Goal: Task Accomplishment & Management: Complete application form

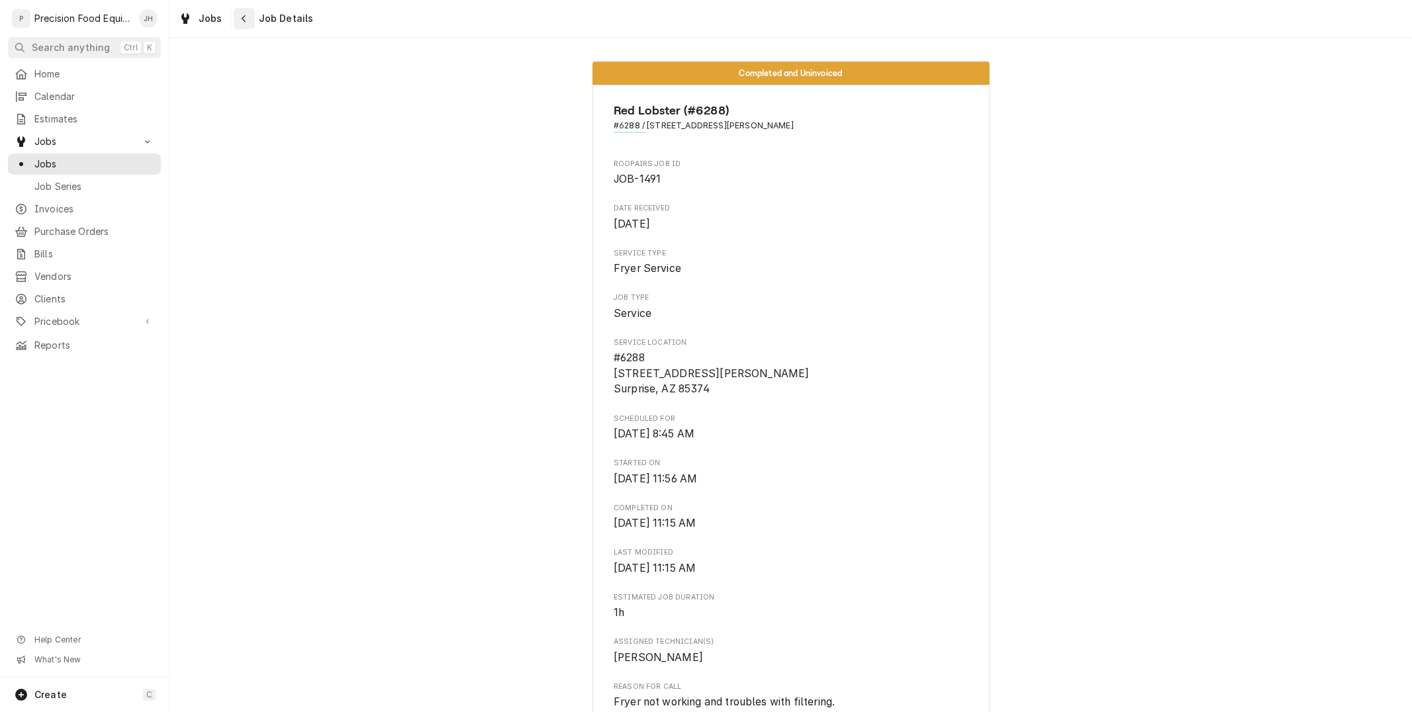
click at [247, 21] on div "Navigate back" at bounding box center [244, 18] width 13 height 13
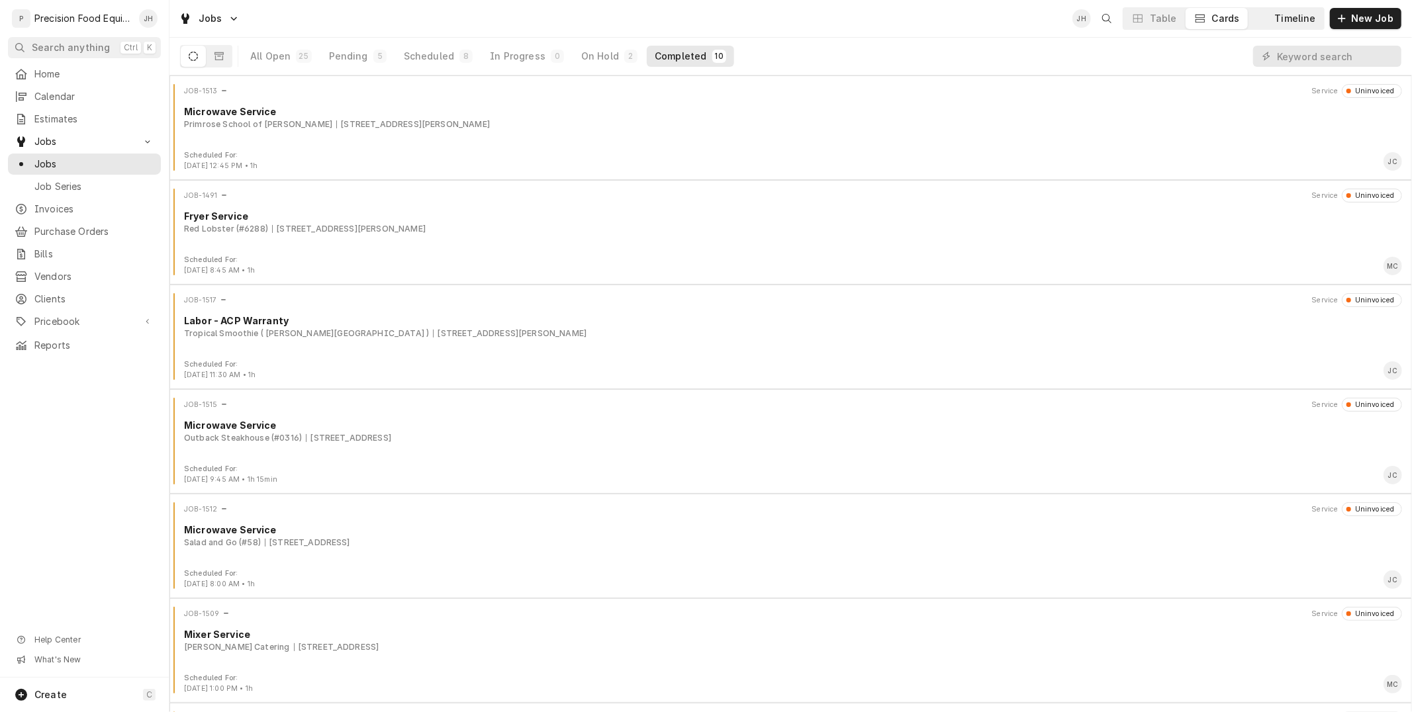
click at [1288, 13] on div "Timeline" at bounding box center [1295, 18] width 41 height 13
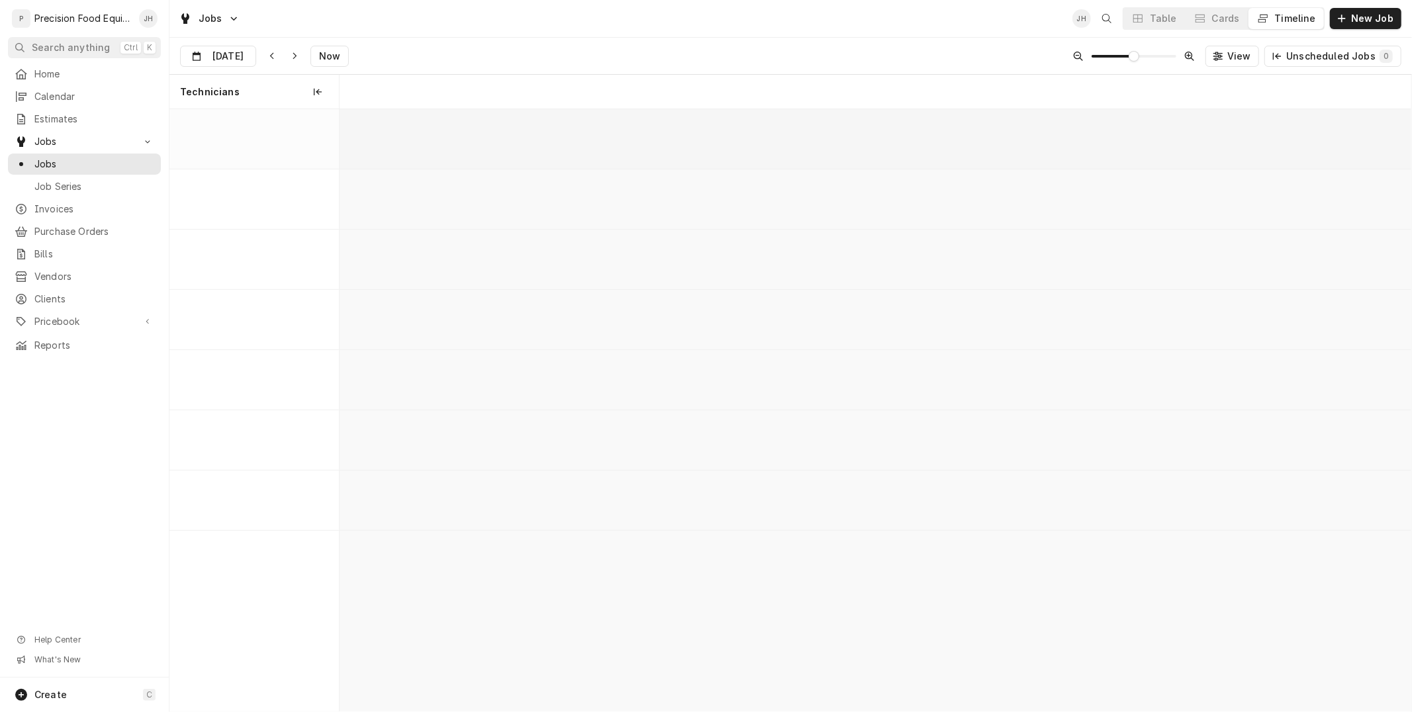
scroll to position [0, 21232]
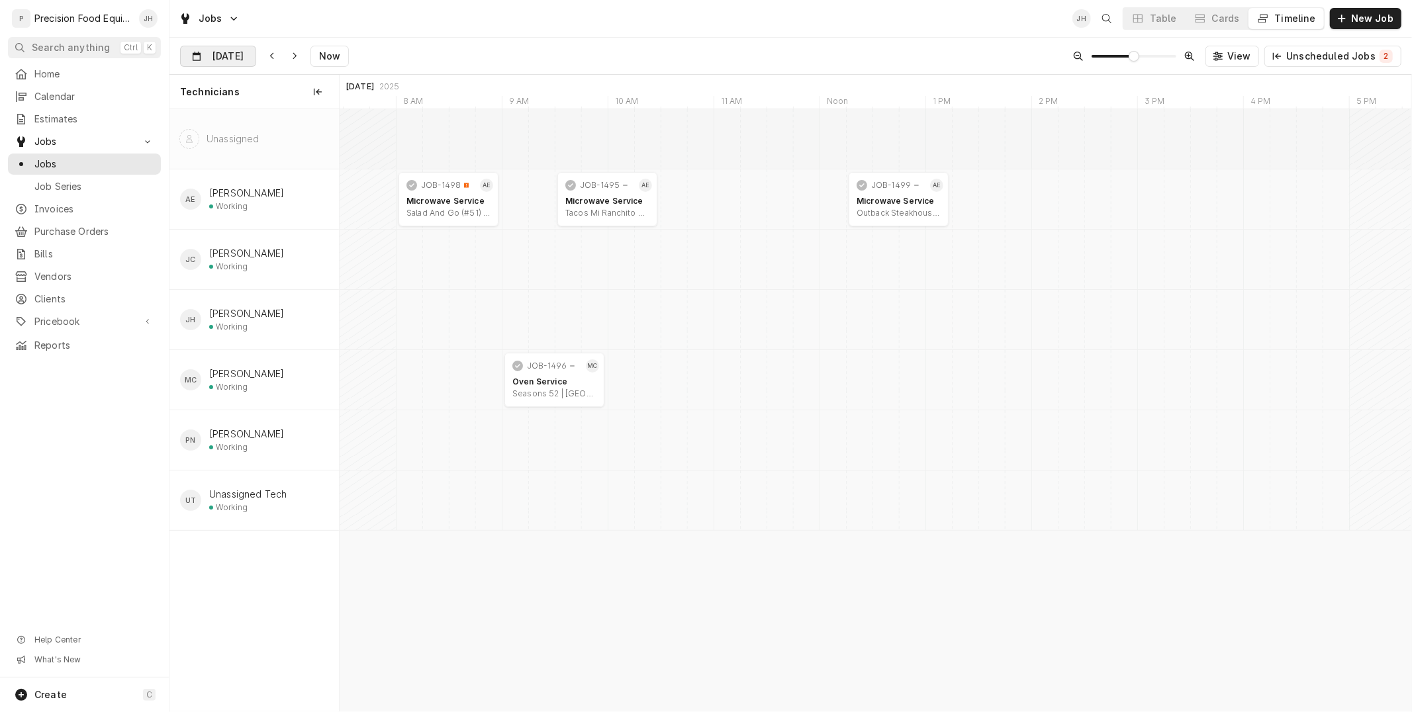
click at [237, 48] on div "Dynamic Content Wrapper" at bounding box center [246, 56] width 19 height 21
click at [215, 239] on div "29" at bounding box center [217, 239] width 19 height 19
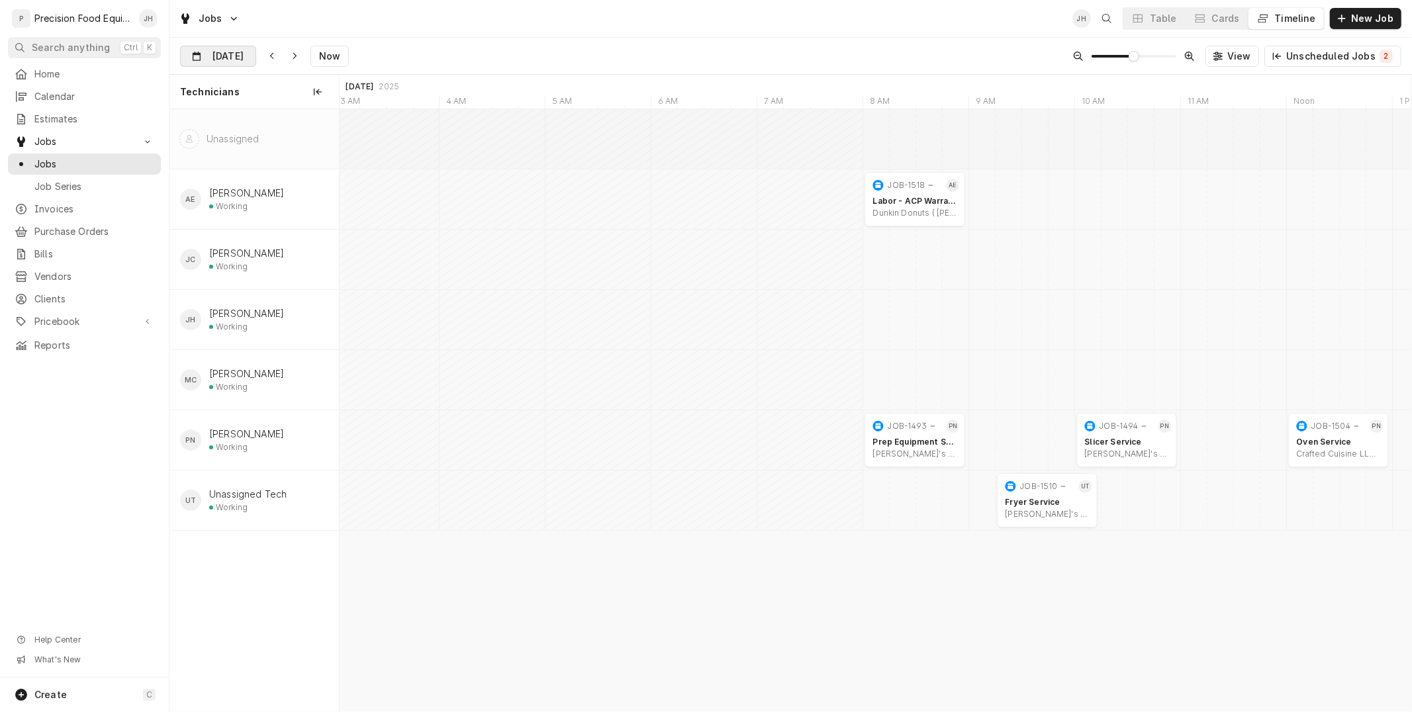
click at [216, 50] on input "[DATE]" at bounding box center [209, 59] width 56 height 26
click at [312, 207] on div "26" at bounding box center [312, 214] width 19 height 19
type input "[DATE]"
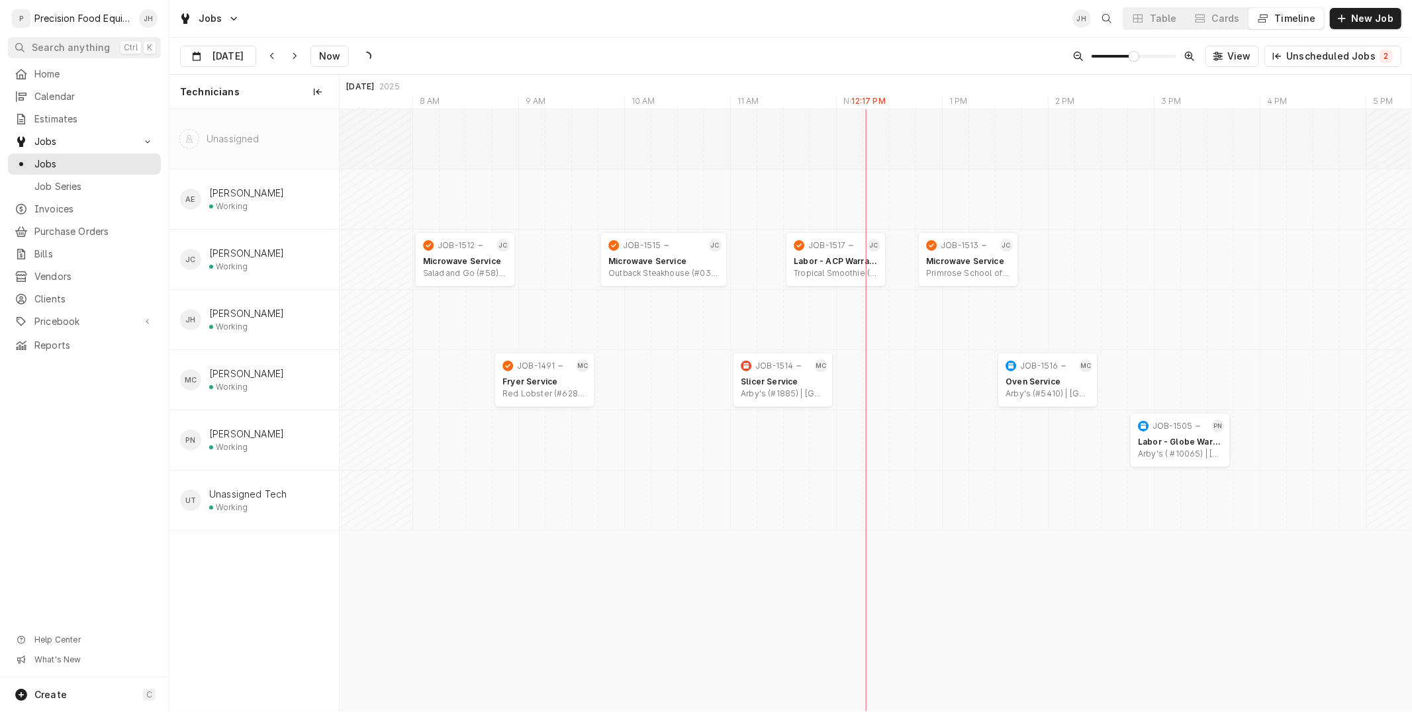
scroll to position [0, 28841]
click at [1205, 20] on icon "Dynamic Content Wrapper" at bounding box center [1199, 18] width 9 height 9
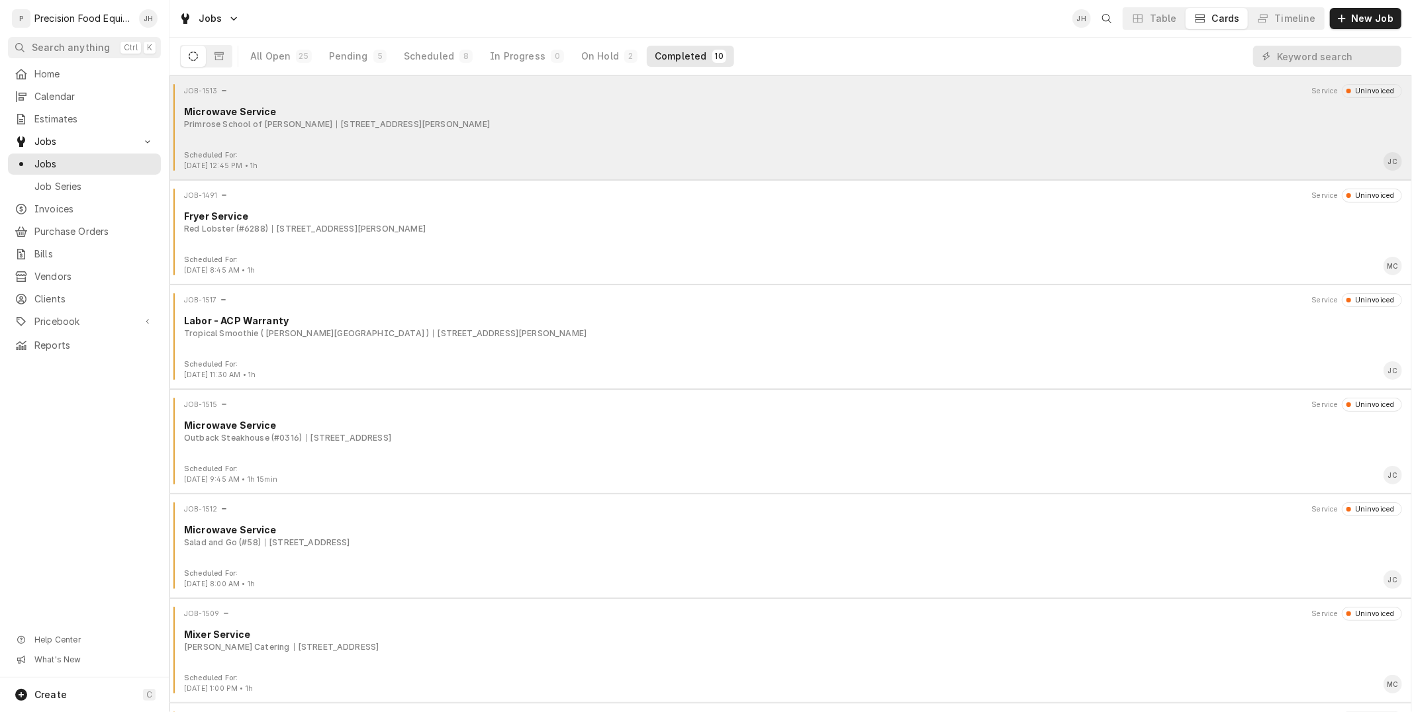
click at [320, 128] on div "Primrose School of Gilbert SanTan 4050 S. Val Vista Dr, Gilbert, AZ 85297" at bounding box center [793, 124] width 1218 height 12
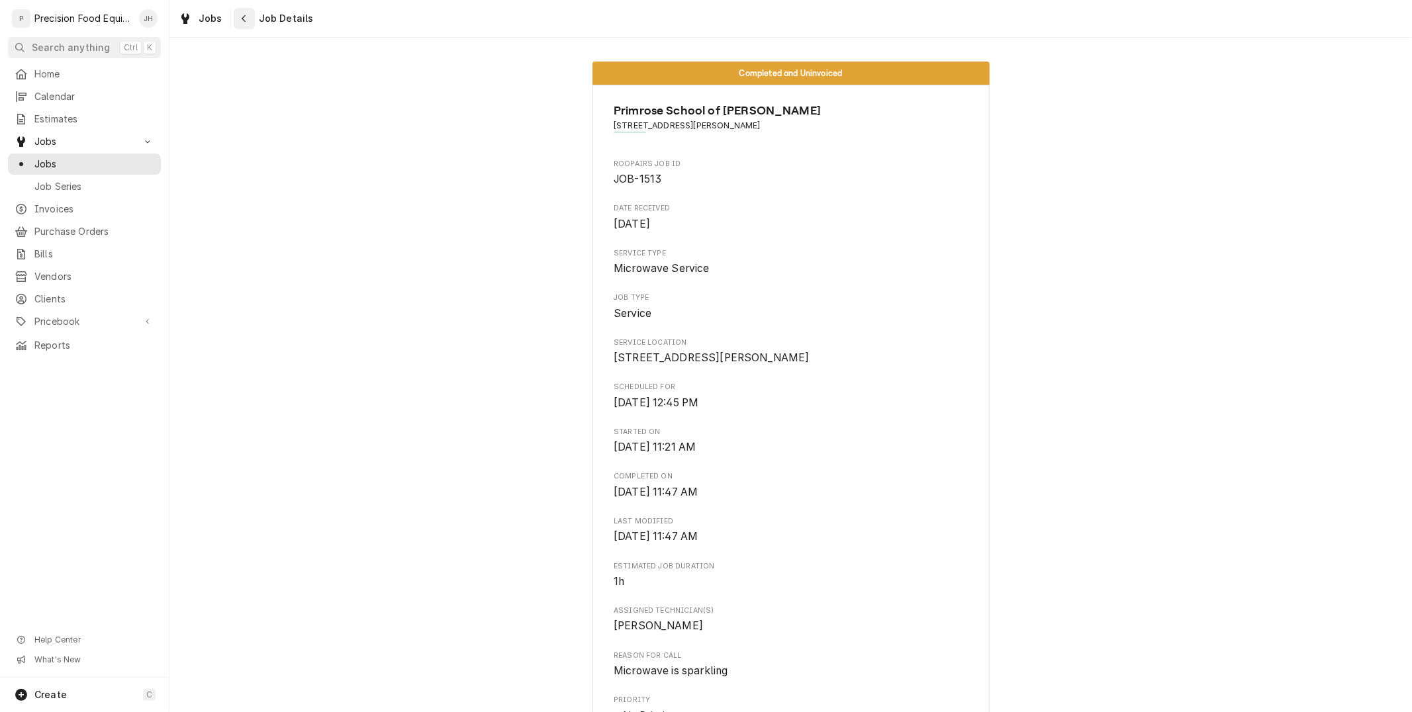
click at [238, 12] on div "Navigate back" at bounding box center [244, 18] width 13 height 13
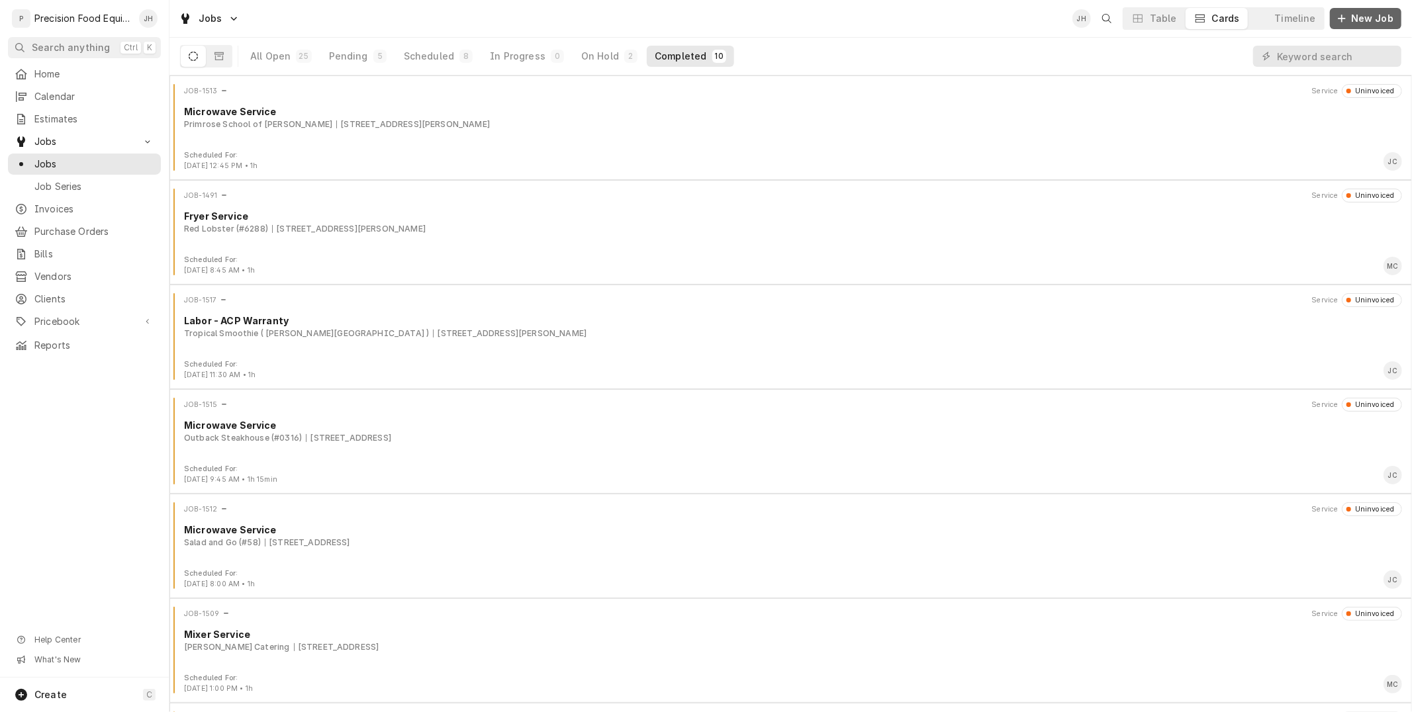
click at [1376, 21] on span "New Job" at bounding box center [1372, 18] width 48 height 13
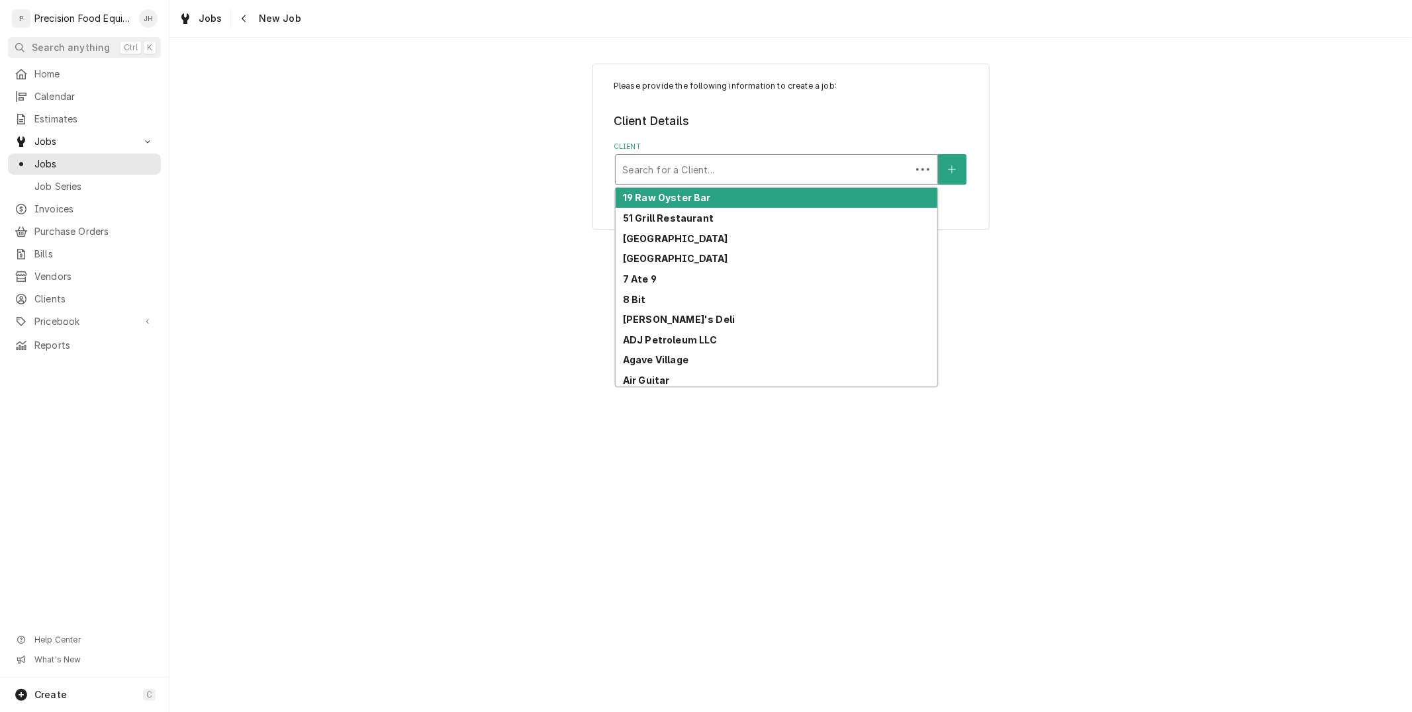
click at [698, 167] on div "Client" at bounding box center [763, 170] width 282 height 24
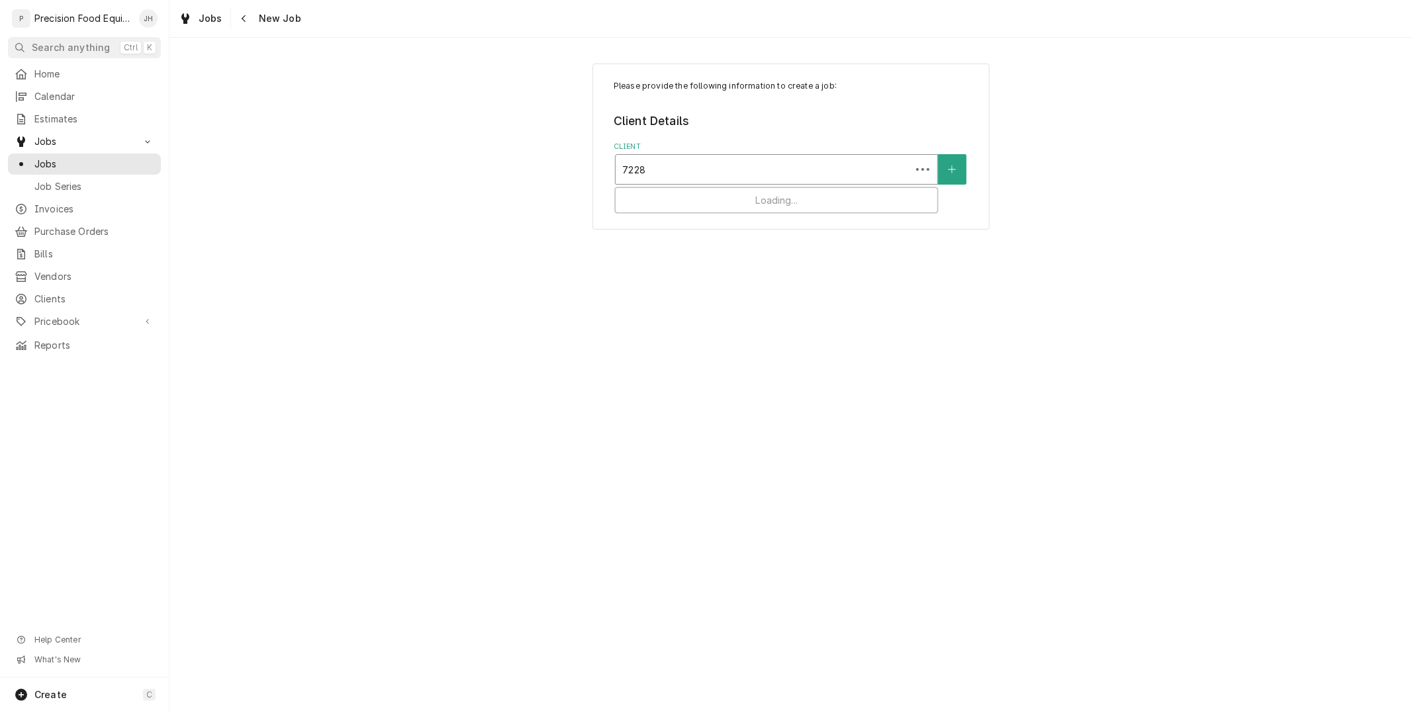
type input "7228 e"
click at [709, 200] on strong "Cien Agaves Tacos & Tequila" at bounding box center [693, 197] width 140 height 11
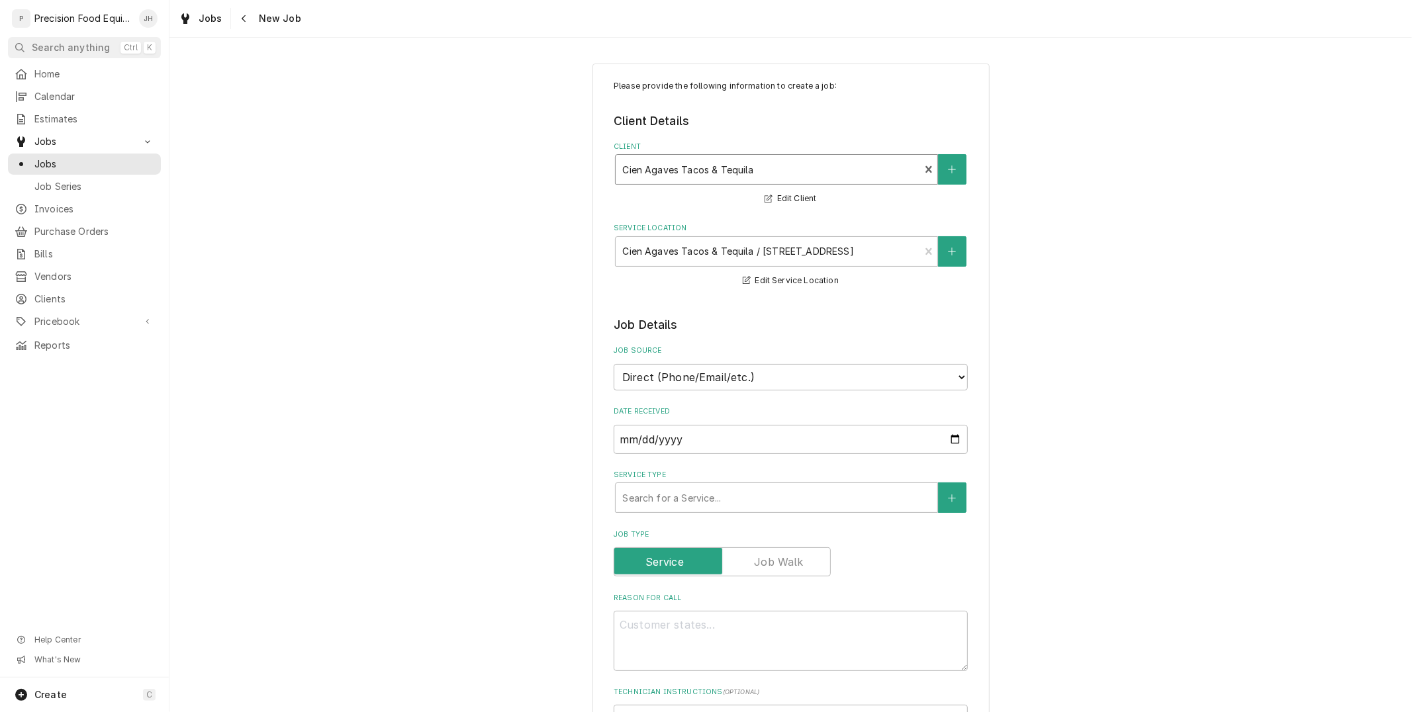
scroll to position [220, 0]
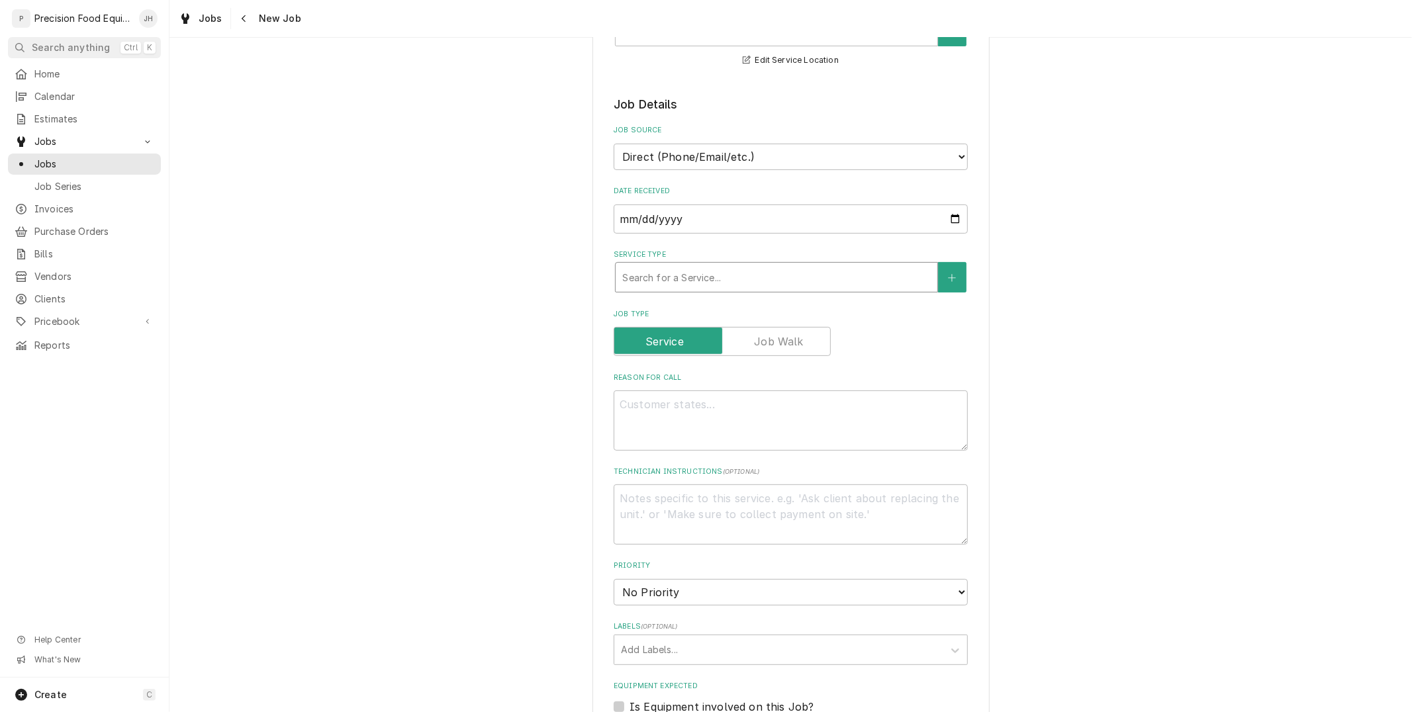
click at [779, 278] on div "Service Type" at bounding box center [776, 277] width 308 height 24
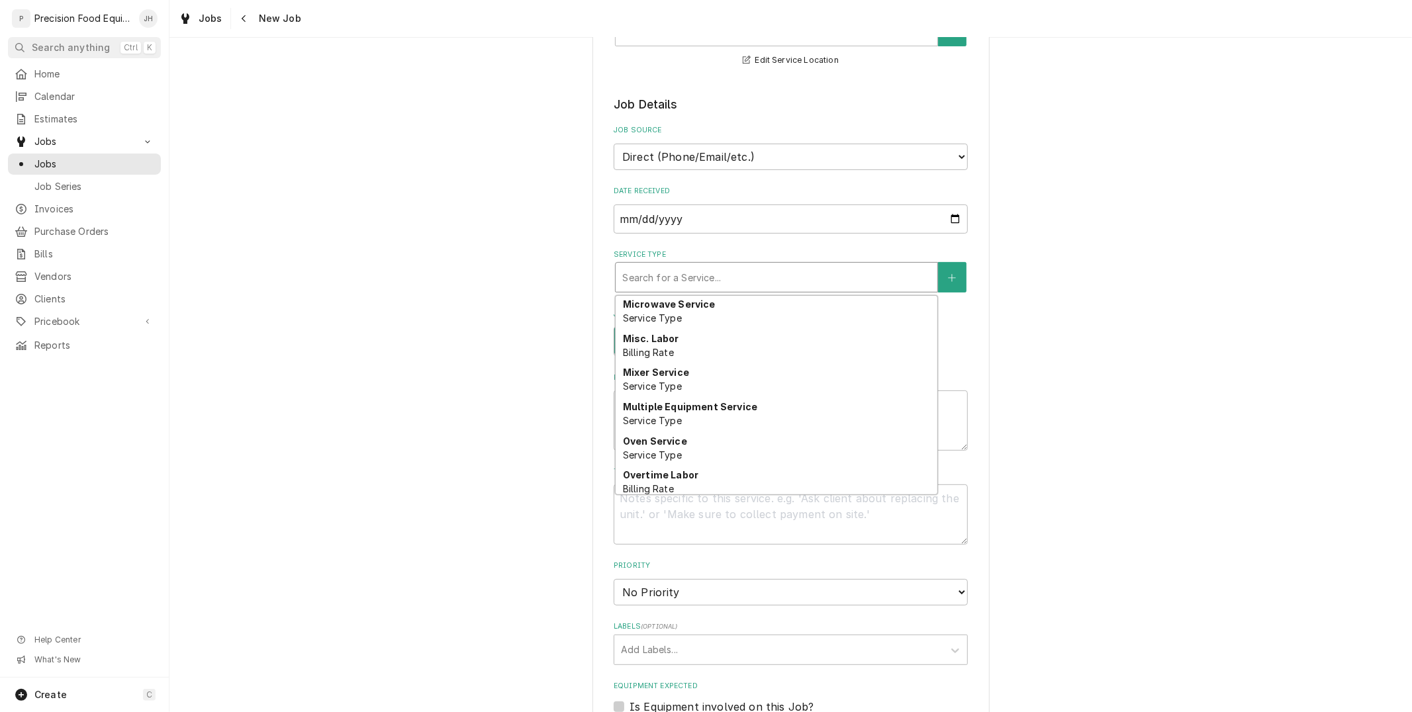
scroll to position [563, 0]
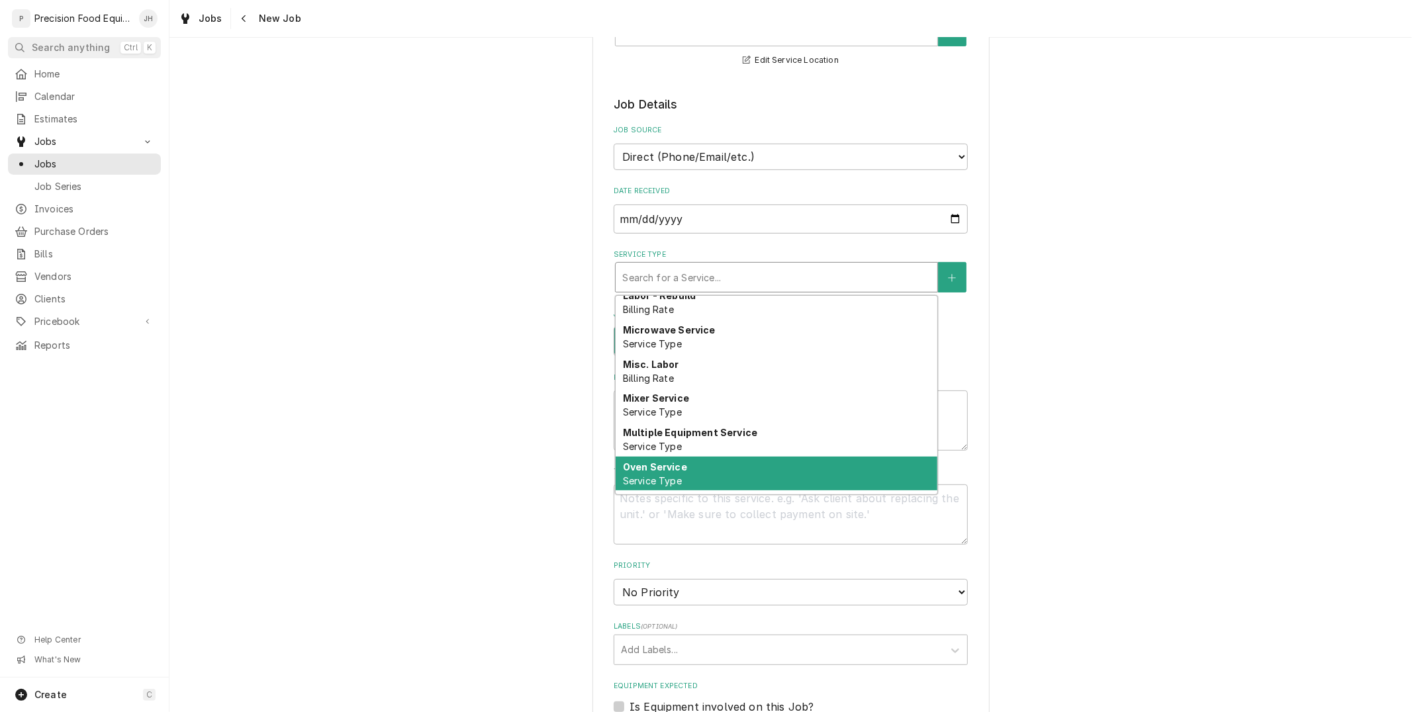
click at [720, 460] on div "Oven Service Service Type" at bounding box center [777, 474] width 322 height 34
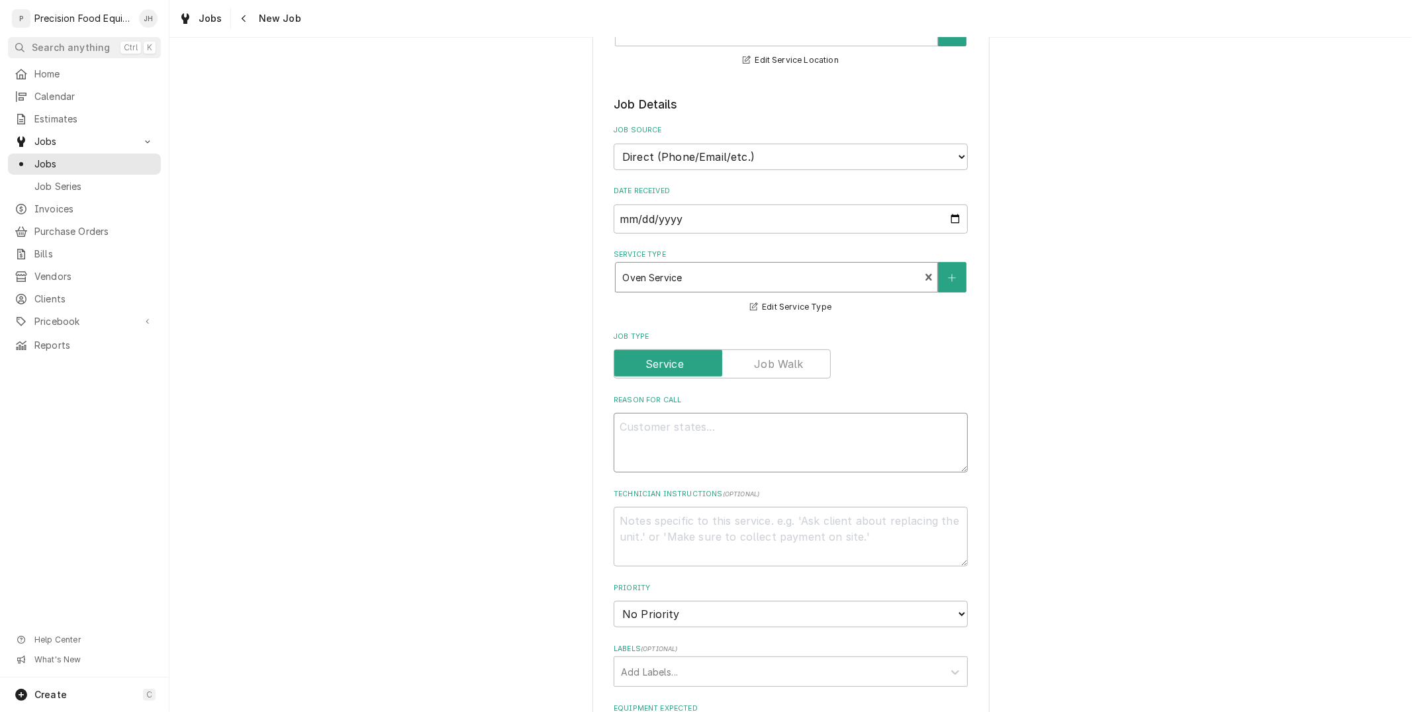
click at [735, 427] on textarea "Reason For Call" at bounding box center [791, 443] width 354 height 60
type textarea "x"
type textarea "S"
type textarea "x"
type textarea "St"
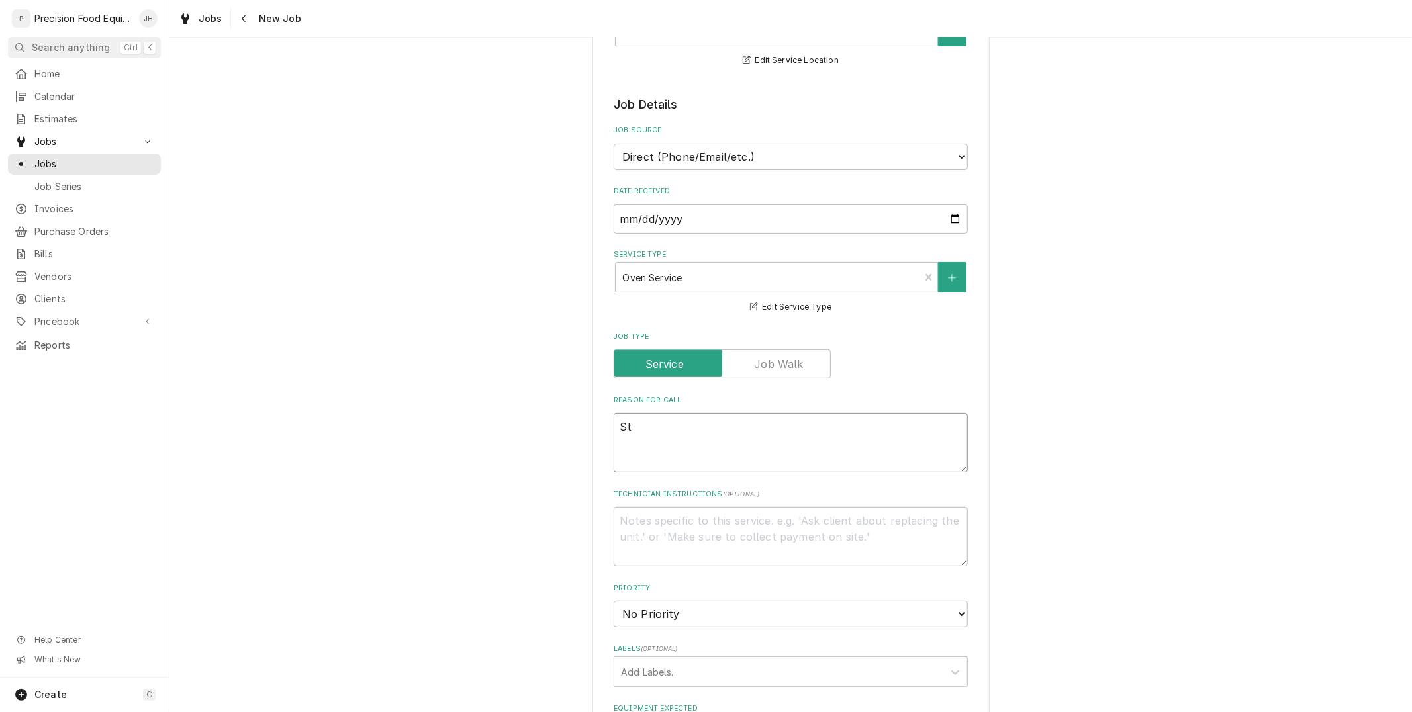
type textarea "x"
type textarea "Sto"
type textarea "x"
type textarea "Stov"
type textarea "x"
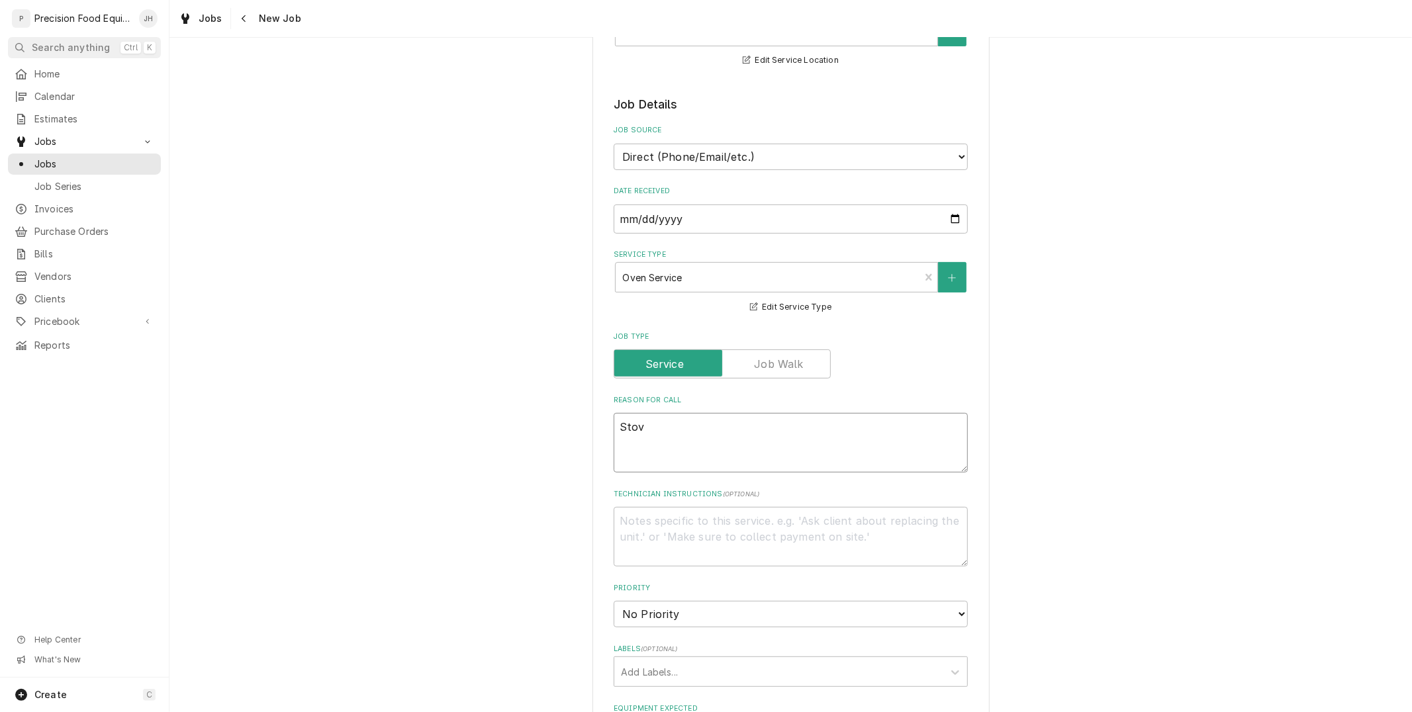
type textarea "Stove"
type textarea "x"
type textarea "Stove top"
type textarea "x"
type textarea "Stove top"
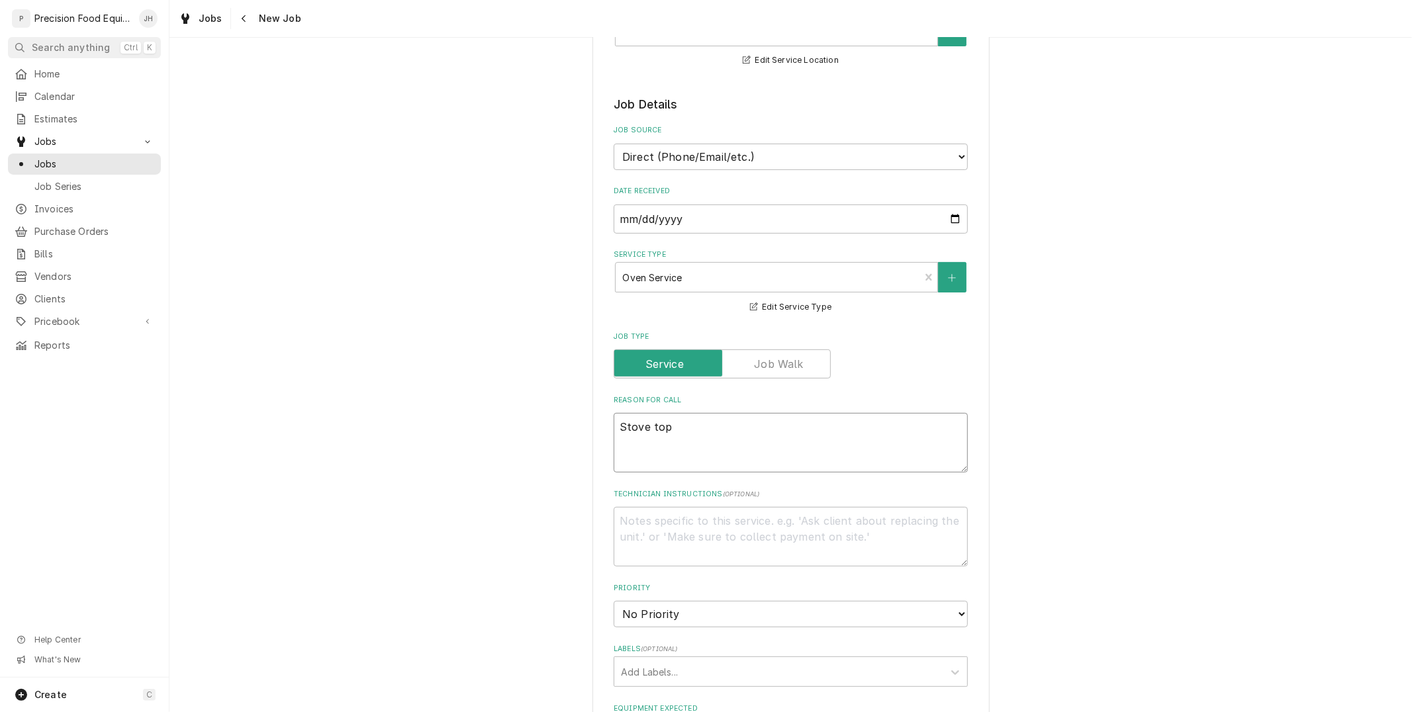
type textarea "x"
type textarea "Stove top"
type textarea "x"
type textarea "Stove top no"
type textarea "x"
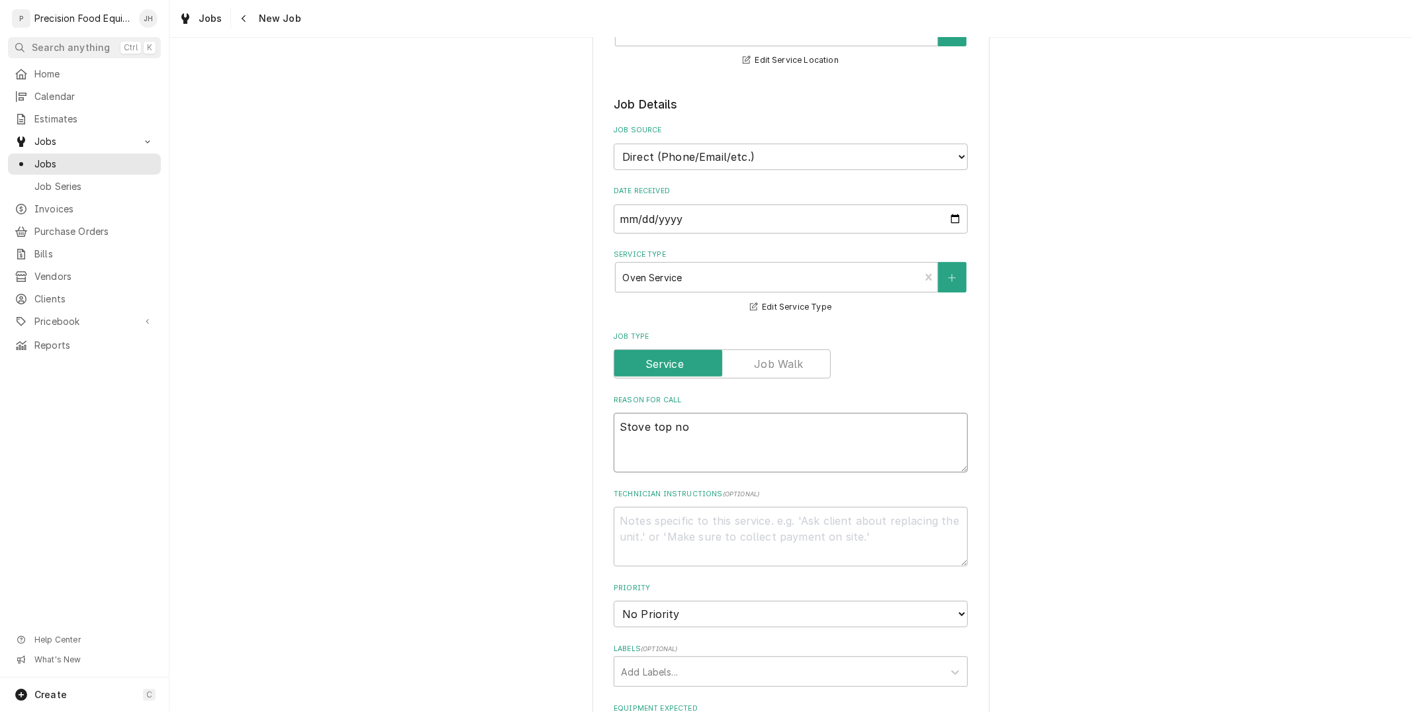
type textarea "Stove top not"
type textarea "x"
type textarea "Stove top not"
type textarea "x"
type textarea "Stove top not o"
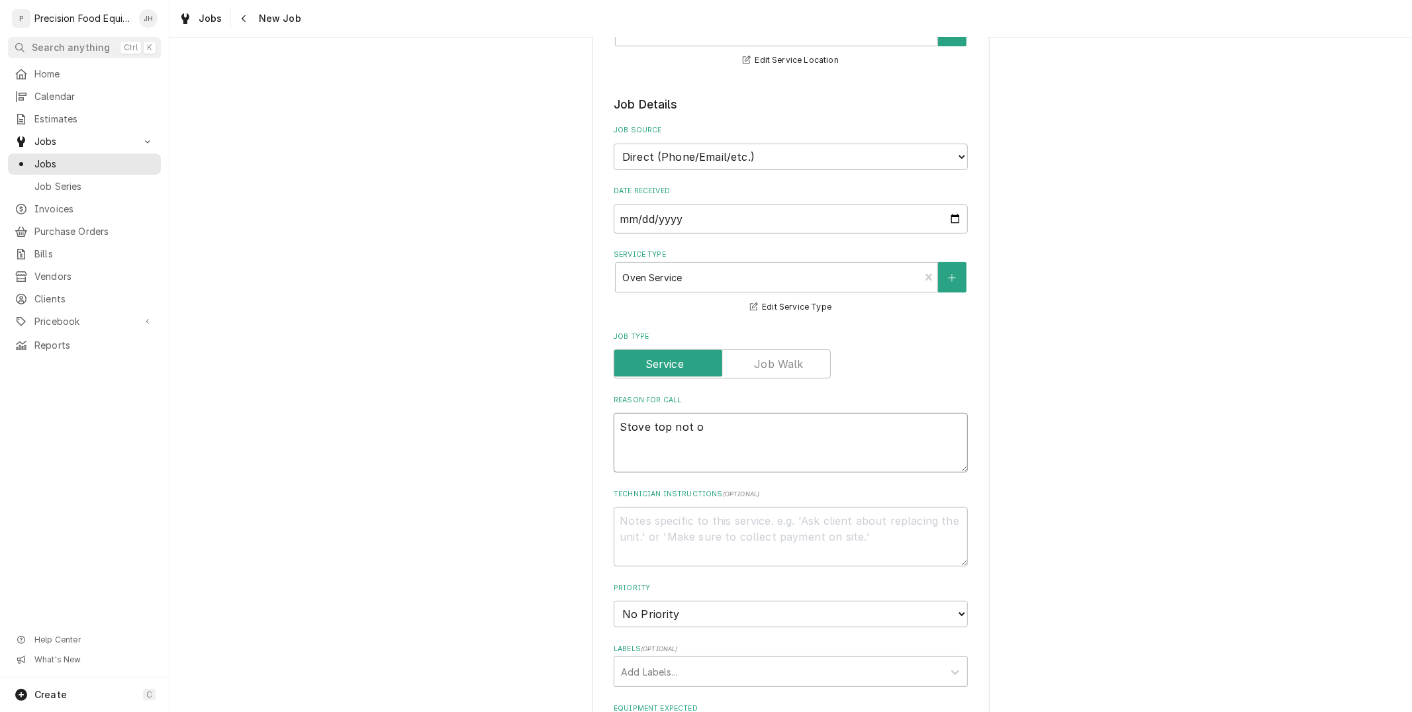
type textarea "x"
type textarea "Stove top not ope"
type textarea "x"
type textarea "Stove top not opera"
type textarea "x"
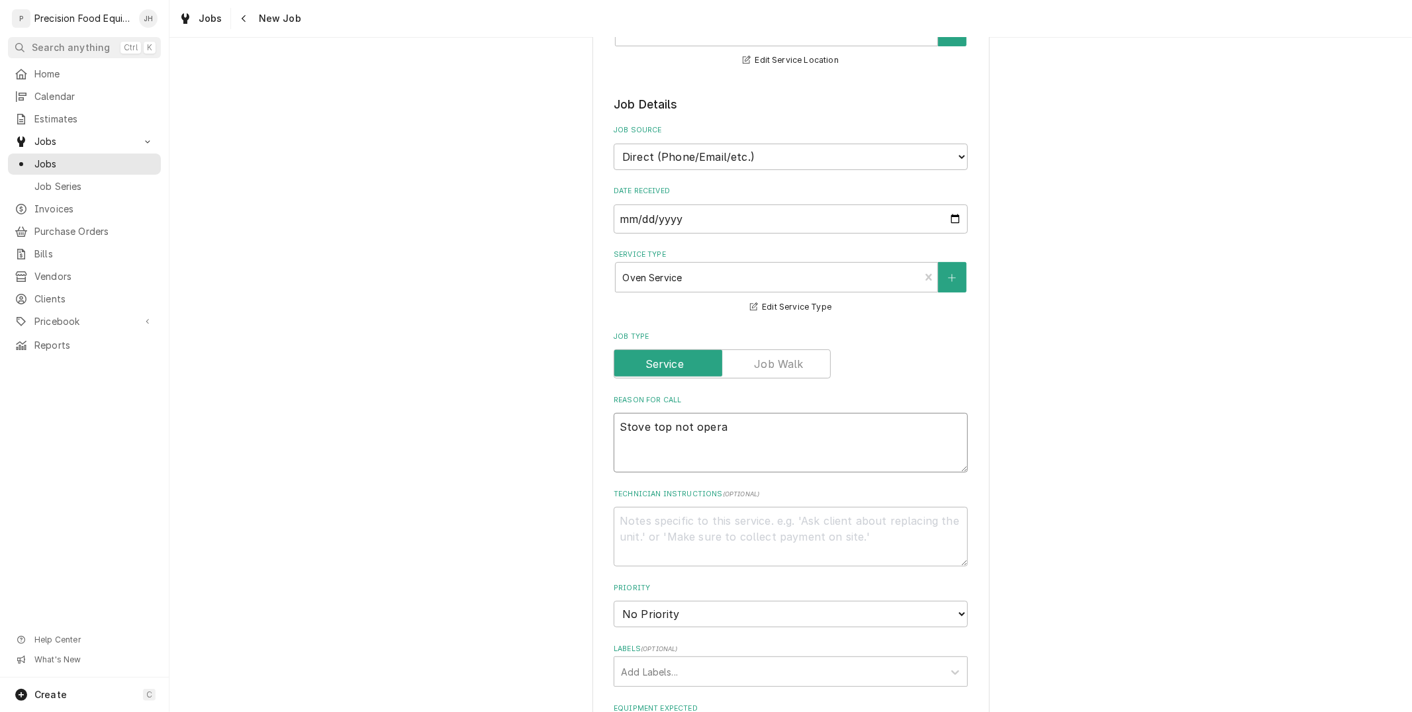
type textarea "Stove top not operat"
type textarea "x"
type textarea "Stove top not operati"
type textarea "x"
type textarea "Stove top not operatin"
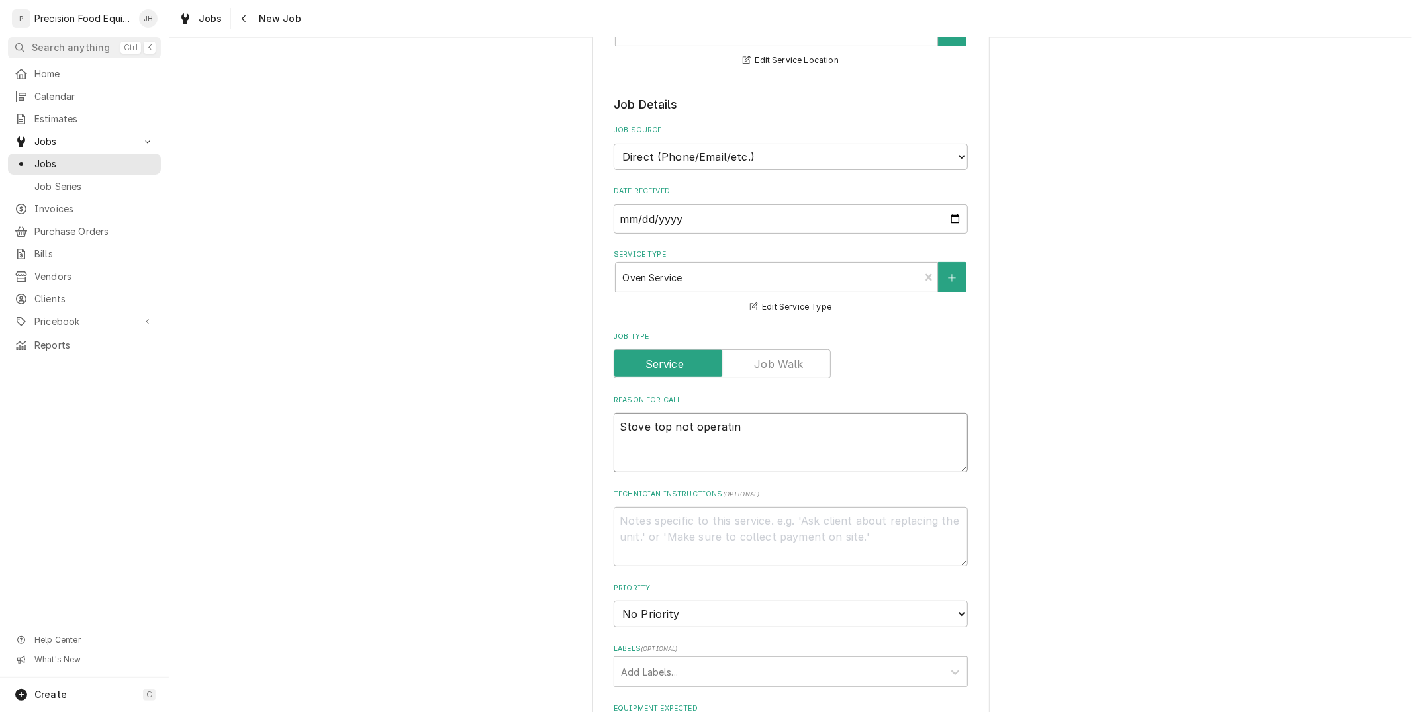
type textarea "x"
type textarea "Stove top not operating"
type textarea "x"
type textarea "Stove top not operating o"
type textarea "x"
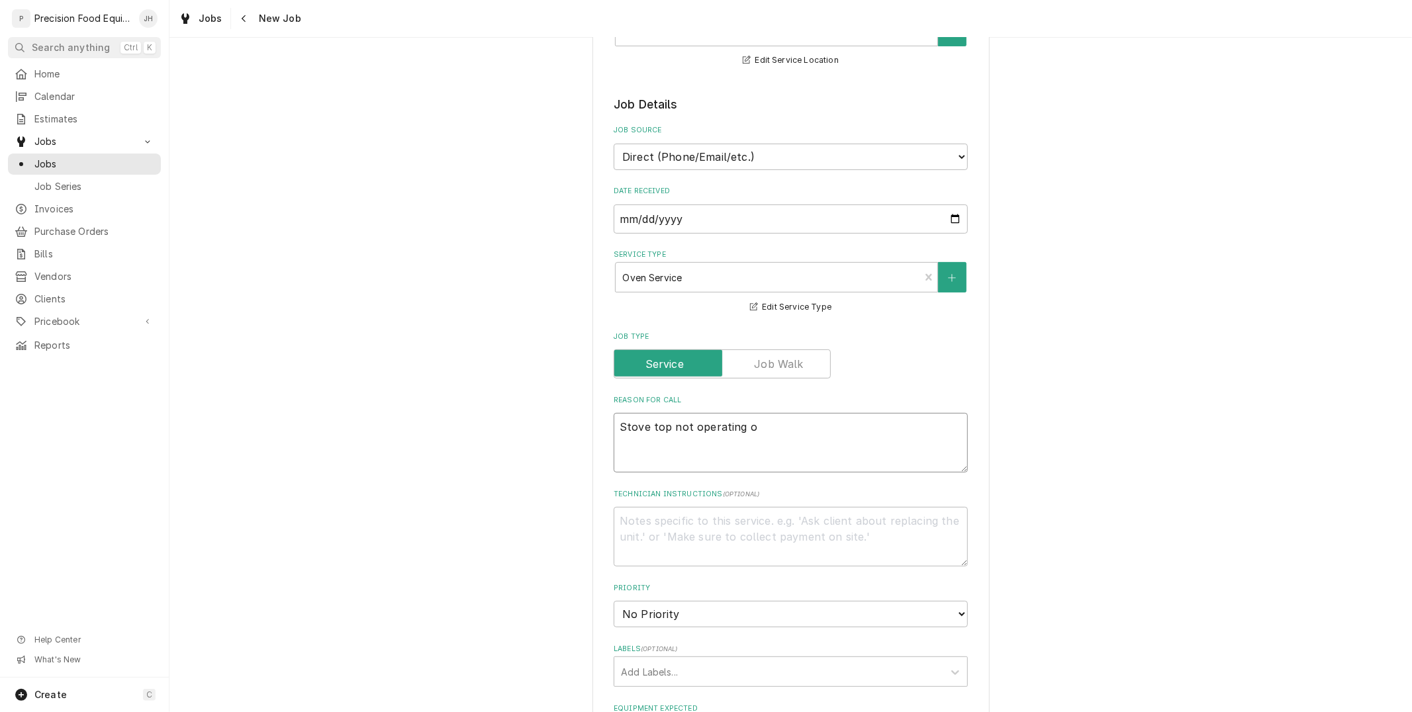
type textarea "Stove top not operating on"
type textarea "x"
type textarea "Stove top not operating on"
type textarea "x"
type textarea "Stove top not operating on t"
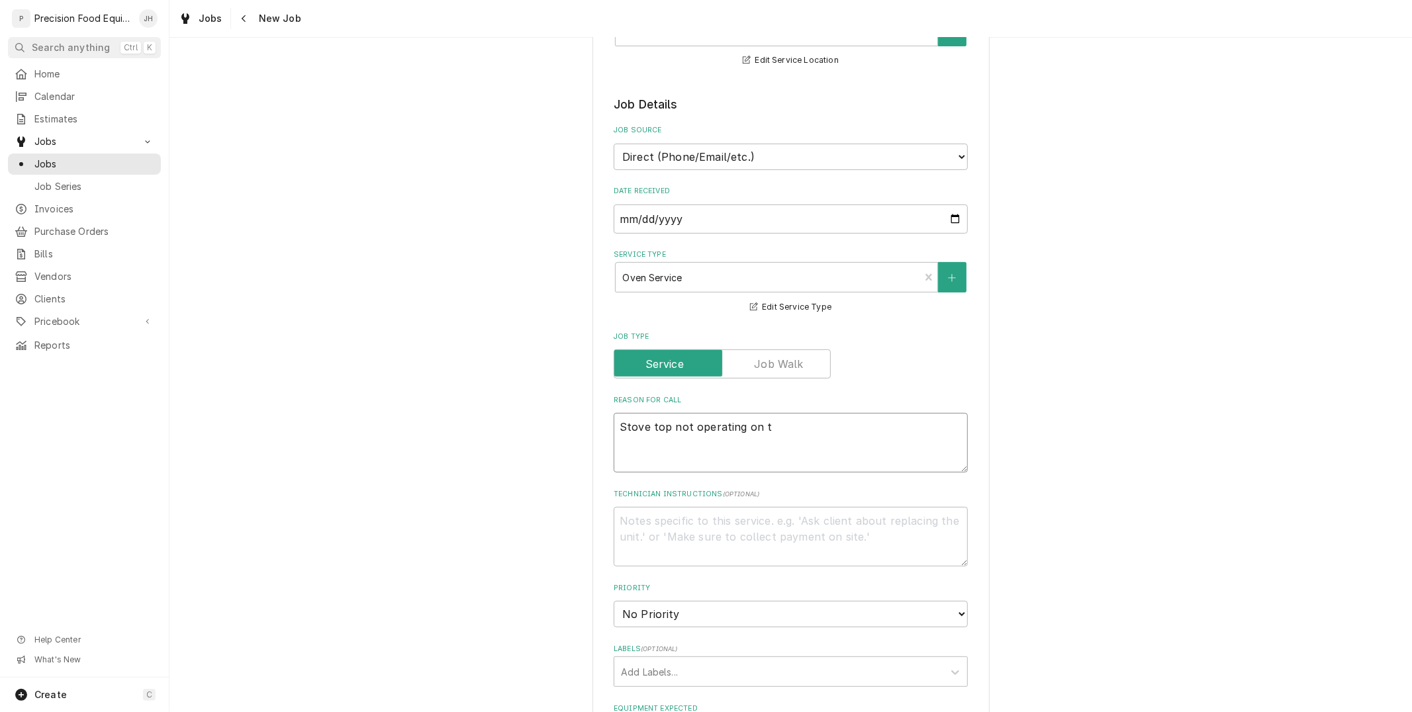
type textarea "x"
type textarea "Stove top not operating on top"
type textarea "x"
type textarea "Stove top not operating on top"
type textarea "x"
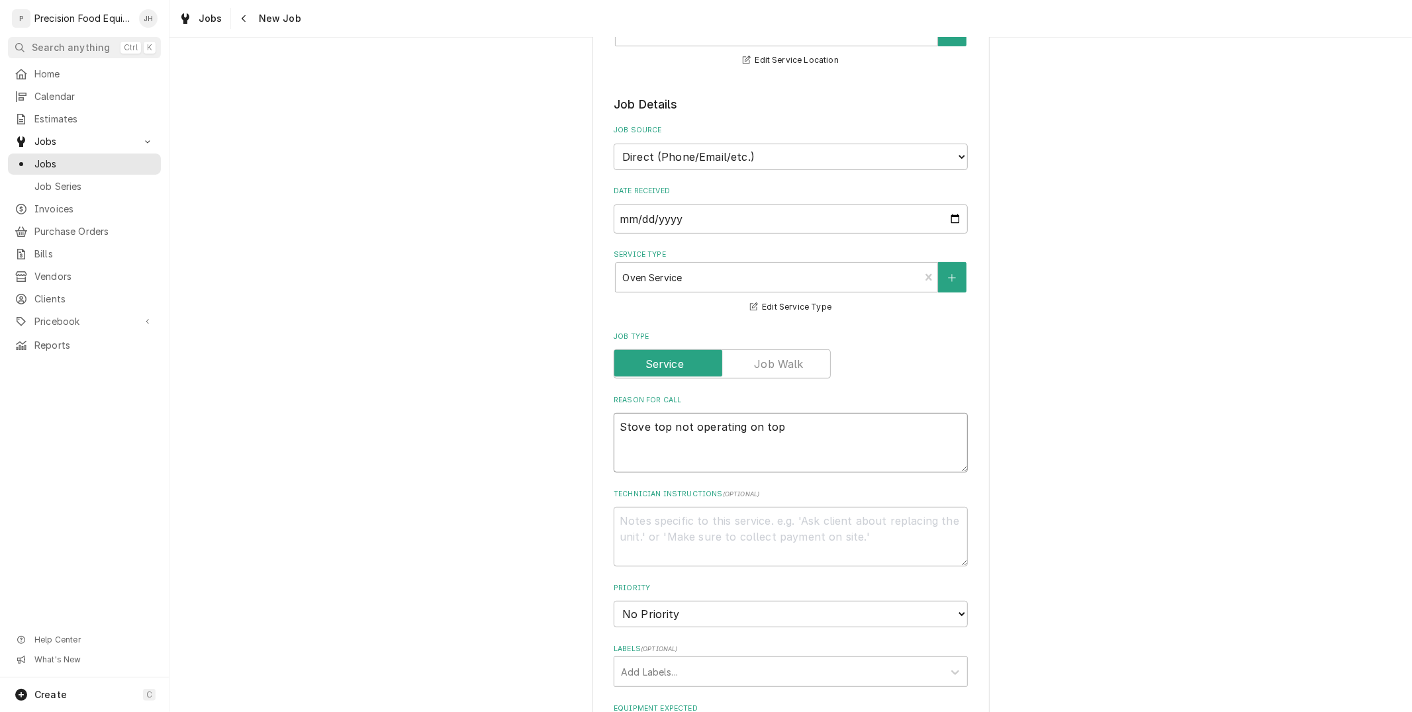
type textarea "Stove top not operating on top"
type textarea "x"
type textarea "Stove top not operating on top."
type textarea "x"
type textarea "Stove top not operating on top."
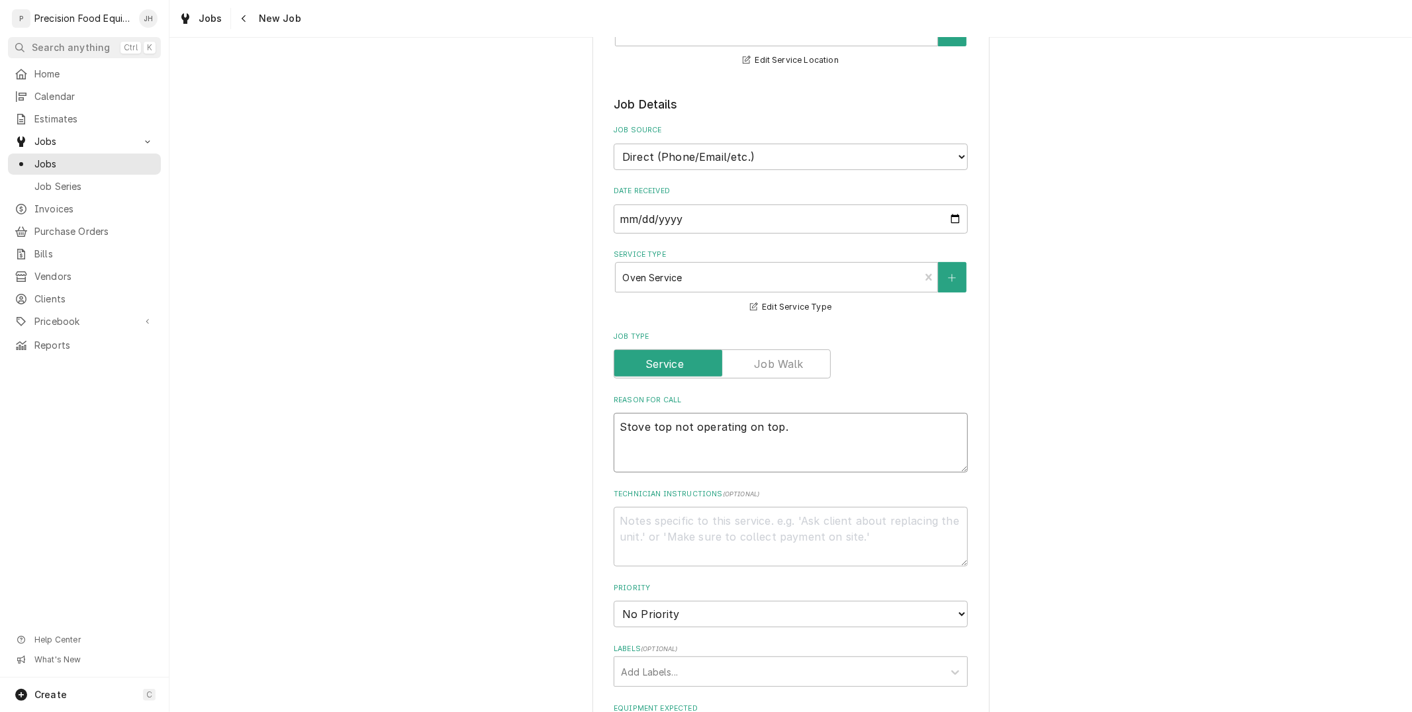
type textarea "x"
type textarea "Stove top not operating on top. G"
type textarea "x"
type textarea "Stove top not operating on top. Ga"
type textarea "x"
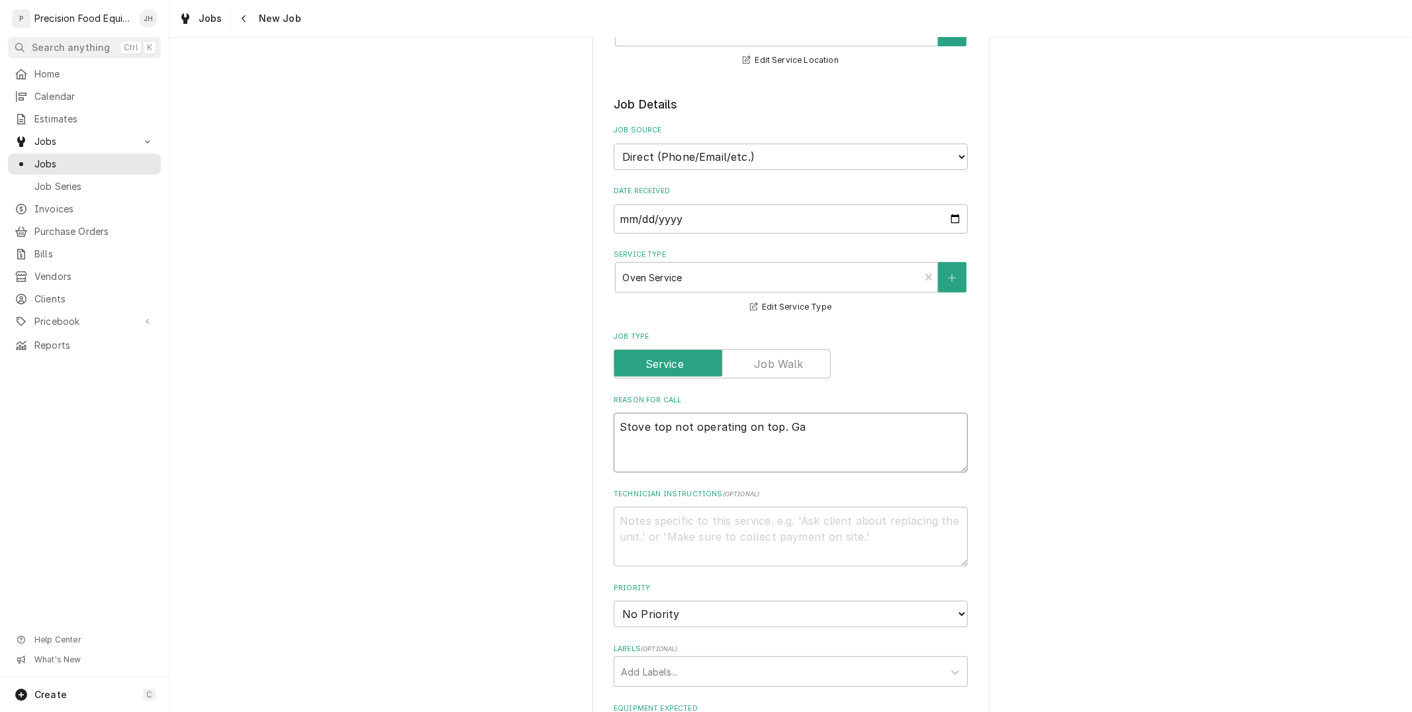
type textarea "Stove top not operating on top. Gas"
type textarea "x"
type textarea "Stove top not operating on top. Gas"
type textarea "x"
type textarea "Stove top not operating on top. Gas c"
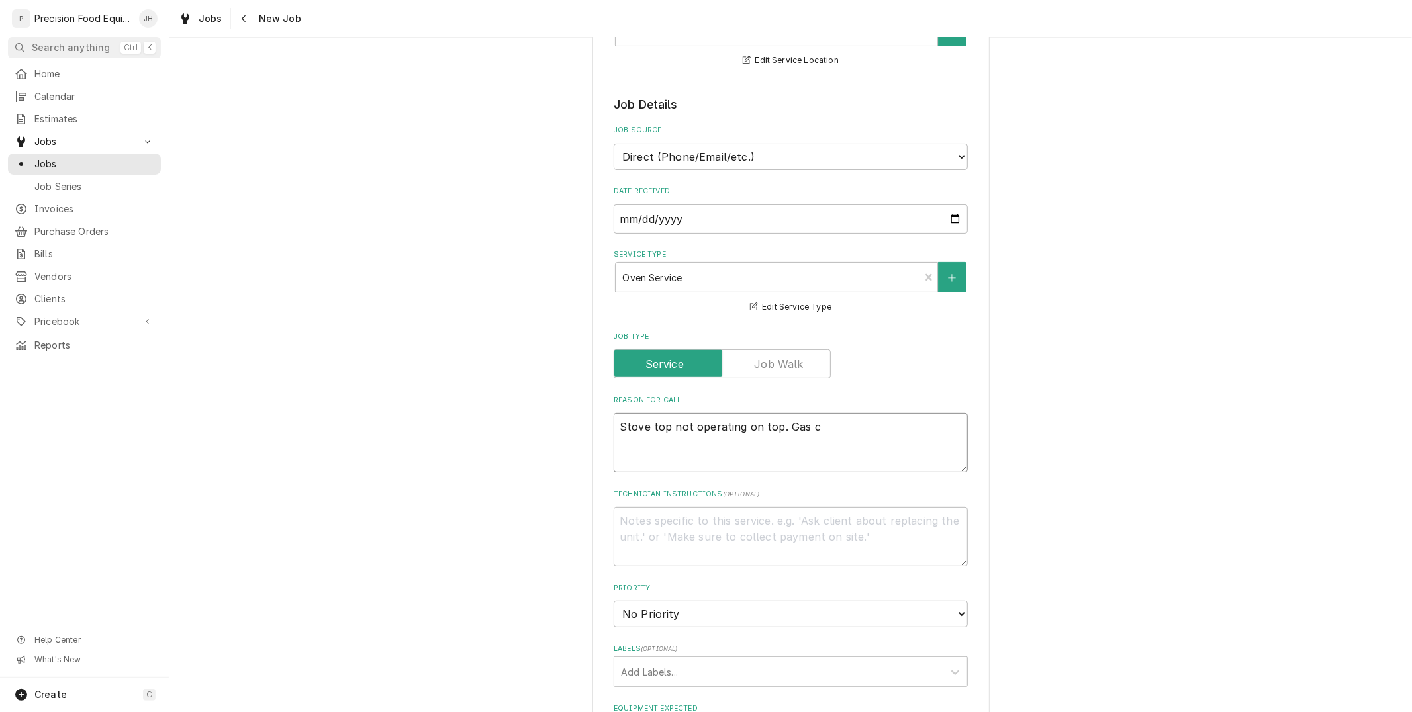
type textarea "x"
type textarea "Stove top not operating on top. Gas cal"
type textarea "x"
type textarea "Stove top not operating on top. Gas ca"
type textarea "x"
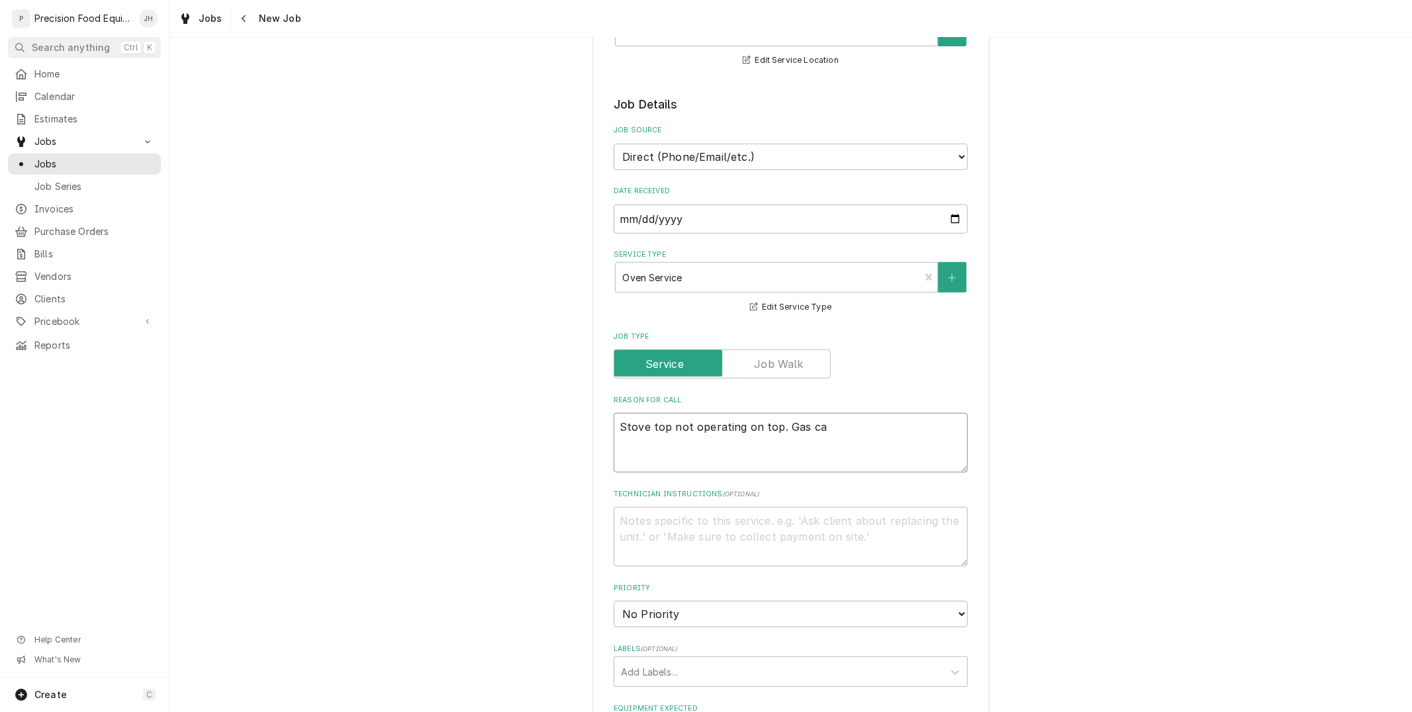
type textarea "Stove top not operating on top. Gas c"
type textarea "x"
type textarea "Stove top not operating on top. Gas"
type textarea "x"
type textarea "Stove top not operating on top. Gas v"
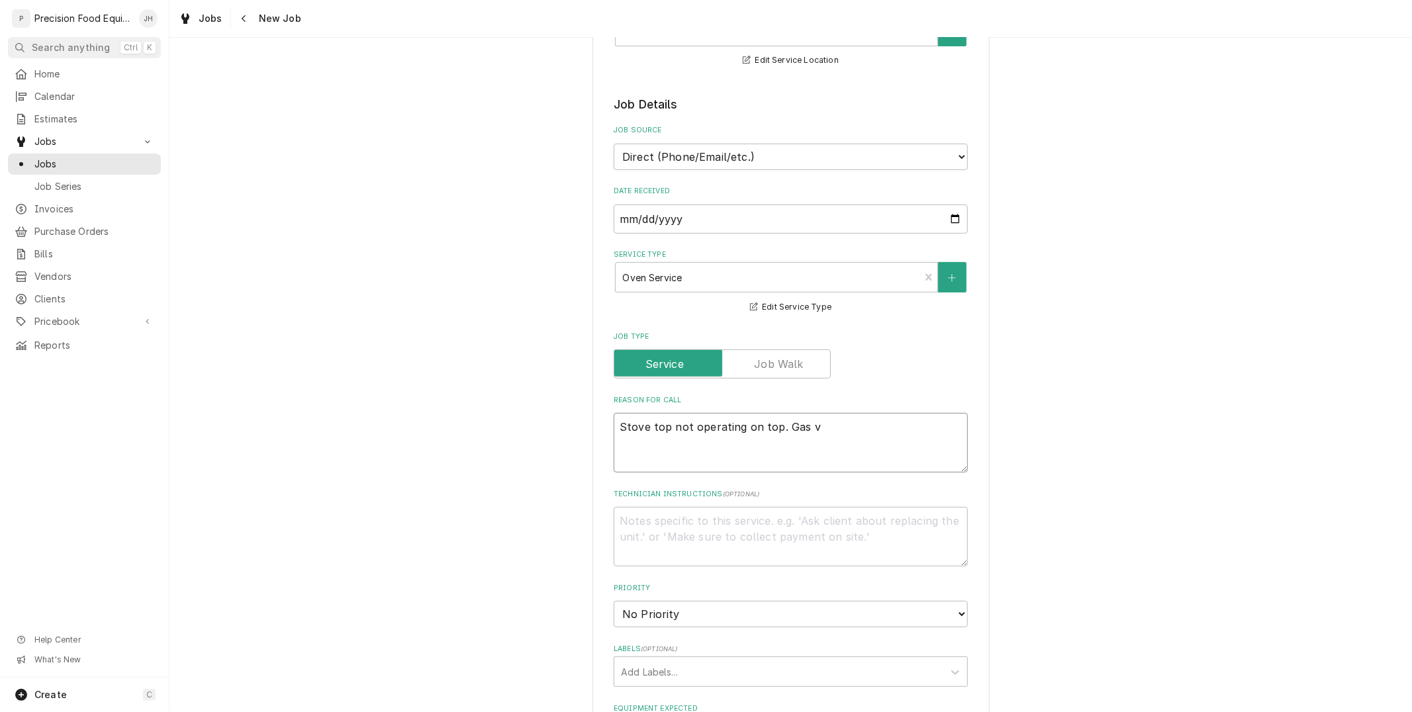
type textarea "x"
type textarea "Stove top not operating on top. Gas val"
type textarea "x"
type textarea "Stove top not operating on top. Gas valv"
type textarea "x"
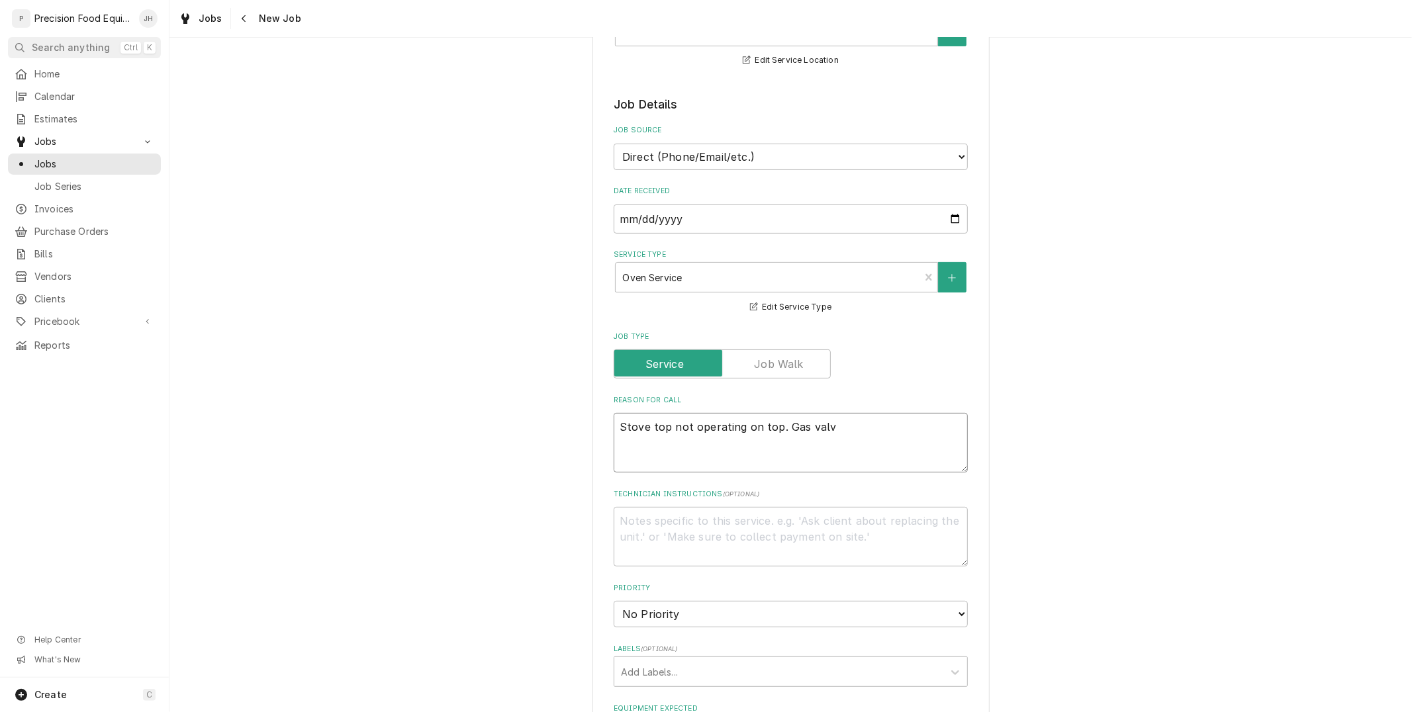
type textarea "Stove top not operating on top. Gas valve"
type textarea "x"
type textarea "Stove top not operating on top. Gas valves"
type textarea "x"
type textarea "Stove top not operating on top. Gas valves"
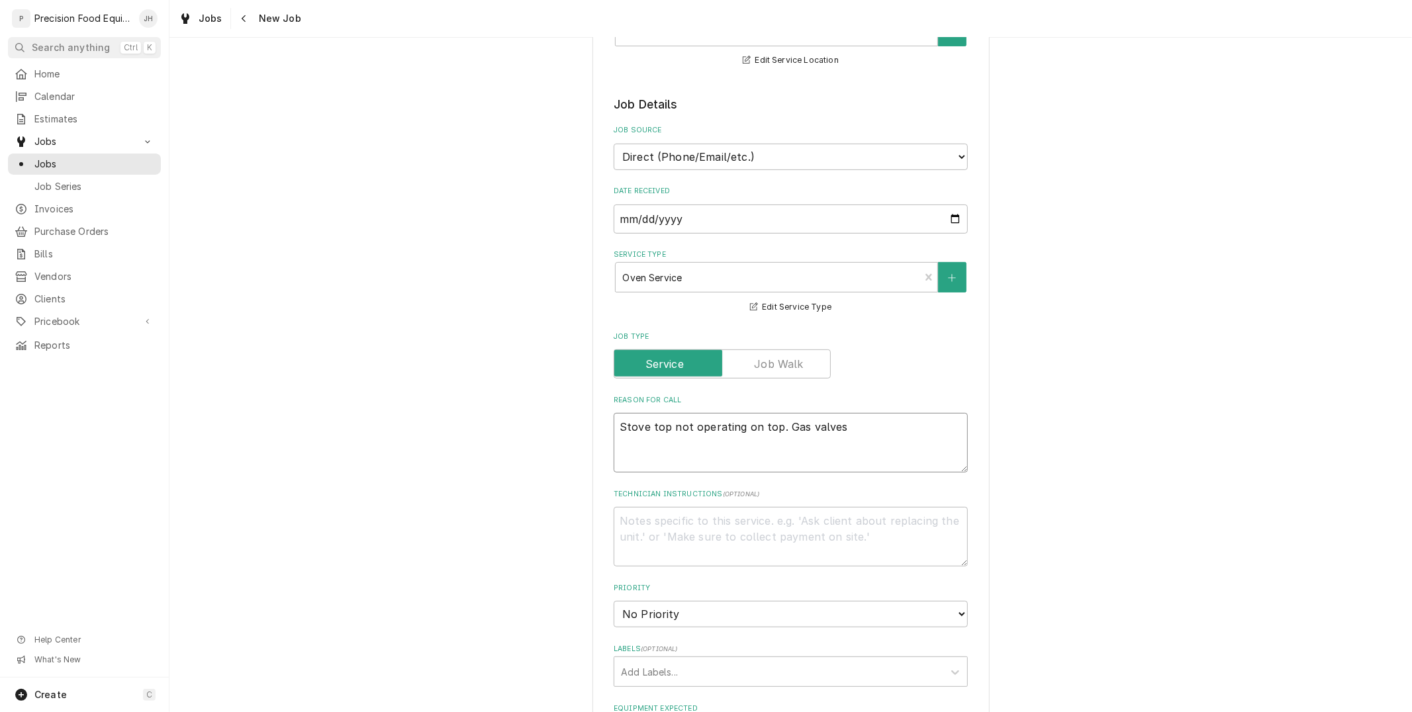
type textarea "x"
type textarea "Stove top not operating on top. Gas valves s"
type textarea "x"
type textarea "Stove top not operating on top. Gas valves se"
type textarea "x"
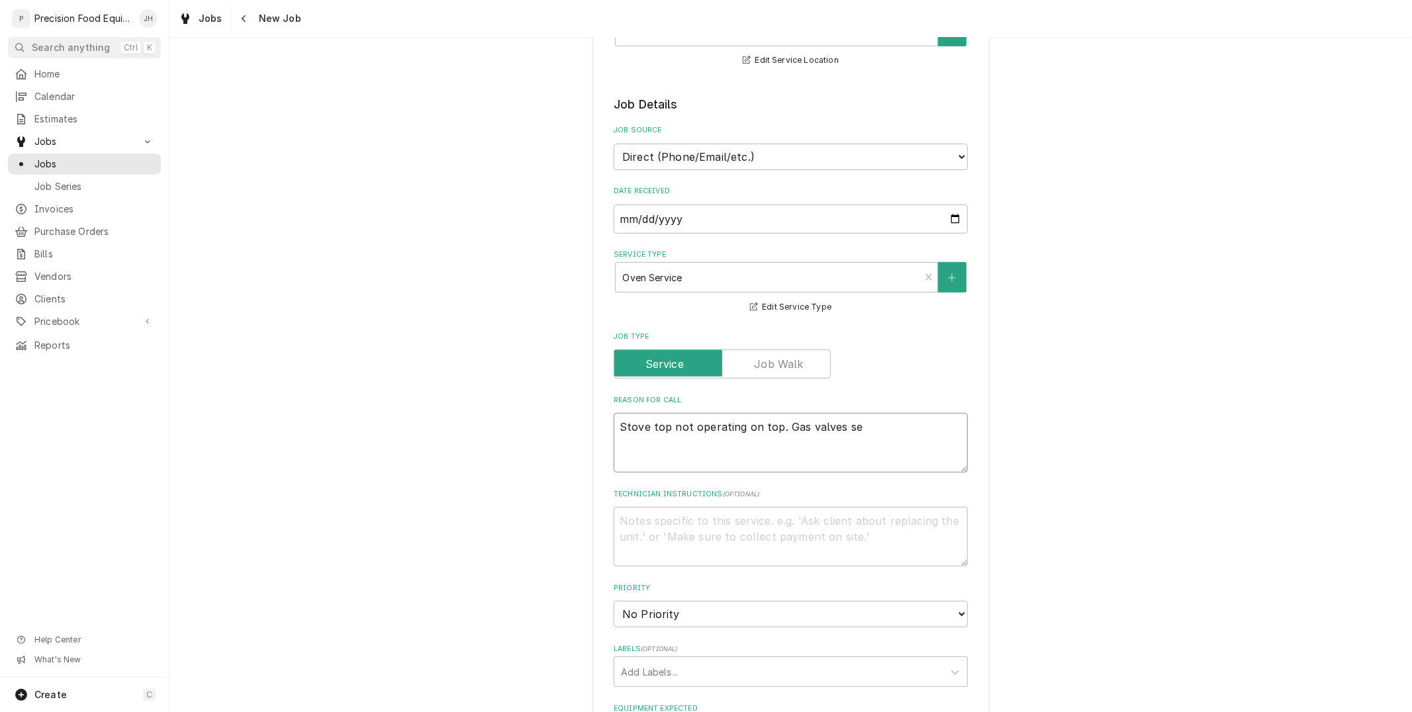
type textarea "Stove top not operating on top. Gas valves see"
type textarea "x"
type textarea "Stove top not operating on top. Gas valves seem"
type textarea "x"
type textarea "Stove top not operating on top. Gas valves seem"
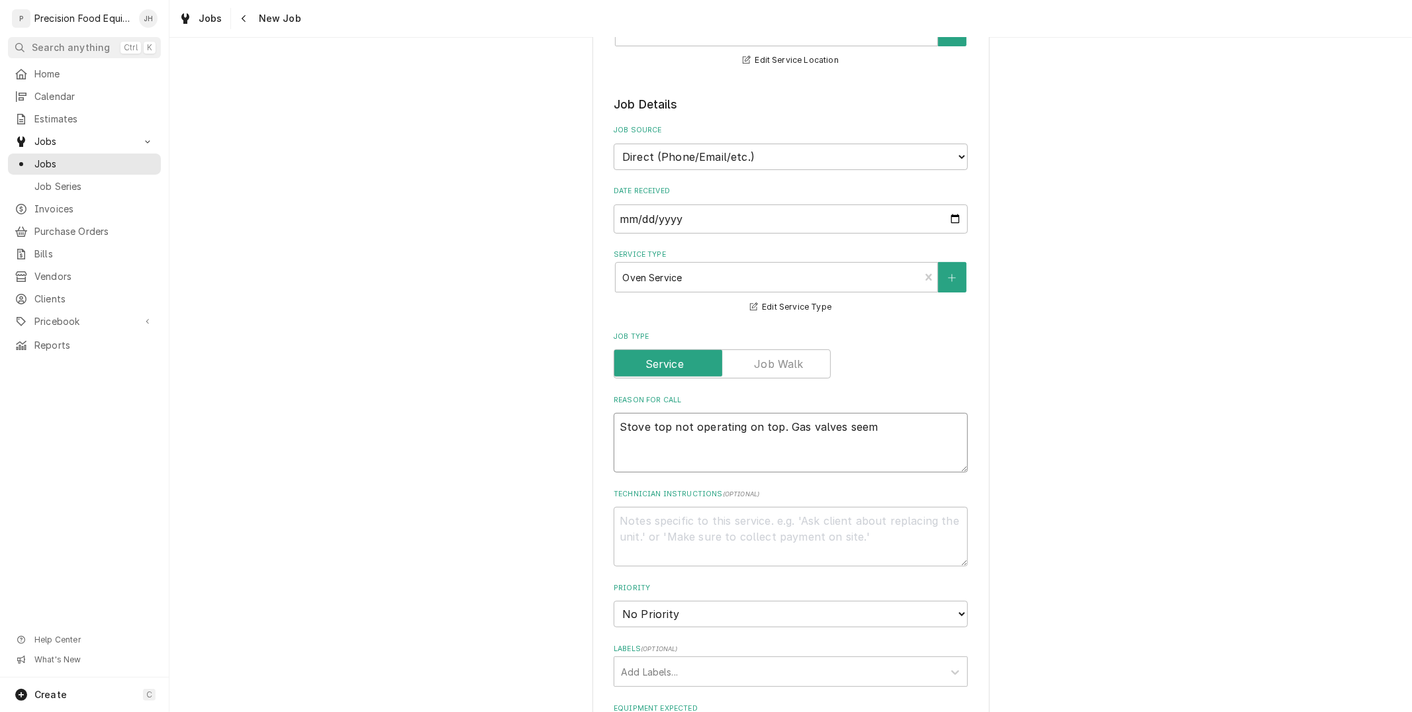
type textarea "x"
type textarea "Stove top not operating on top. Gas valves seem l"
type textarea "x"
type textarea "Stove top not operating on top. Gas valves seem lo"
type textarea "x"
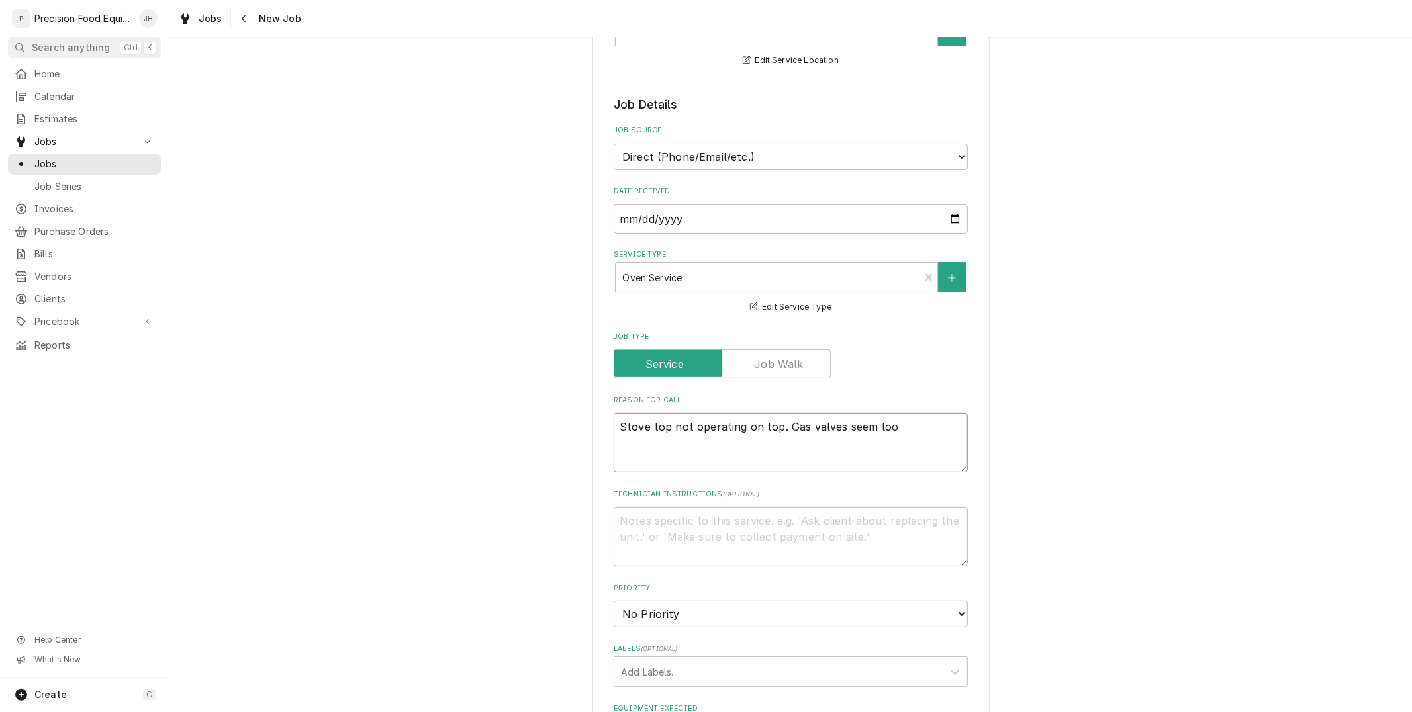
type textarea "Stove top not operating on top. Gas valves seem loos"
type textarea "x"
type textarea "Stove top not operating on top. Gas valves seem loose"
type textarea "x"
type textarea "Stove top not operating on top. Gas valves seem loose a"
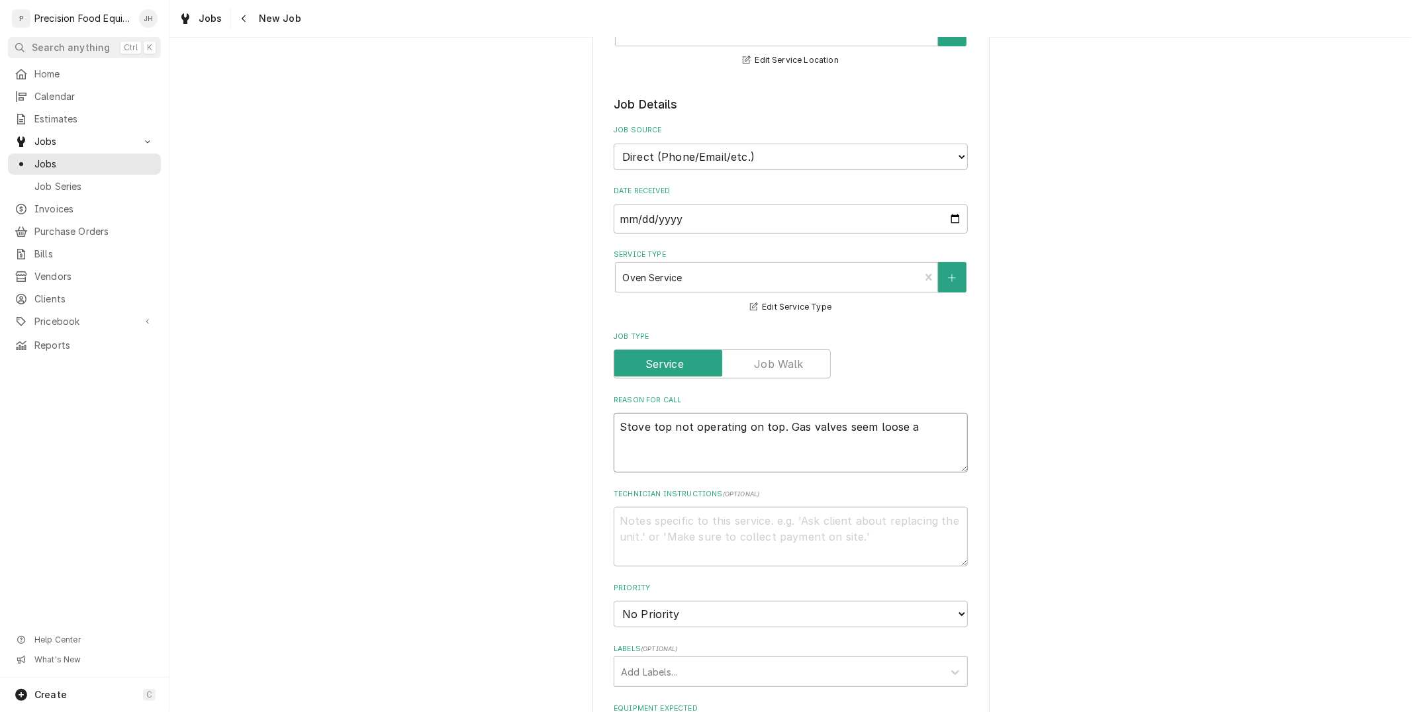
type textarea "x"
type textarea "Stove top not operating on top. Gas valves seem loose an"
type textarea "x"
type textarea "Stove top not operating on top. Gas valves seem loose and"
type textarea "x"
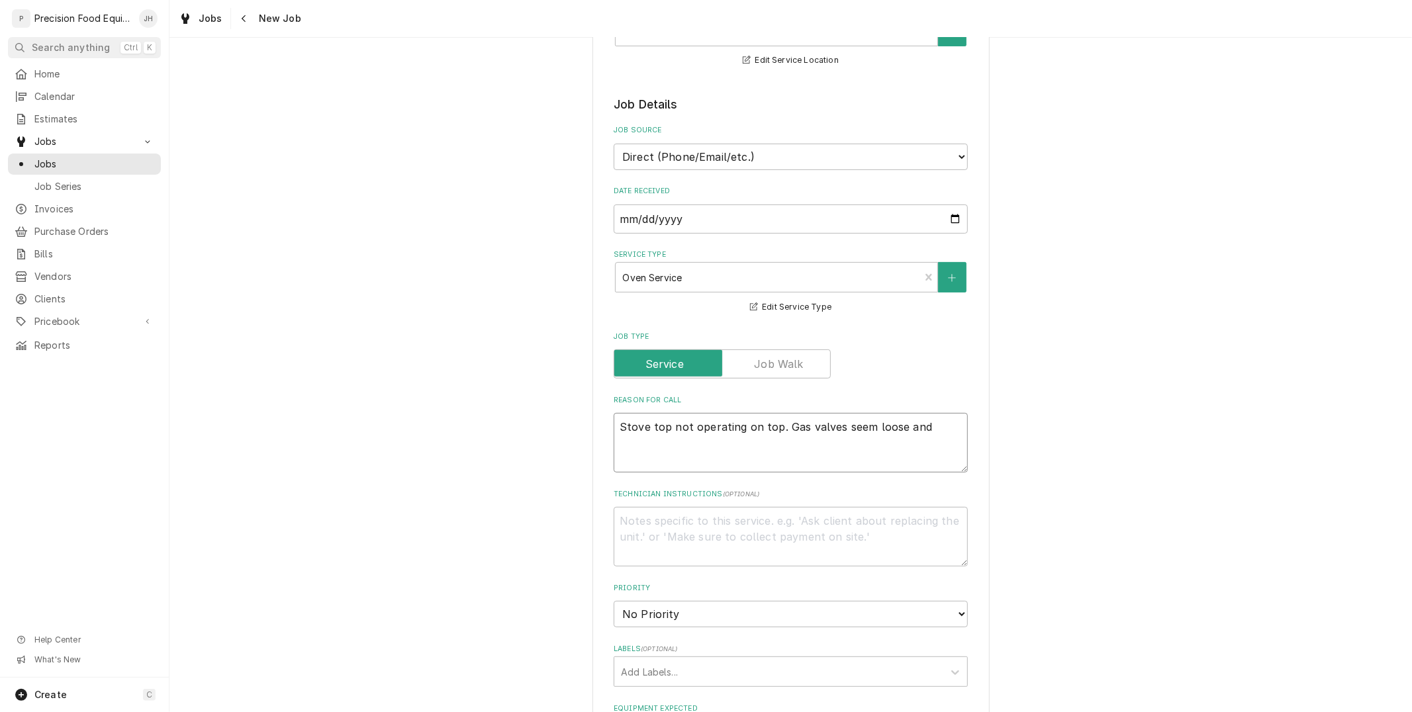
type textarea "Stove top not operating on top. Gas valves seem loose and"
type textarea "x"
type textarea "Stove top not operating on top. Gas valves seem loose and"
type textarea "x"
type textarea "Stove top not operating on top. Gas valves seem loose an"
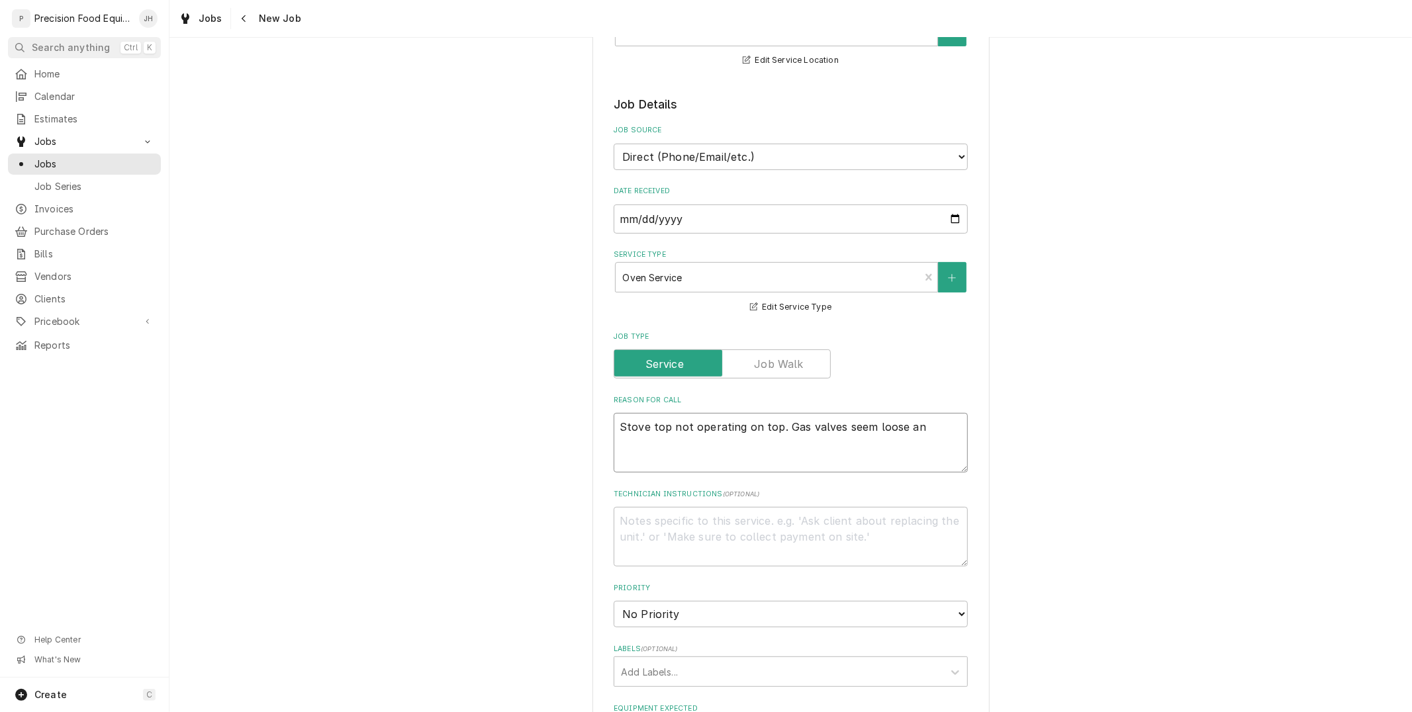
type textarea "x"
type textarea "Stove top not operating on top. Gas valves seem loose a"
type textarea "x"
type textarea "Stove top not operating on top. Gas valves seem loose"
type textarea "x"
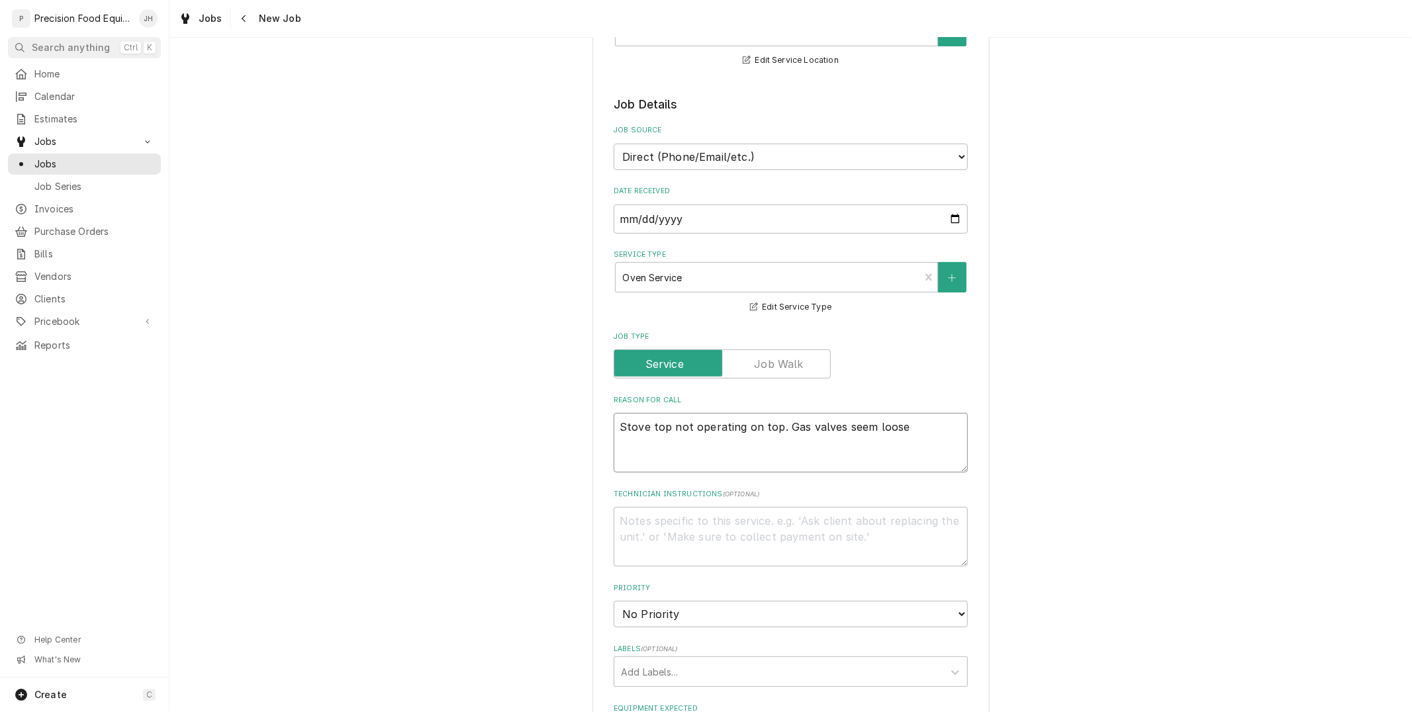
type textarea "Stove top not operating on top. Gas valves seem loose"
type textarea "x"
type textarea "Stove top not operating on top. Gas valves seem loose."
type textarea "x"
type textarea "Stove top not operating on top. Gas valves seem loose."
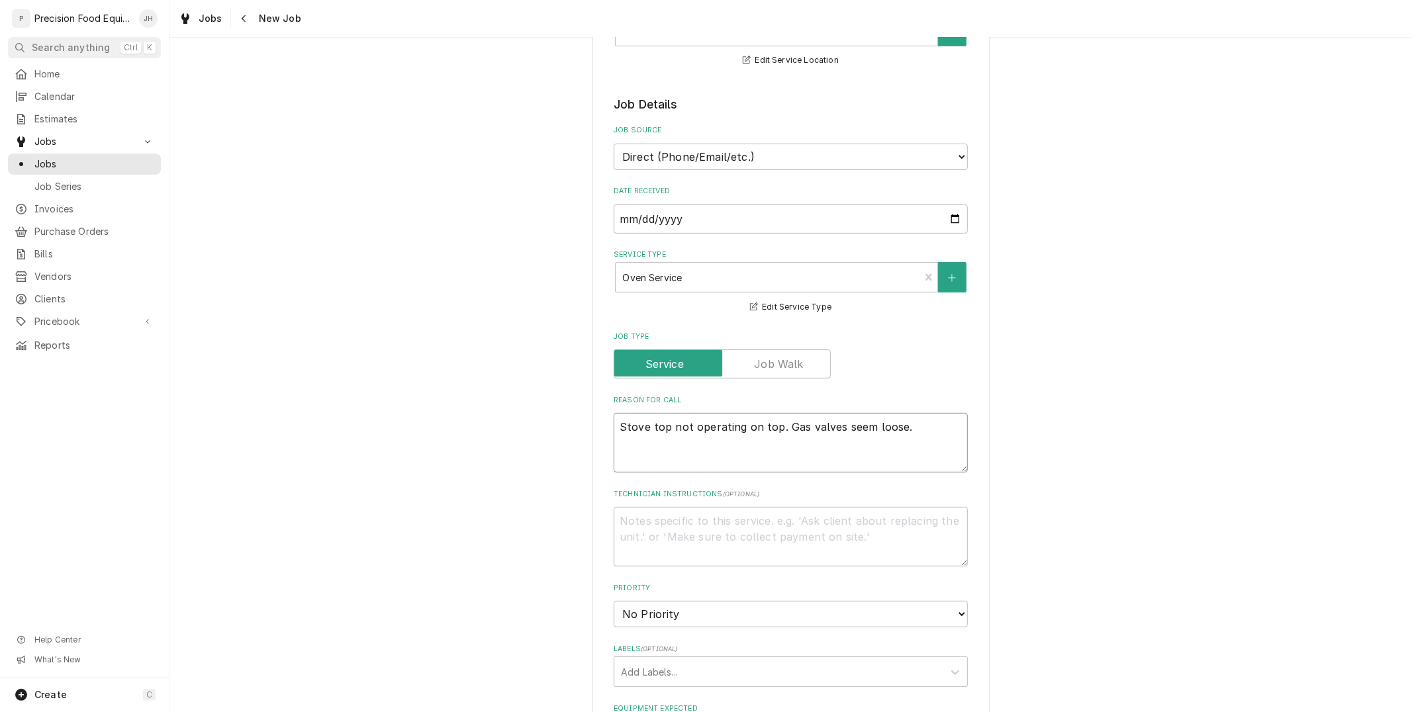
type textarea "x"
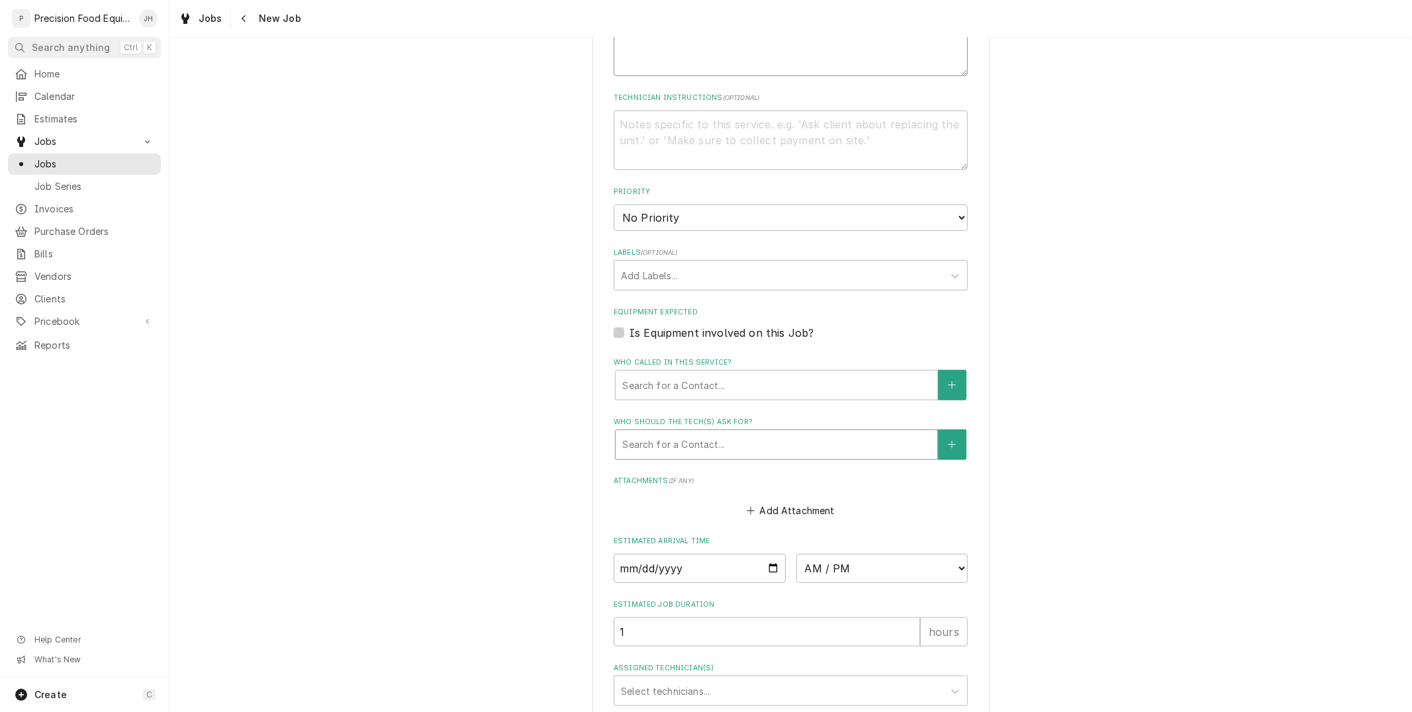
scroll to position [662, 0]
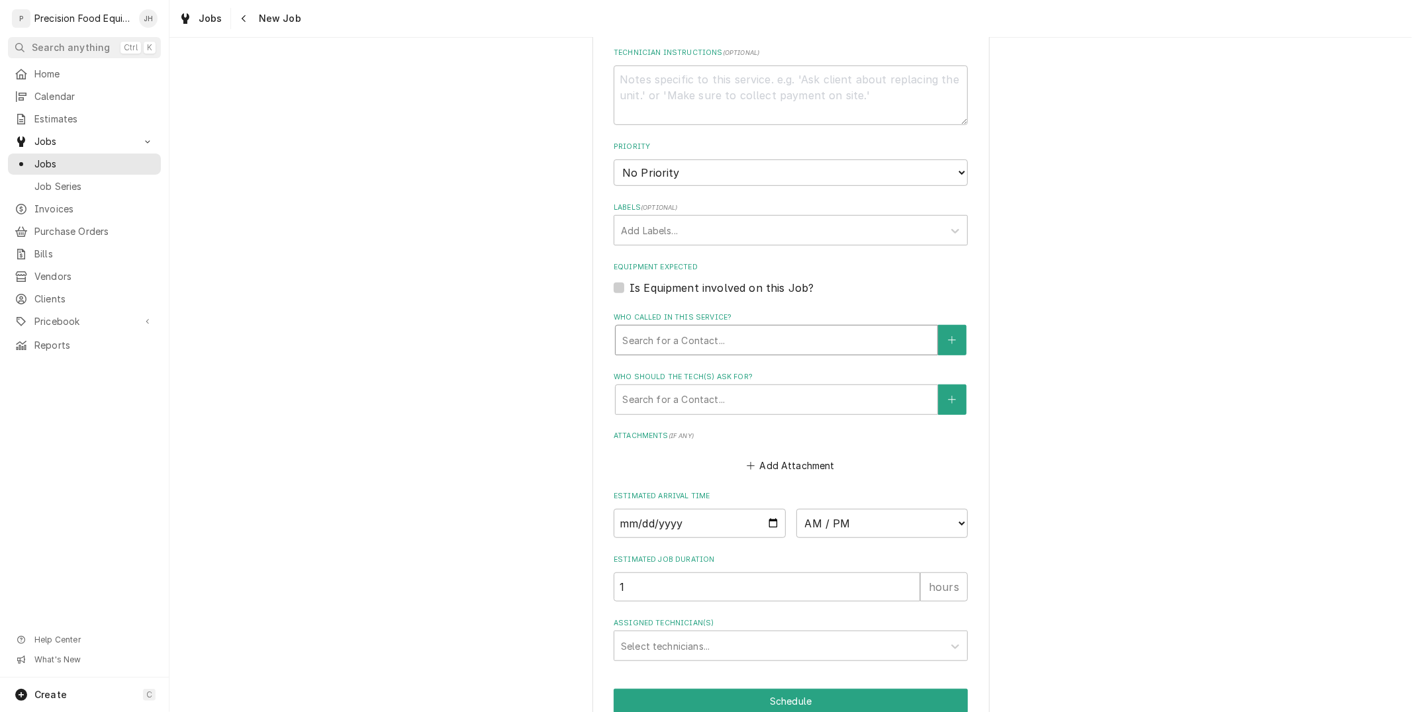
type textarea "Stove top not operating on top. Gas valves seem loose."
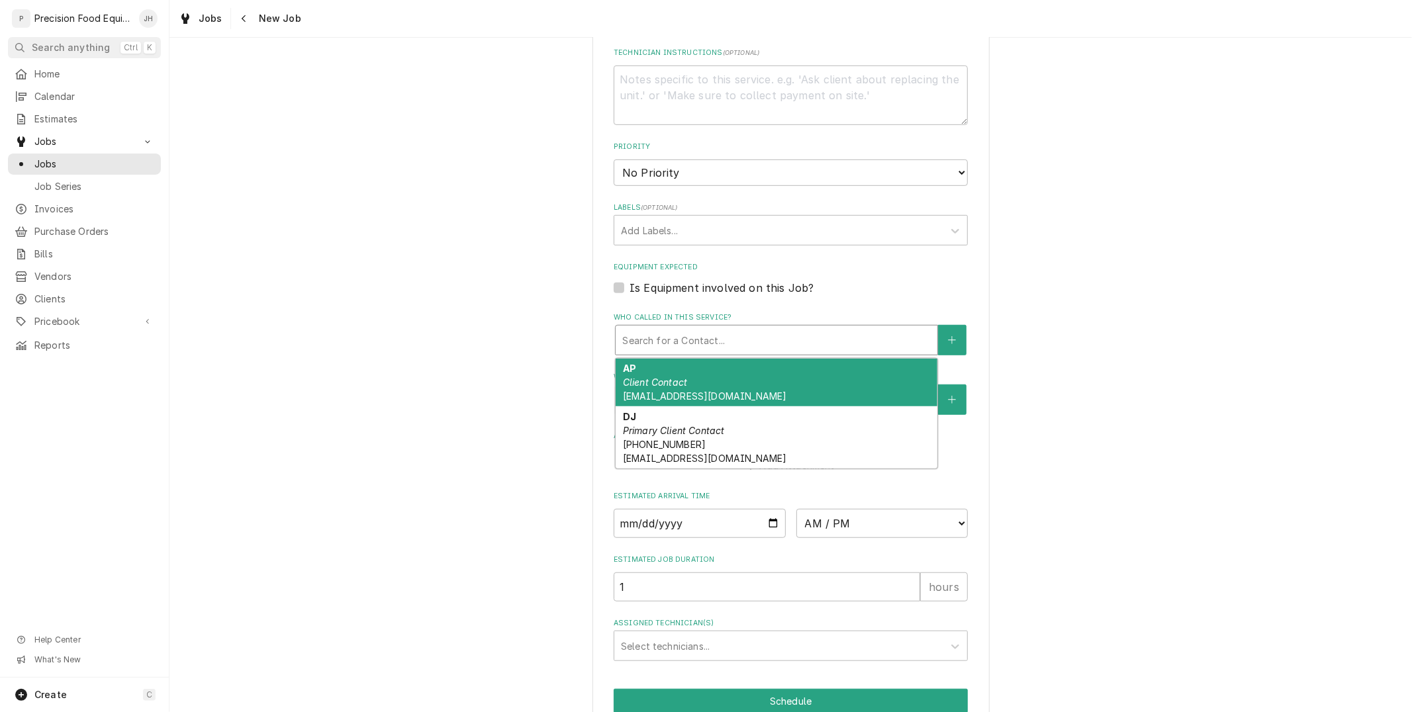
click at [759, 340] on div "Who called in this service?" at bounding box center [776, 340] width 308 height 24
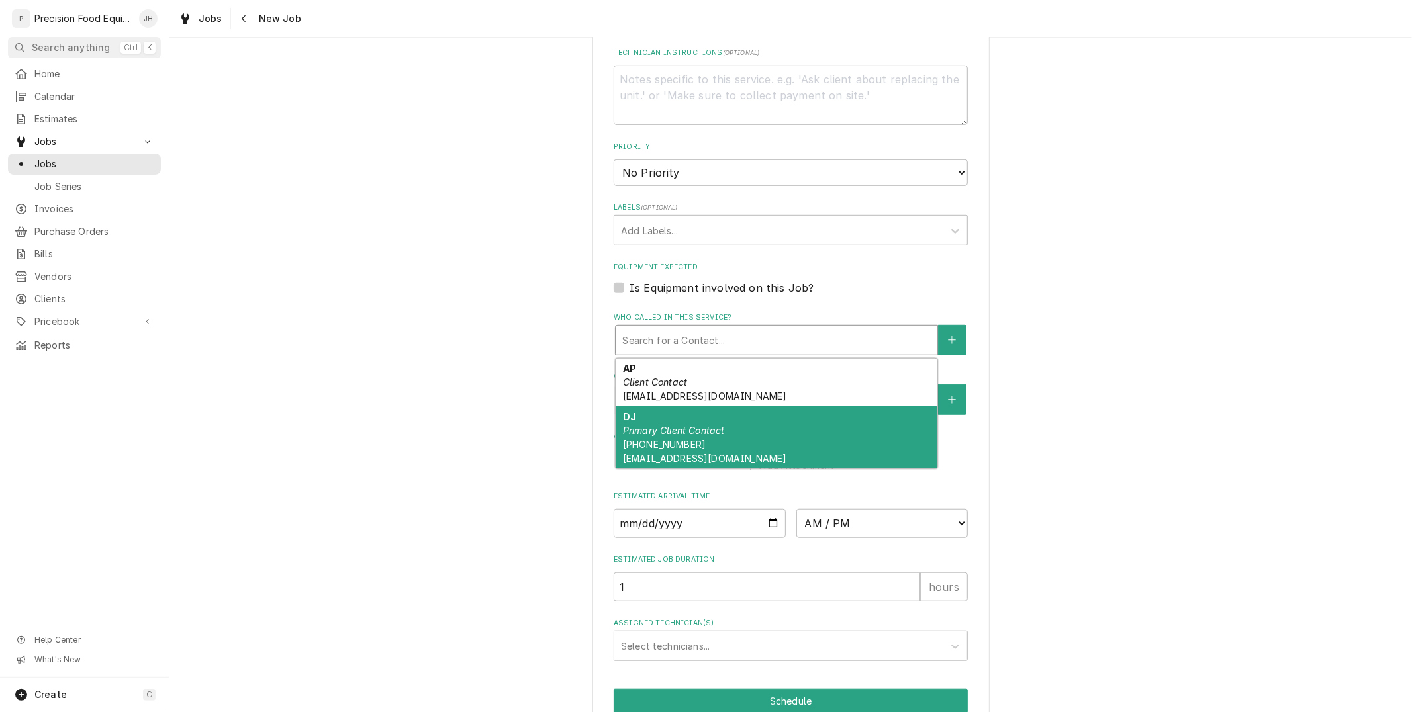
click at [745, 415] on div "DJ Primary Client Contact (480) 593-1305 oldtown@cienagaves.com" at bounding box center [777, 437] width 322 height 62
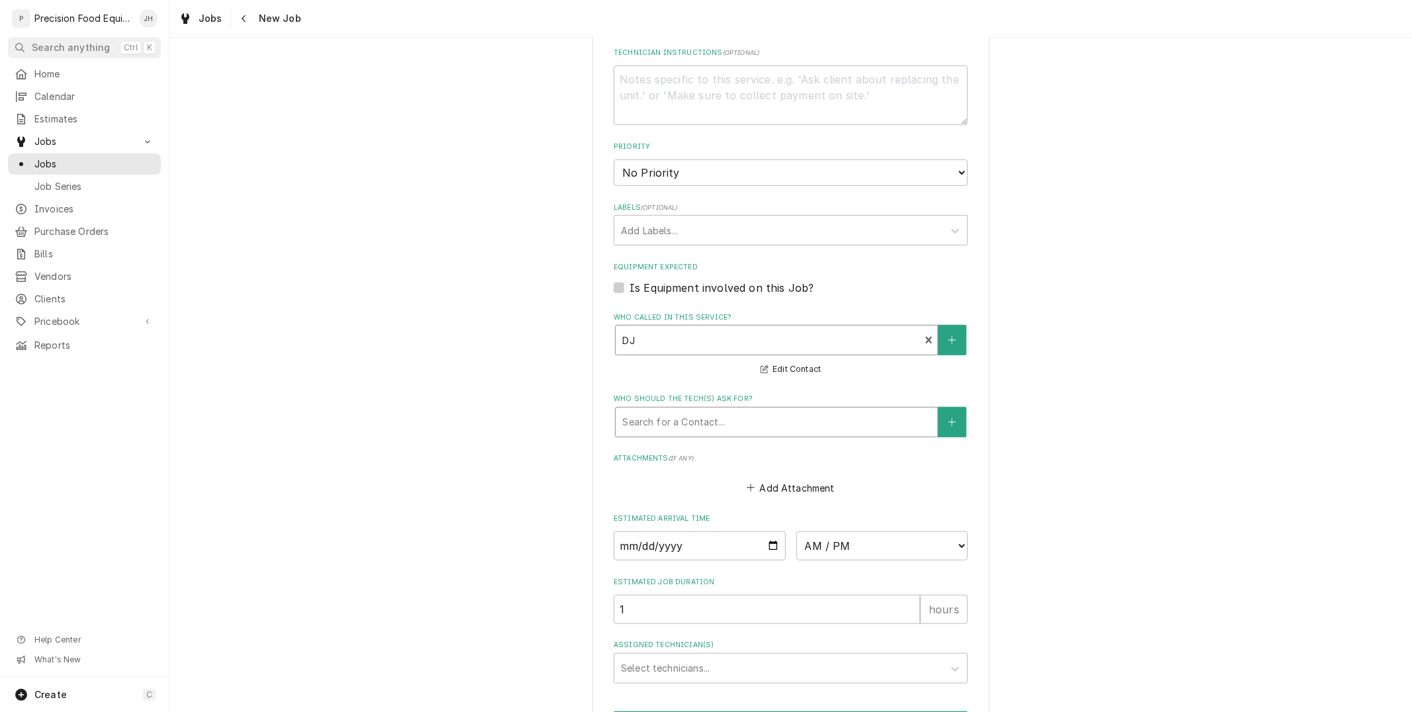
click at [737, 422] on div "Who should the tech(s) ask for?" at bounding box center [776, 422] width 308 height 24
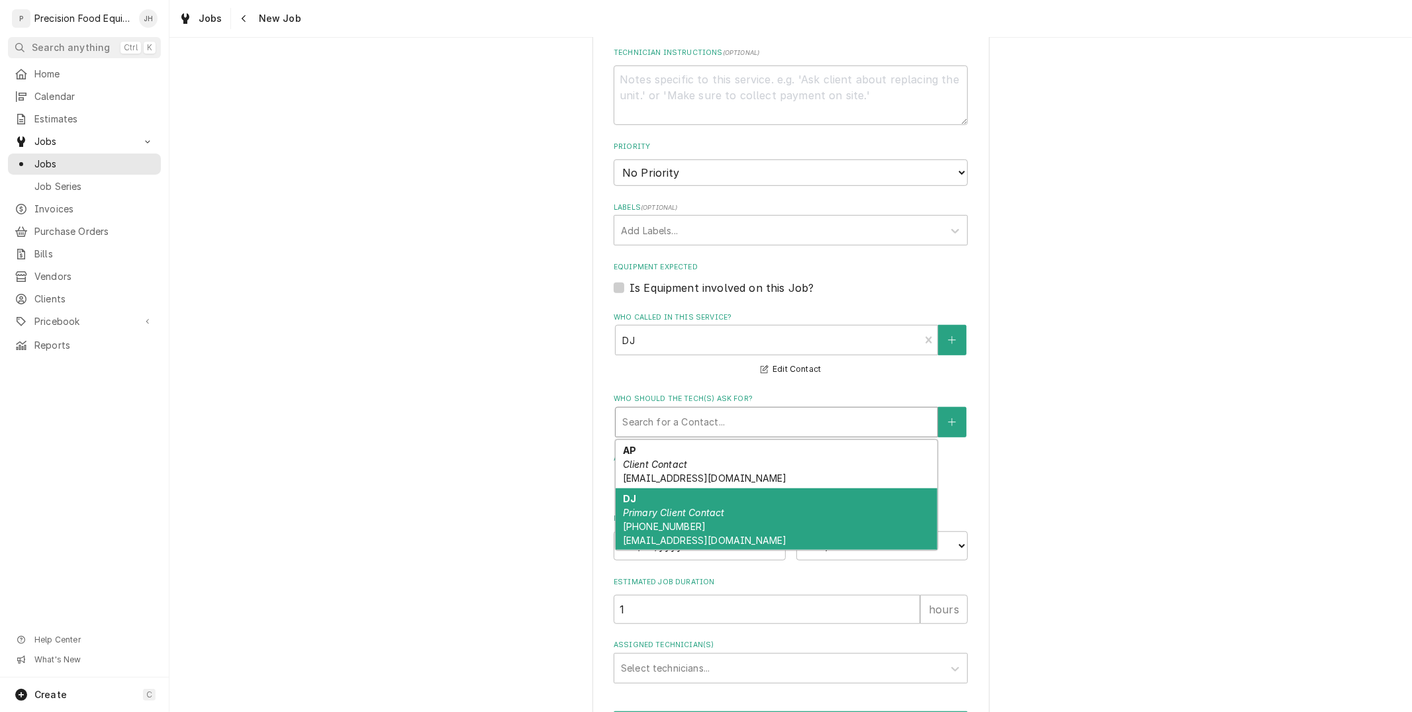
click at [733, 502] on div "DJ Primary Client Contact (480) 593-1305 oldtown@cienagaves.com" at bounding box center [777, 520] width 322 height 62
type textarea "x"
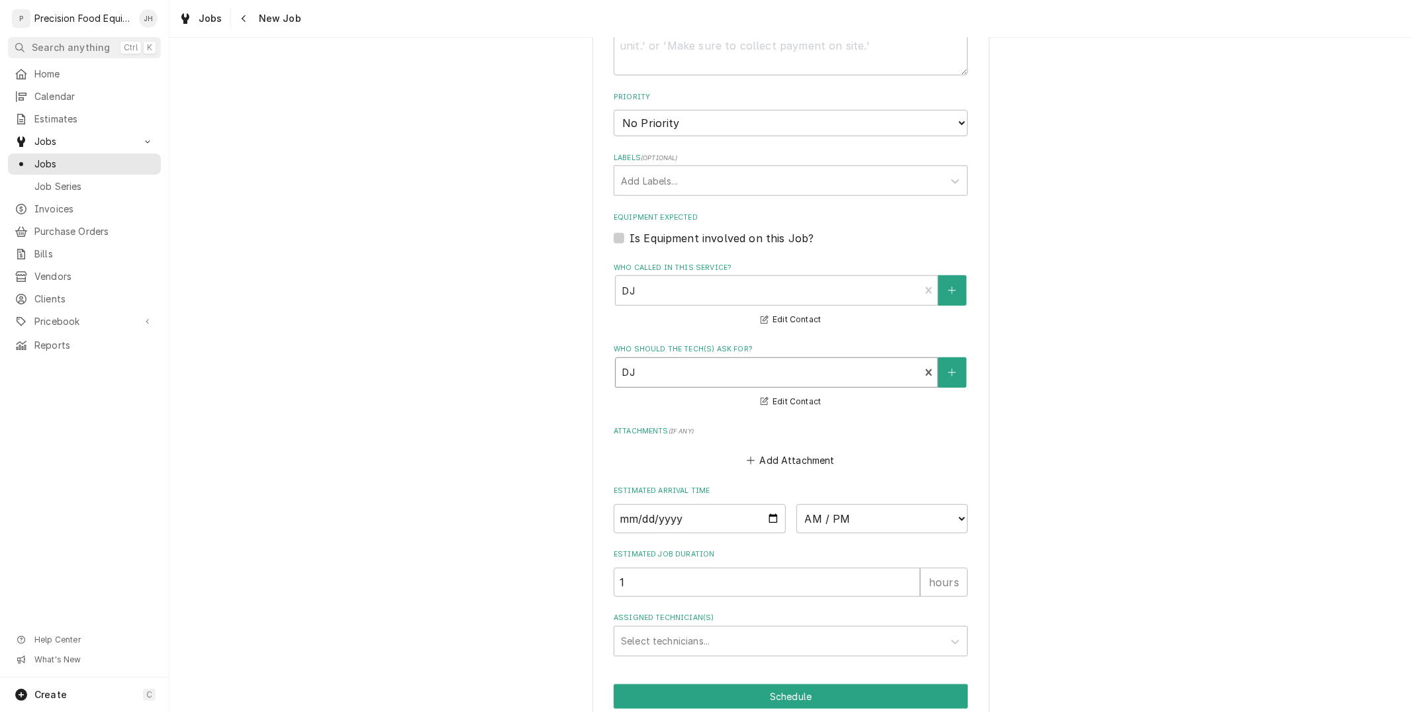
scroll to position [767, 0]
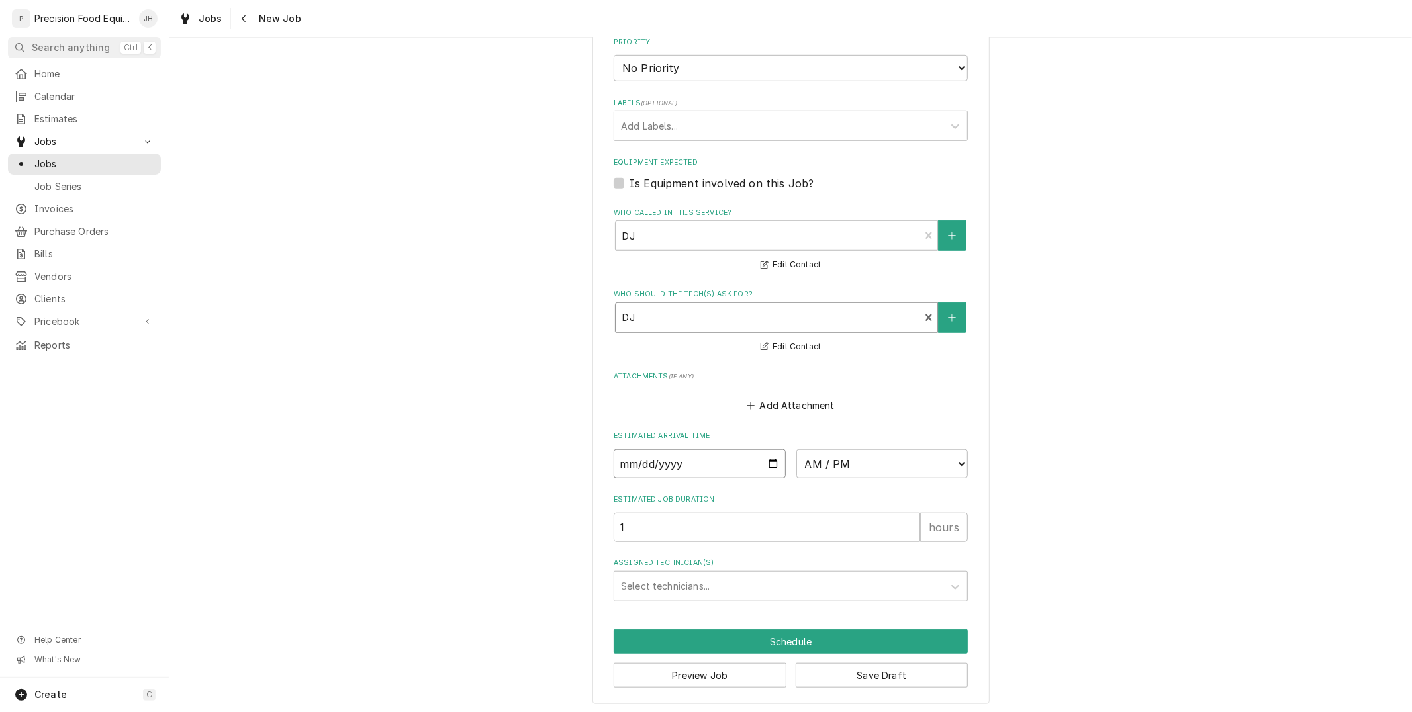
click at [767, 458] on input "Date" at bounding box center [700, 463] width 172 height 29
type input "2025-09-29"
type textarea "x"
click at [921, 463] on select "AM / PM 6:00 AM 6:15 AM 6:30 AM 6:45 AM 7:00 AM 7:15 AM 7:30 AM 7:45 AM 8:00 AM…" at bounding box center [882, 463] width 172 height 29
select select "08:00:00"
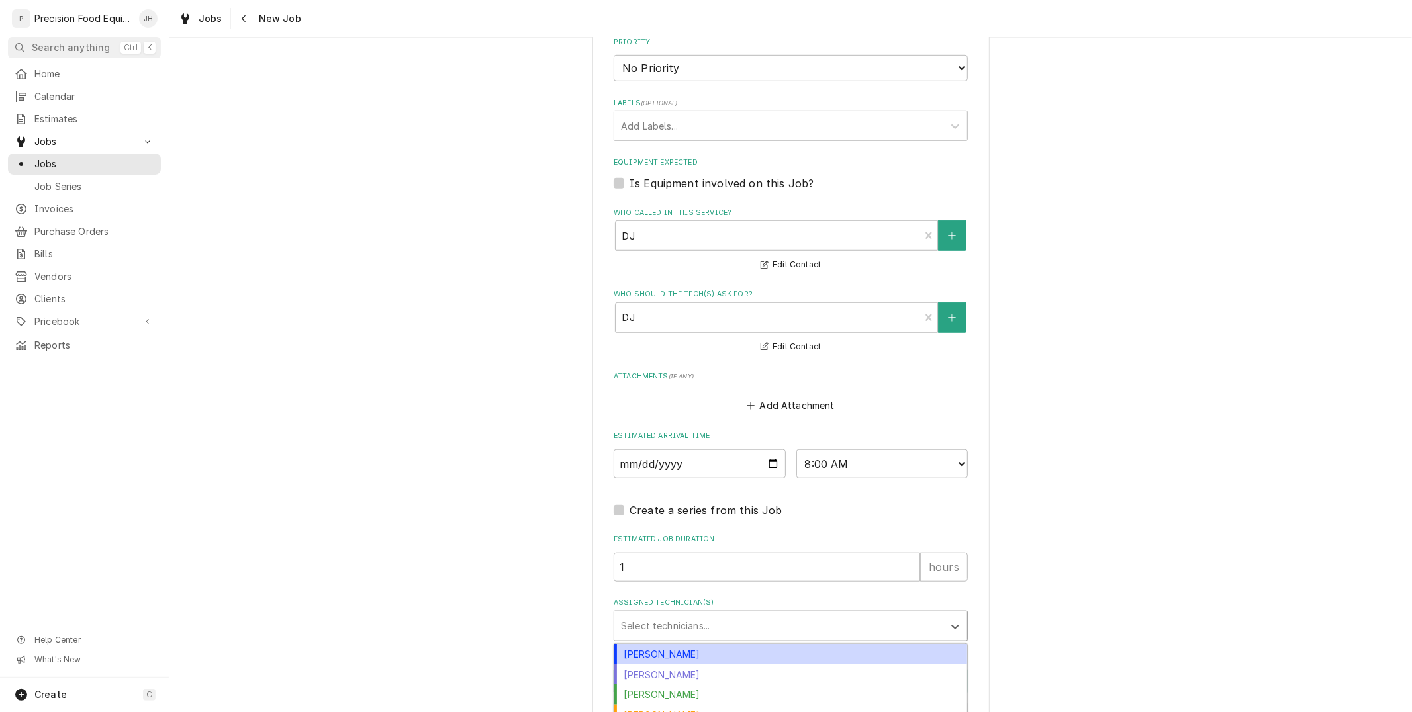
click at [737, 630] on div "Assigned Technician(s)" at bounding box center [779, 626] width 316 height 24
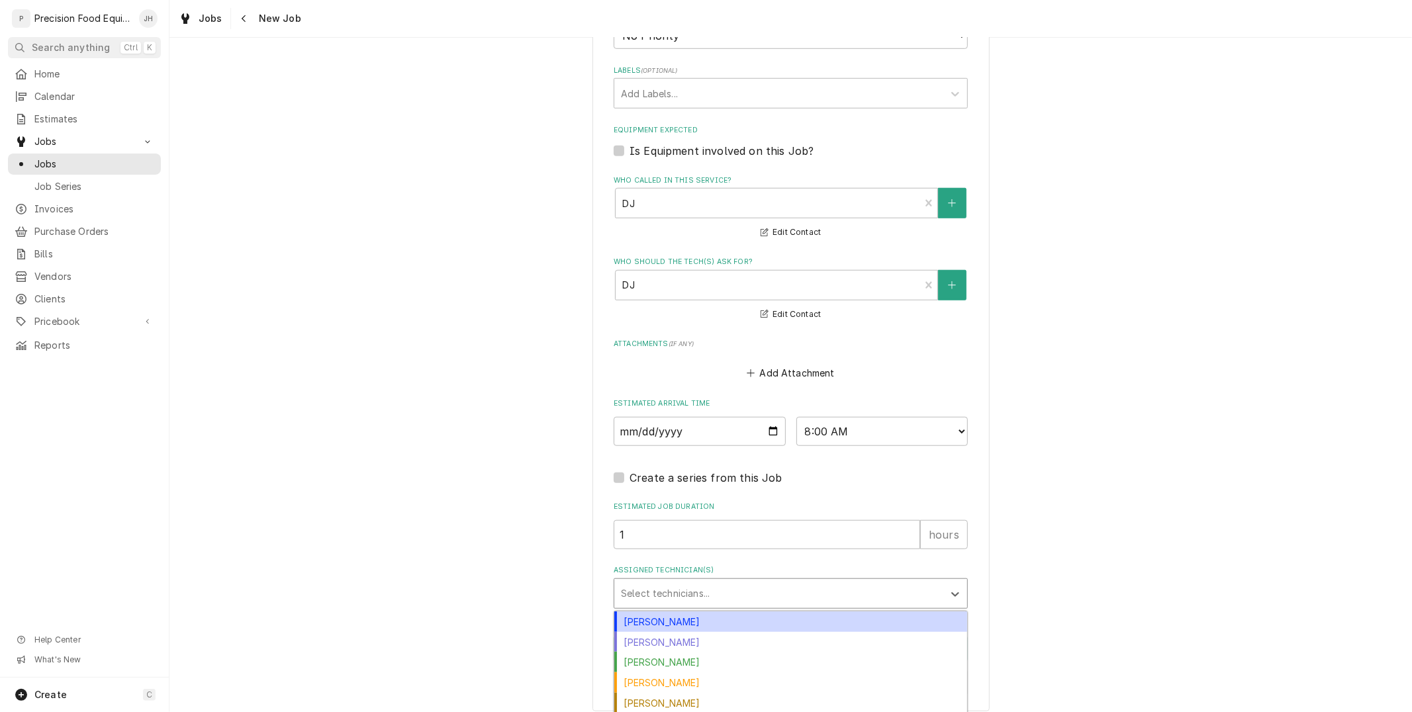
scroll to position [817, 0]
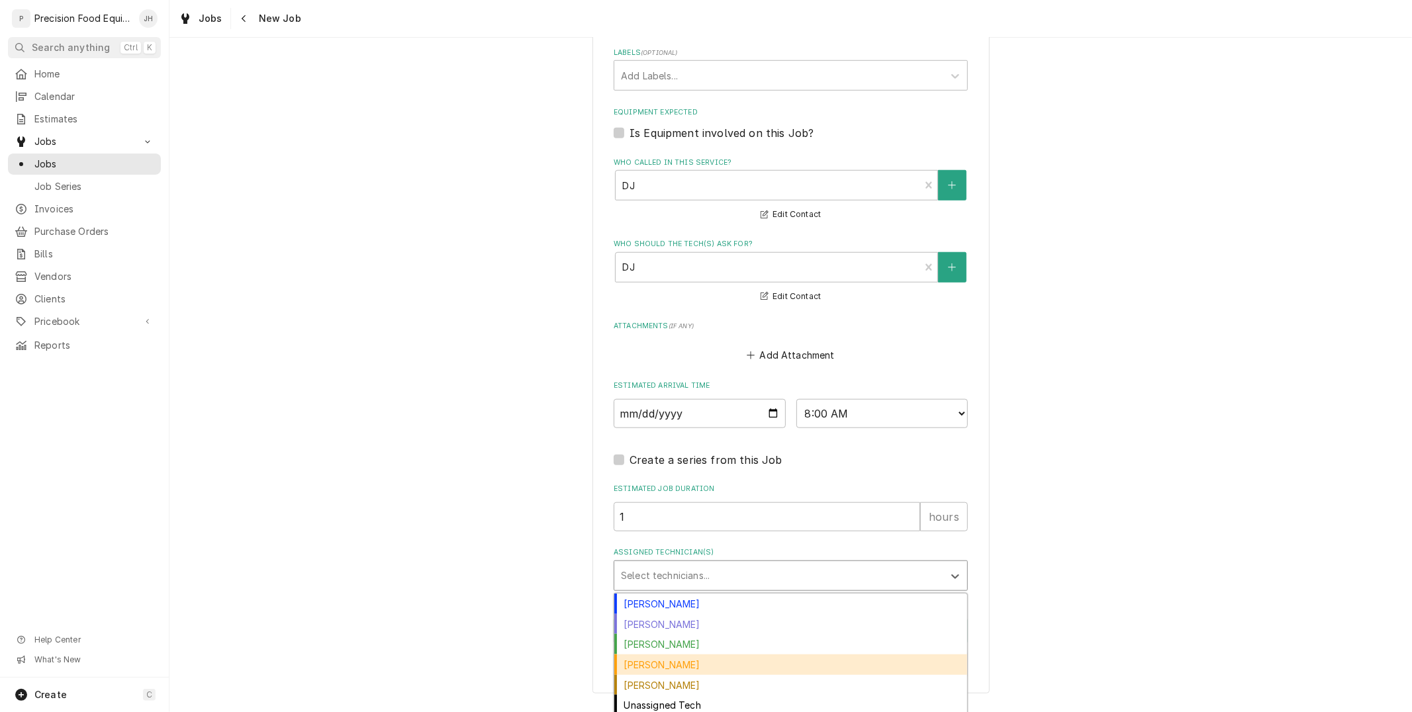
click at [717, 659] on div "[PERSON_NAME]" at bounding box center [790, 665] width 353 height 21
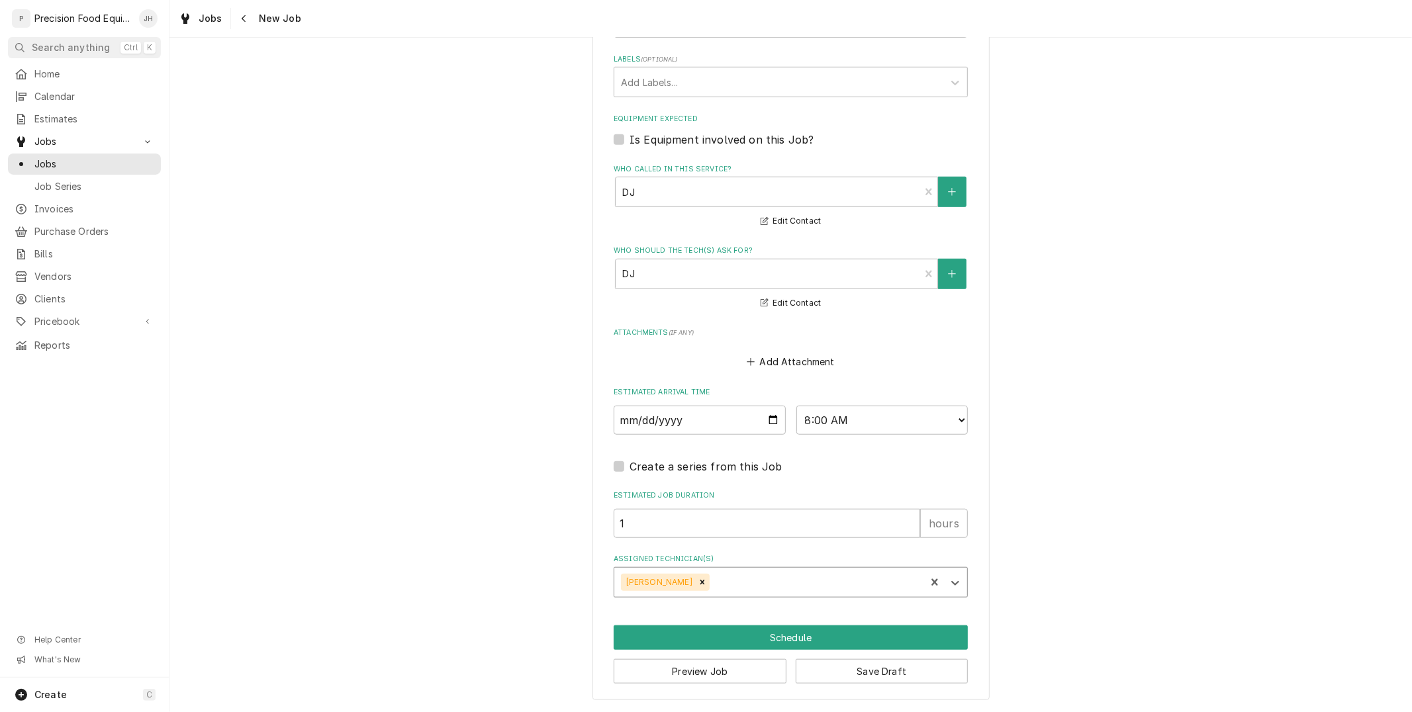
scroll to position [806, 0]
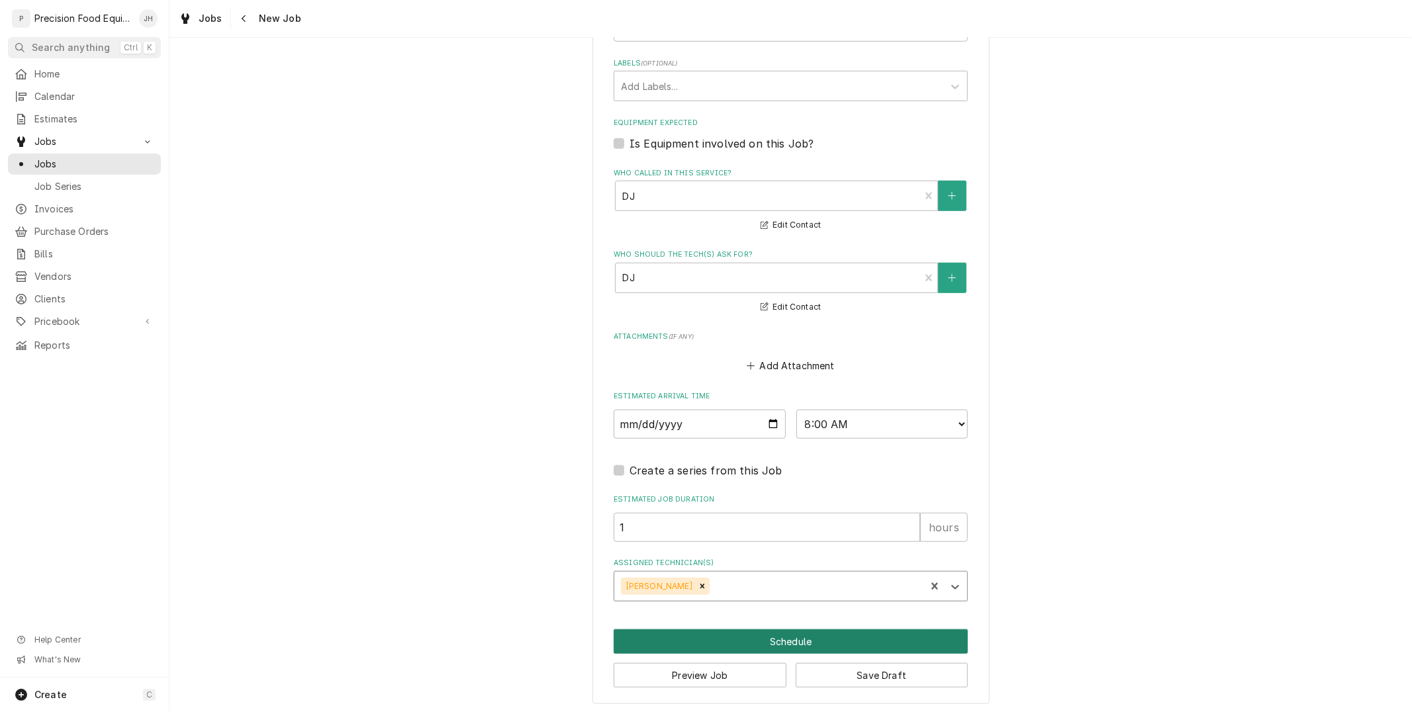
click at [759, 631] on button "Schedule" at bounding box center [791, 642] width 354 height 24
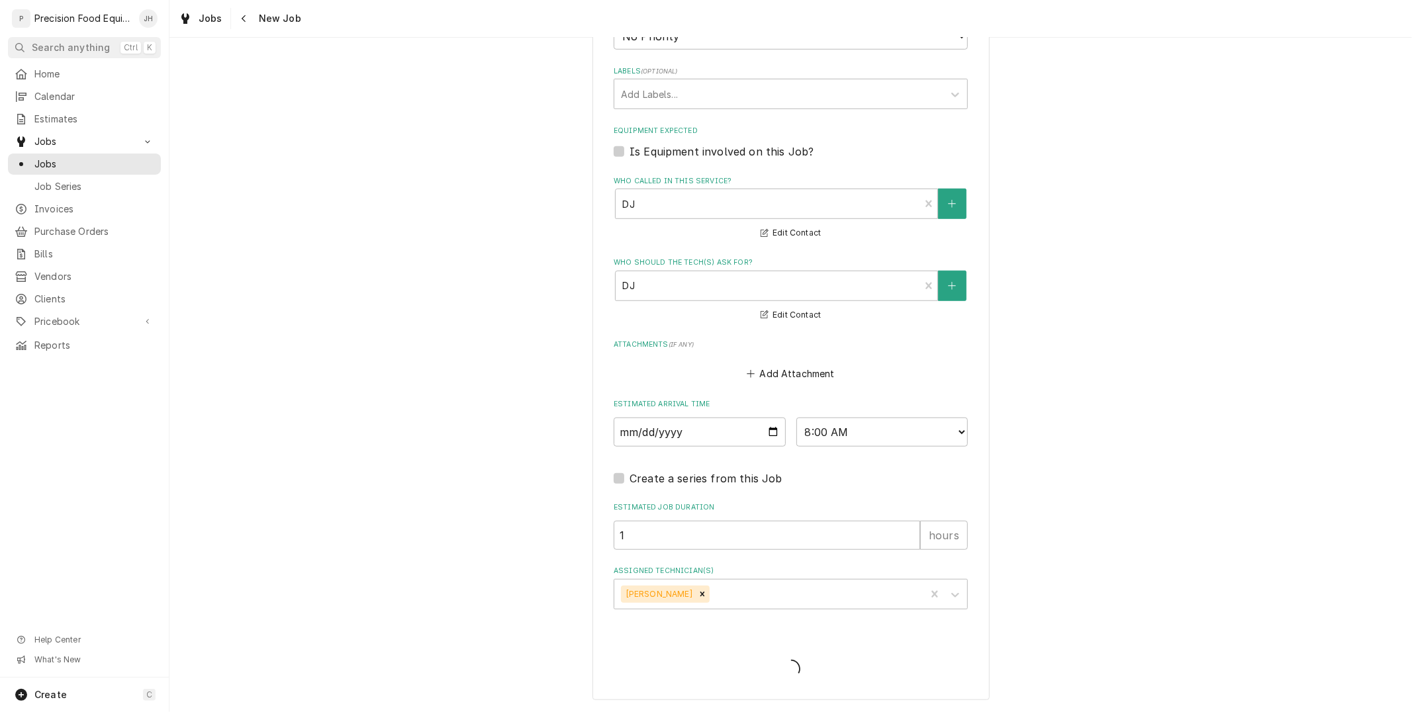
scroll to position [794, 0]
type textarea "x"
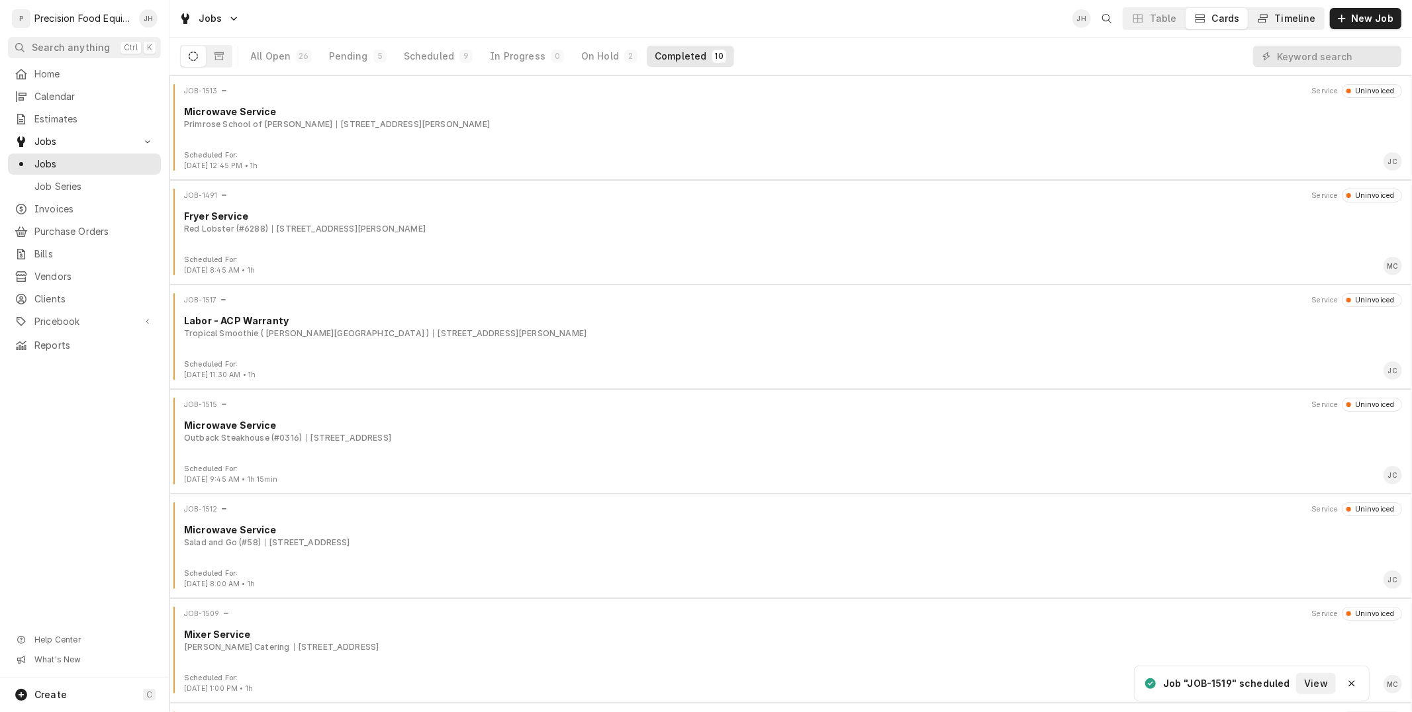
click at [1311, 17] on div "Timeline" at bounding box center [1295, 18] width 41 height 13
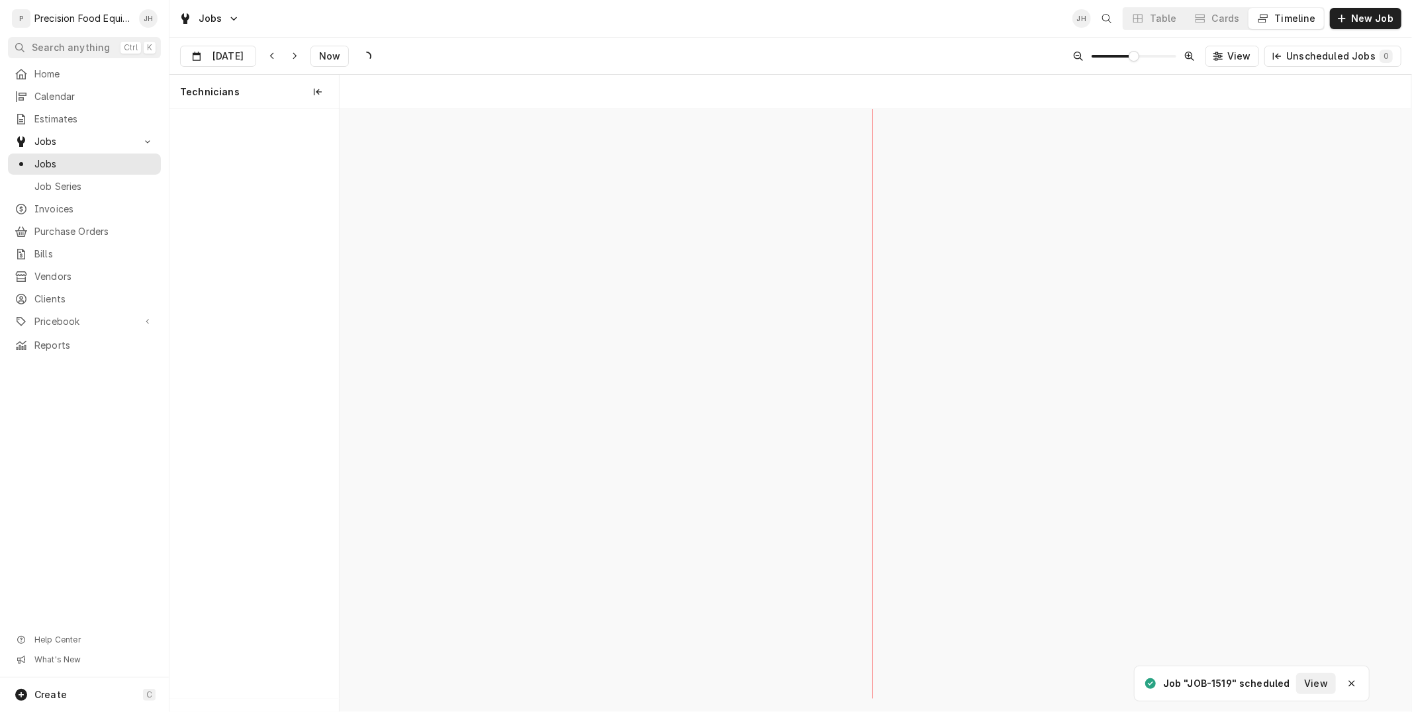
scroll to position [0, 21242]
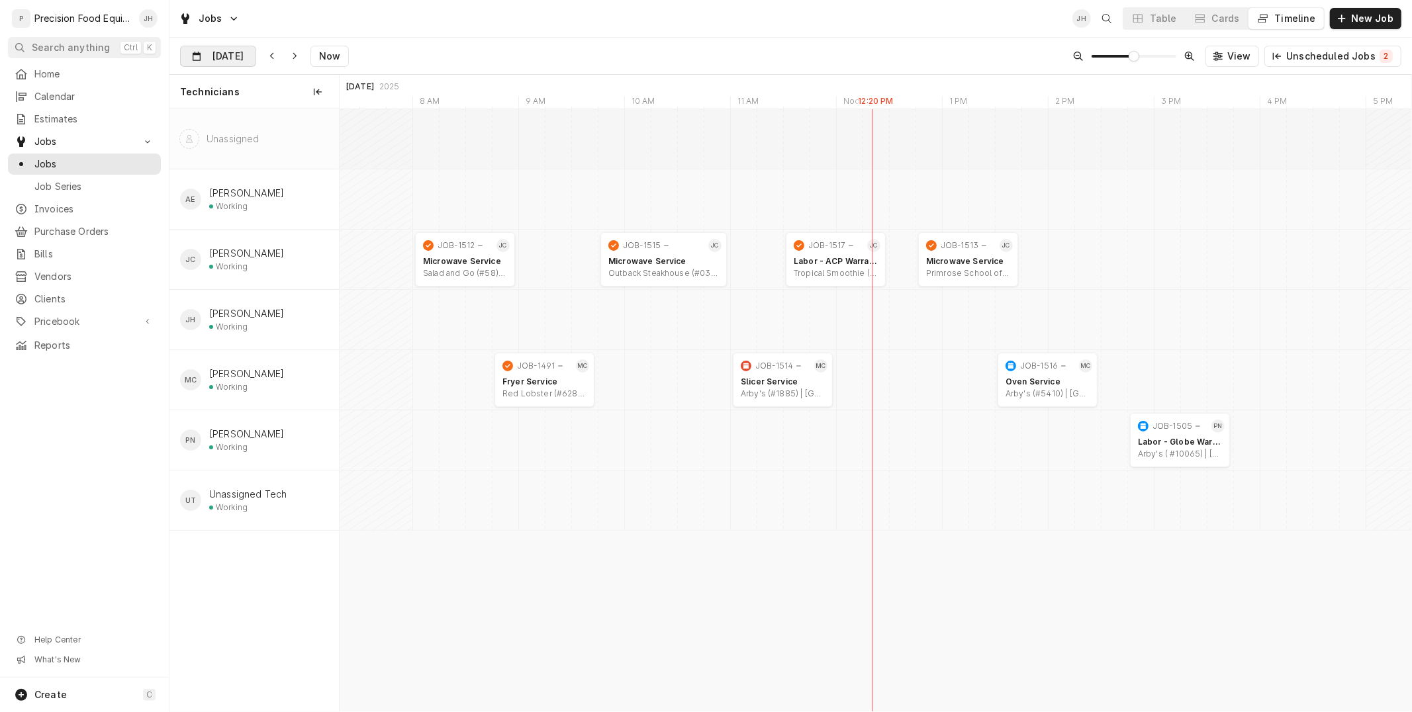
click at [234, 48] on input "[DATE]" at bounding box center [209, 59] width 56 height 26
click at [220, 236] on div "29" at bounding box center [217, 239] width 19 height 19
type input "[DATE]"
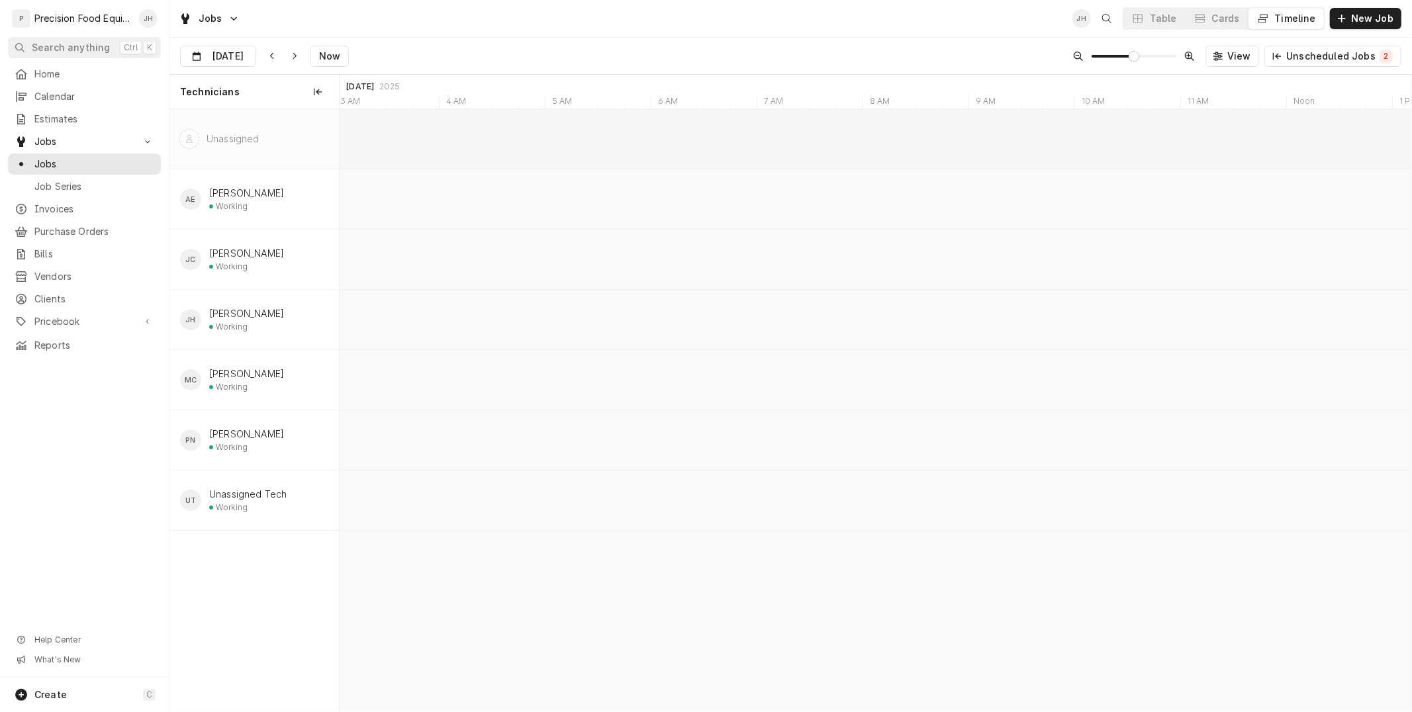
scroll to position [0, 28417]
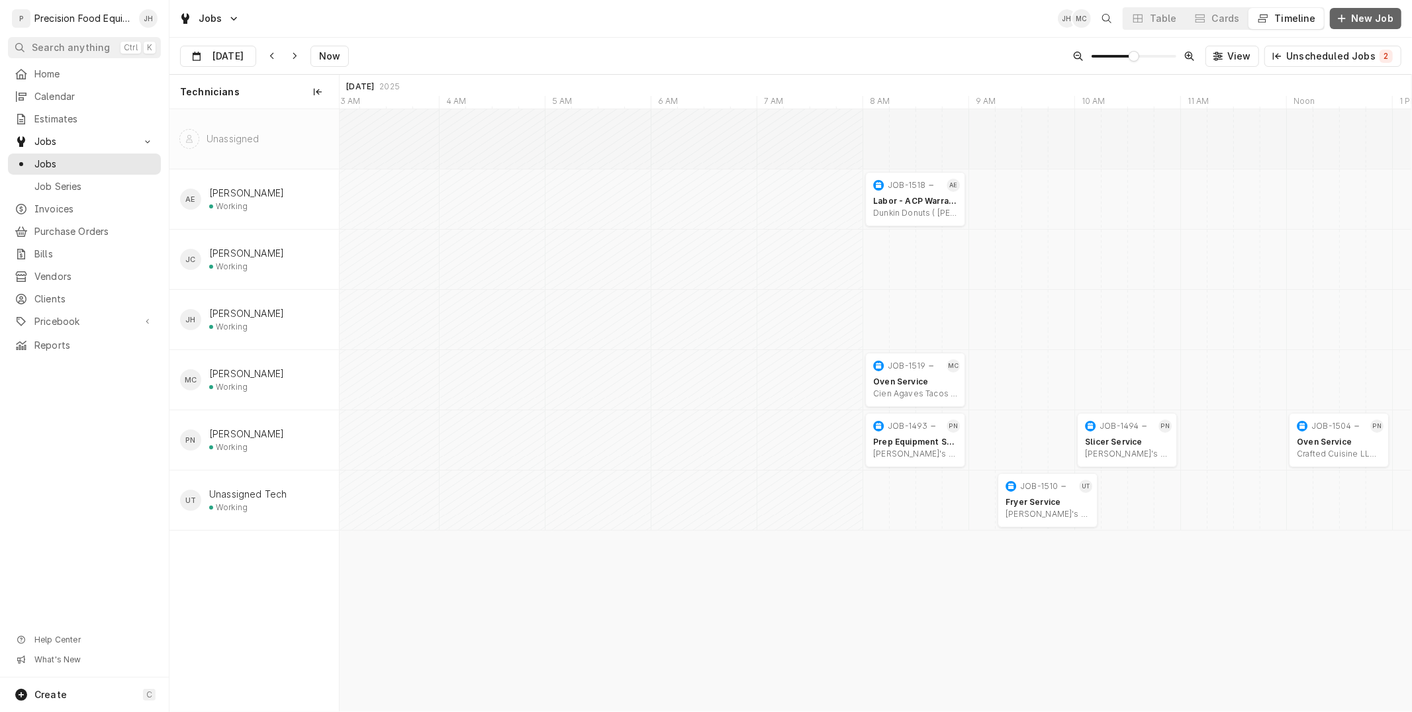
click at [1378, 15] on span "New Job" at bounding box center [1372, 18] width 48 height 13
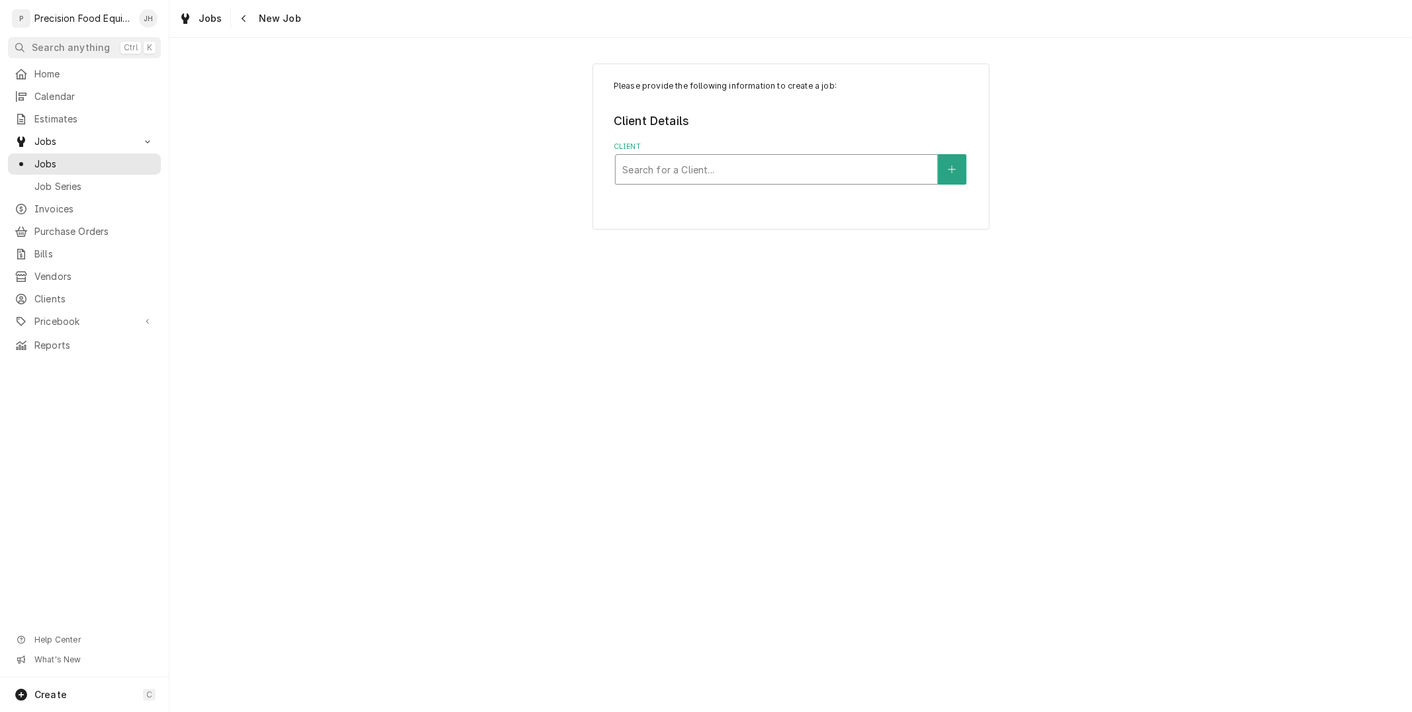
click at [810, 168] on div "Client" at bounding box center [776, 170] width 308 height 24
click at [246, 11] on button "Navigate back" at bounding box center [244, 18] width 21 height 21
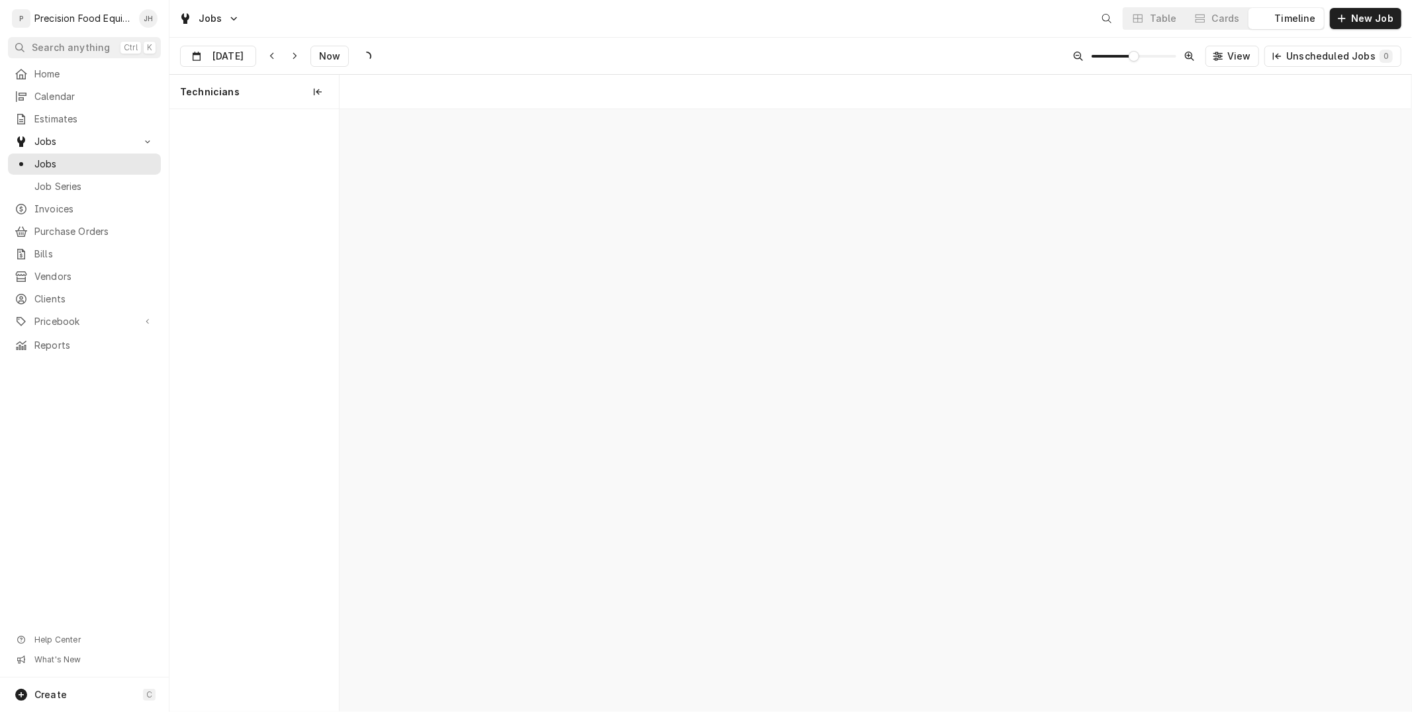
scroll to position [0, 21242]
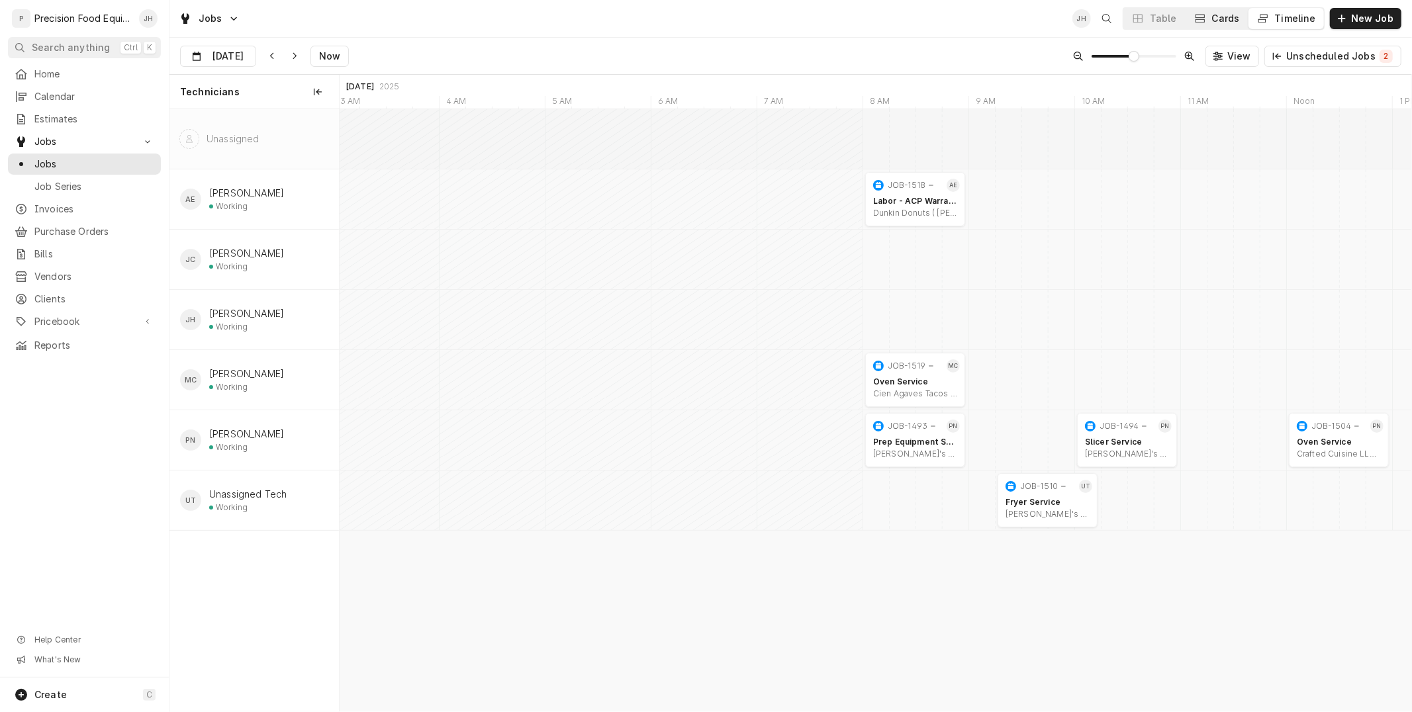
click at [1234, 15] on div "Cards" at bounding box center [1226, 18] width 28 height 13
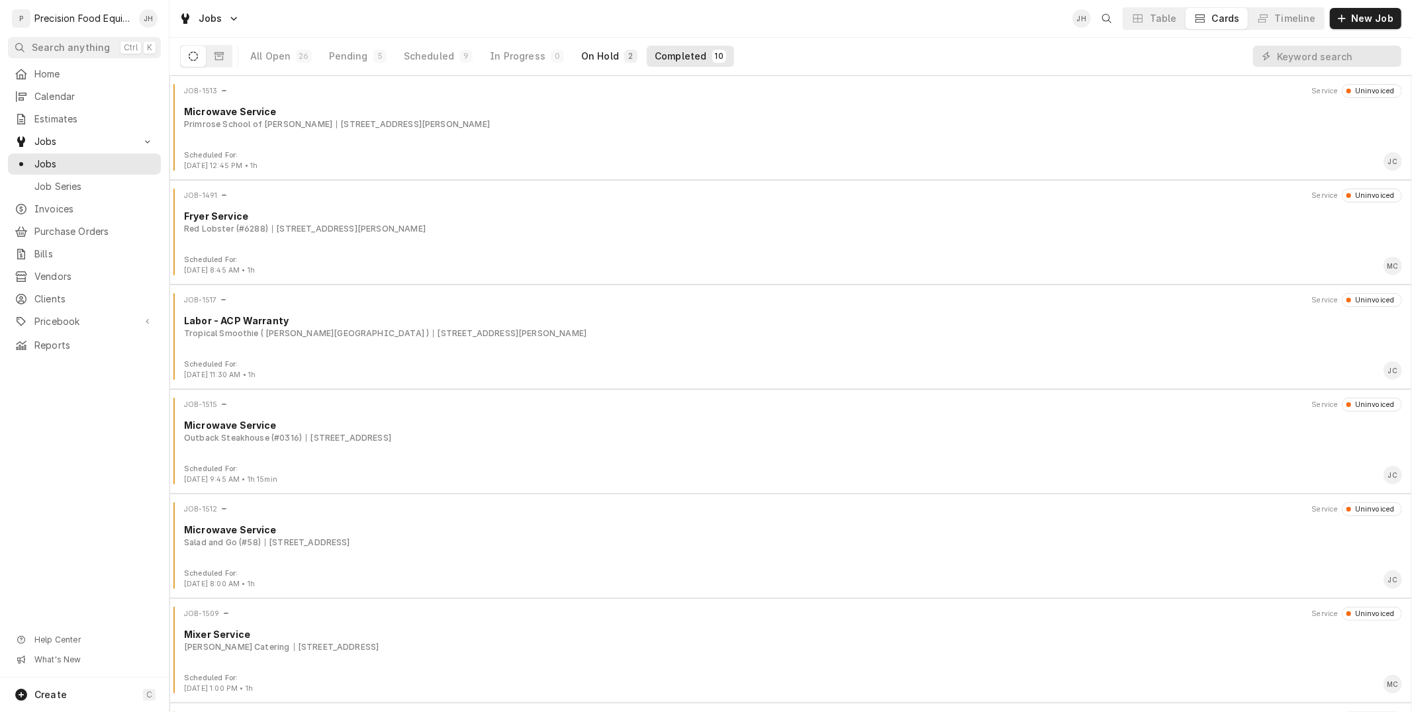
click at [590, 50] on div "On Hold" at bounding box center [600, 56] width 38 height 13
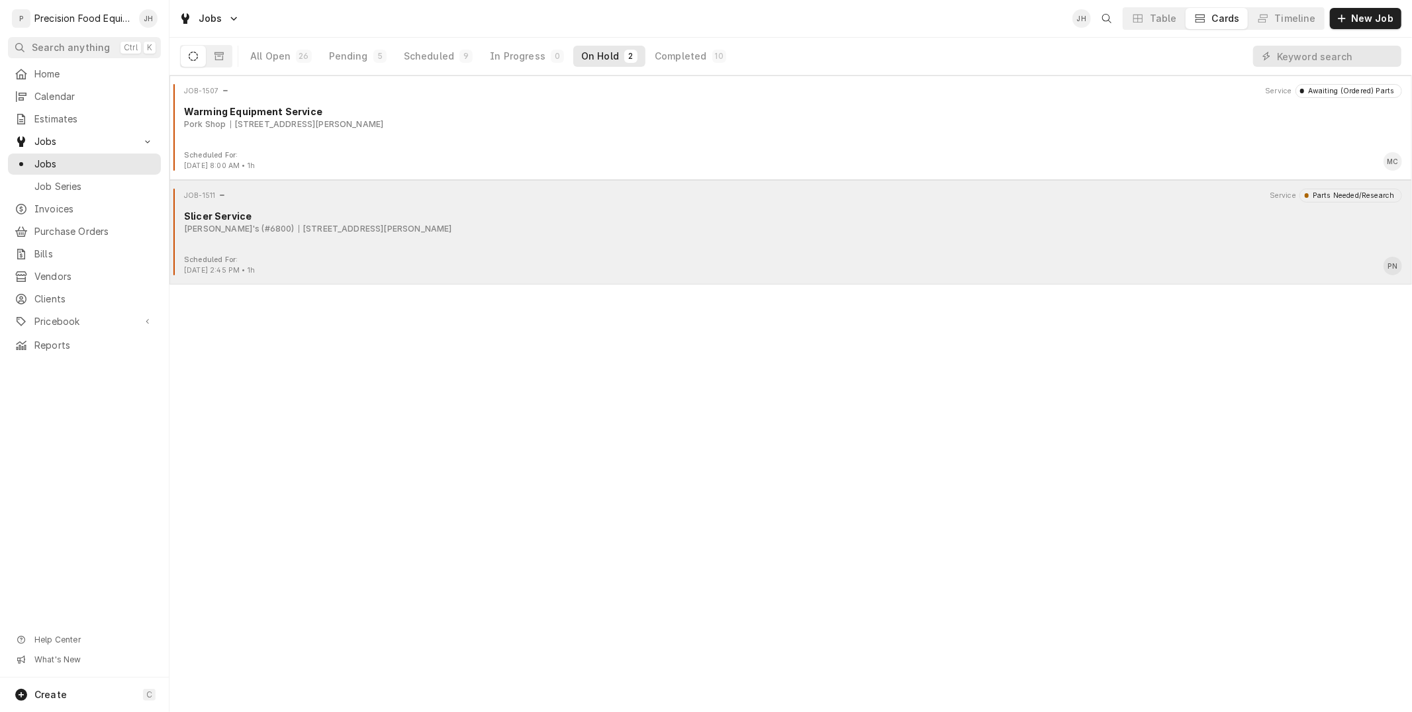
click at [420, 250] on div "JOB-1511 Service Parts Needed/Research Slicer Service Arby's (#6800) 835 E. Bel…" at bounding box center [791, 222] width 1232 height 66
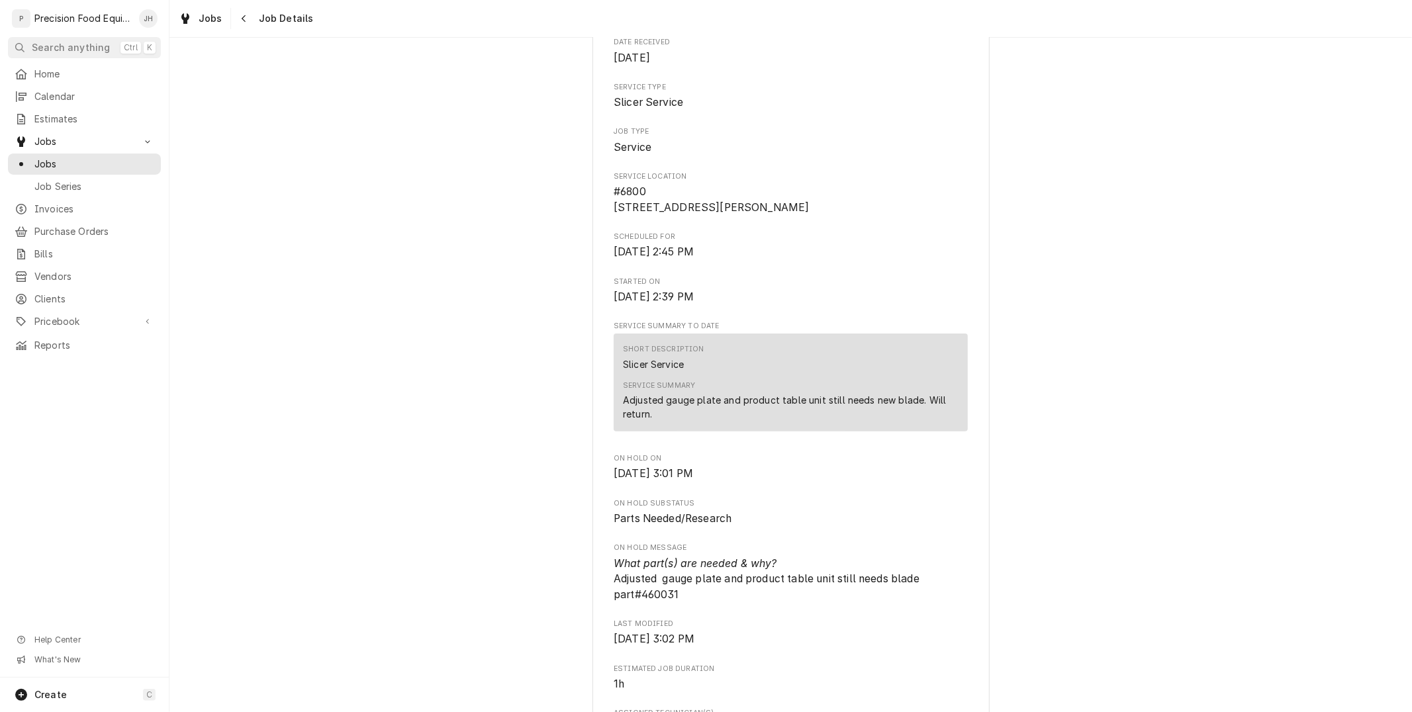
scroll to position [441, 0]
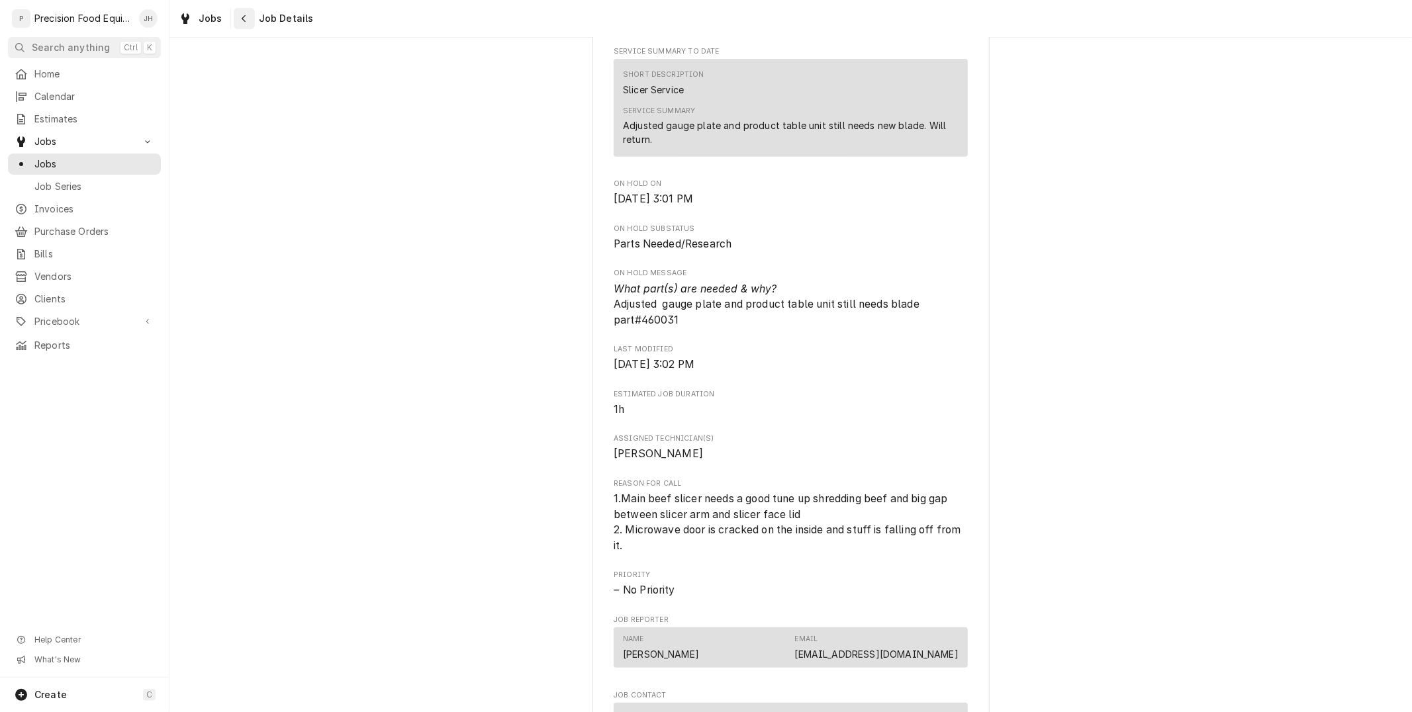
click at [238, 17] on div "Navigate back" at bounding box center [244, 18] width 13 height 13
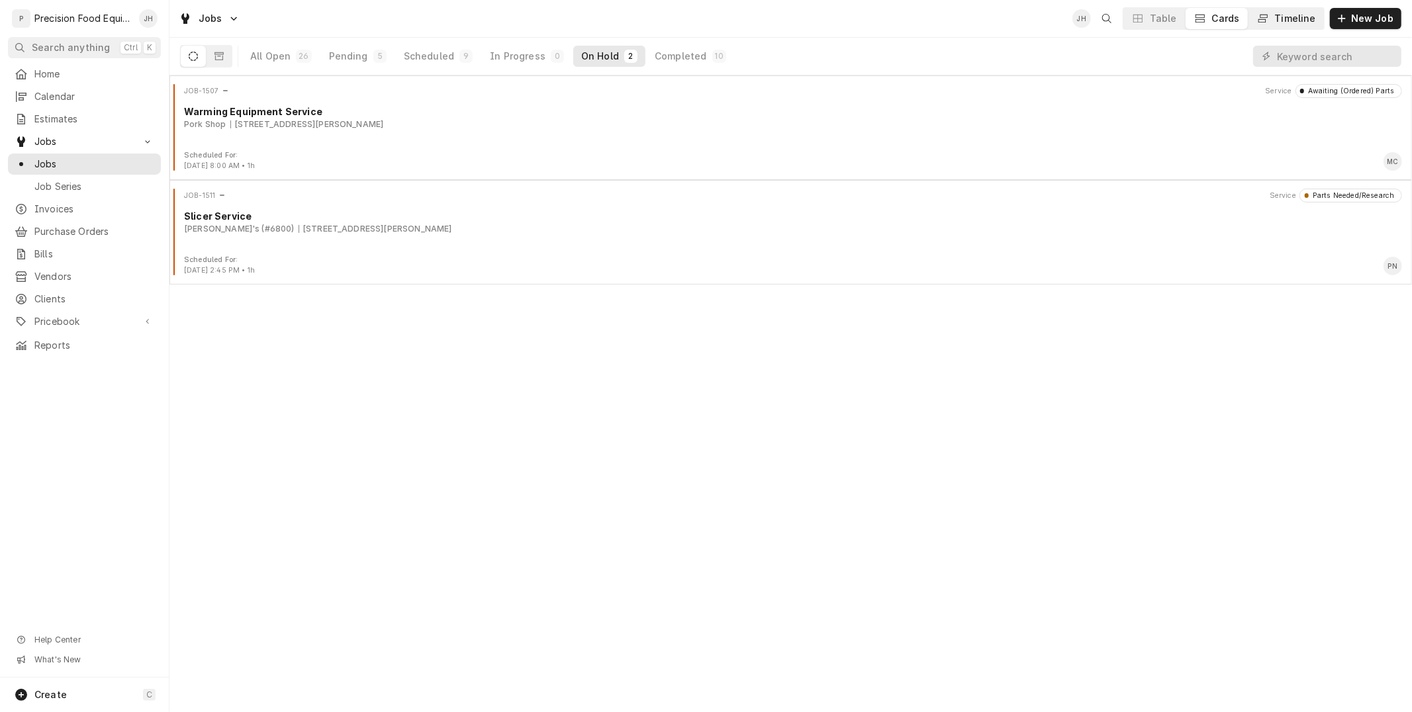
click at [1302, 16] on div "Timeline" at bounding box center [1295, 18] width 41 height 13
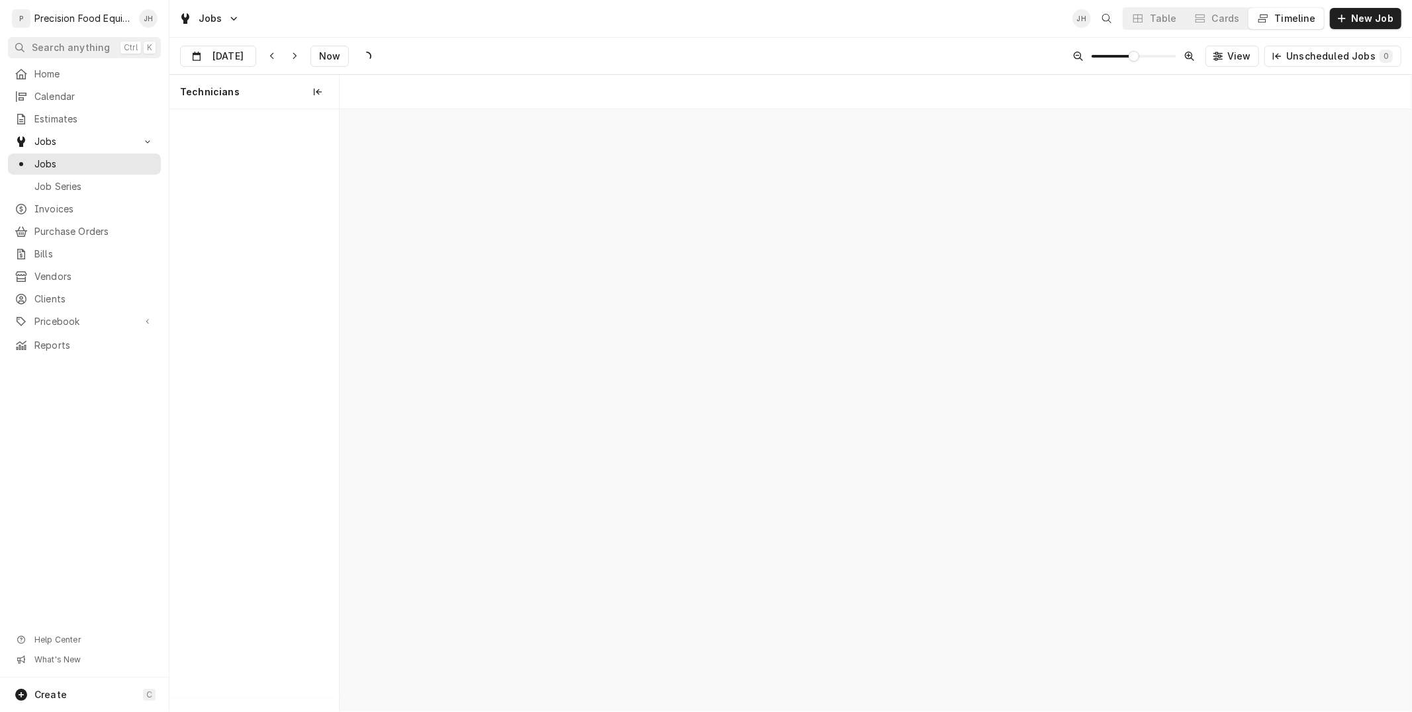
scroll to position [0, 21242]
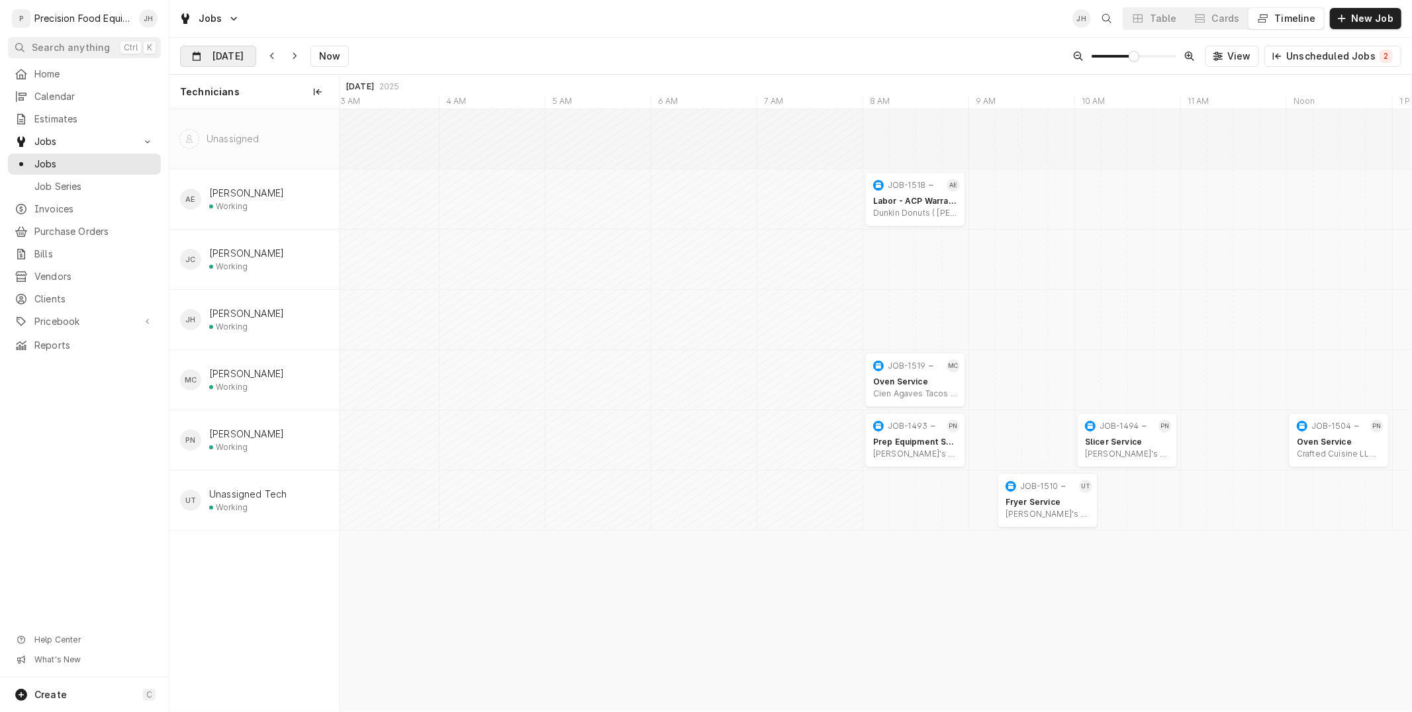
click at [219, 50] on input "[DATE]" at bounding box center [209, 59] width 56 height 26
click at [312, 209] on div "26" at bounding box center [312, 214] width 19 height 19
type input "[DATE]"
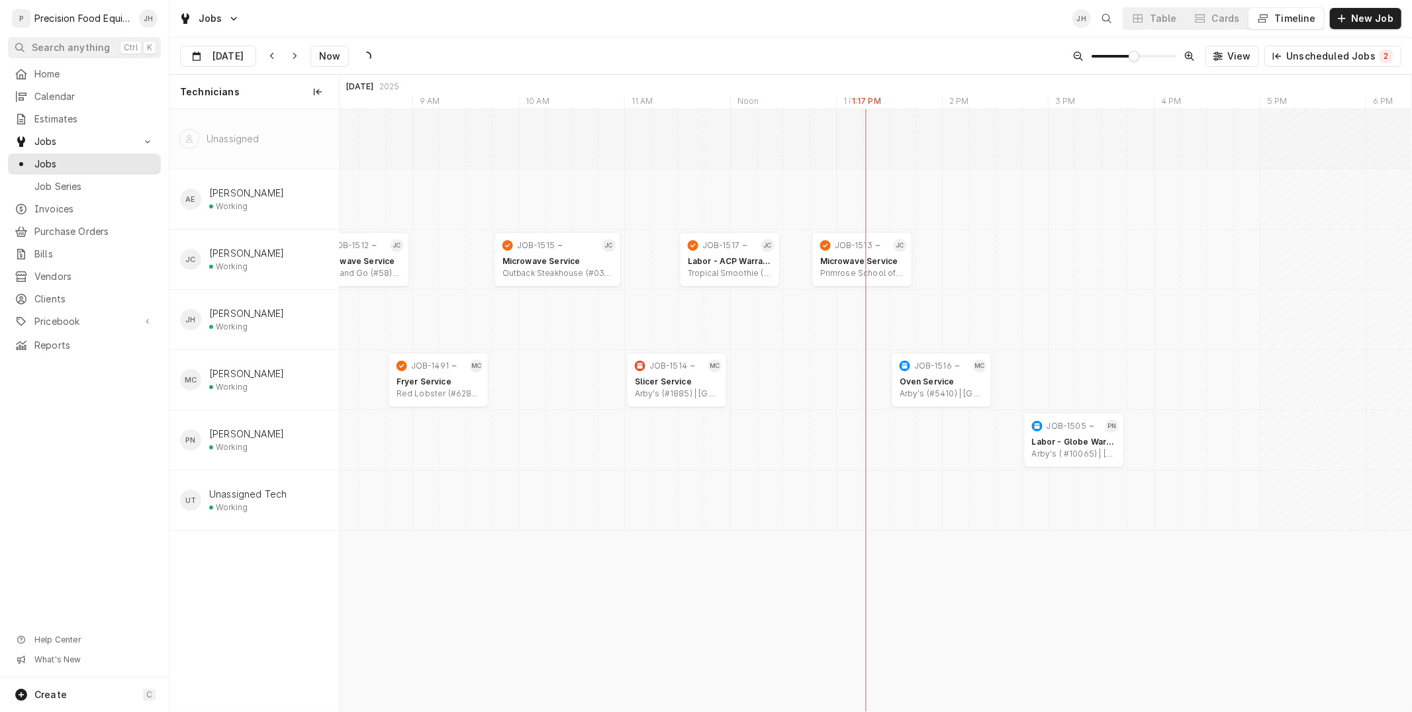
scroll to position [0, 14172]
drag, startPoint x: 694, startPoint y: 379, endPoint x: 811, endPoint y: 369, distance: 117.5
click at [811, 369] on div "8:00 AM 9:00 AM JOB-1512 JC Microwave Service Salad and Go (#58) | [GEOGRAPHIC_…" at bounding box center [876, 410] width 1072 height 602
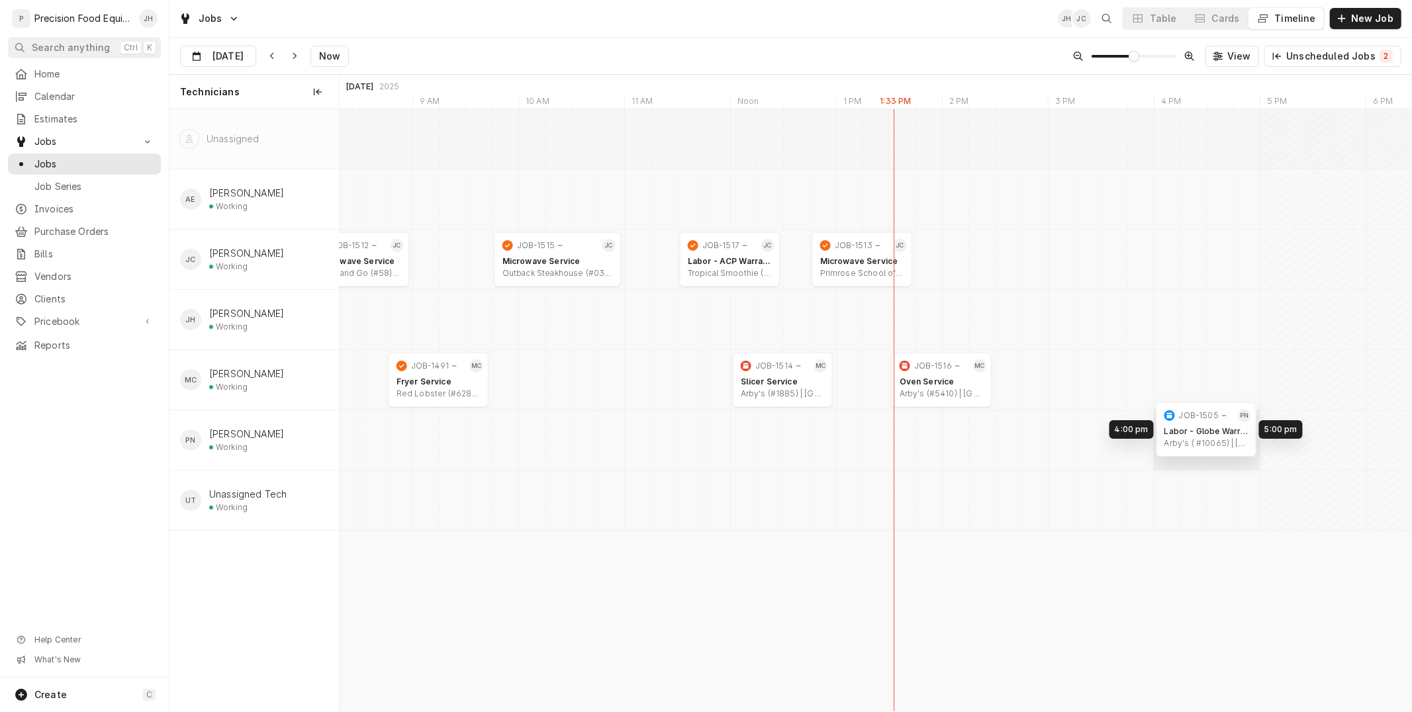
drag, startPoint x: 1069, startPoint y: 435, endPoint x: 1211, endPoint y: 425, distance: 142.7
click at [1211, 425] on div "8:00 AM 9:00 AM JOB-1512 JC Microwave Service Salad and Go (#58) | [GEOGRAPHIC_…" at bounding box center [876, 410] width 1072 height 602
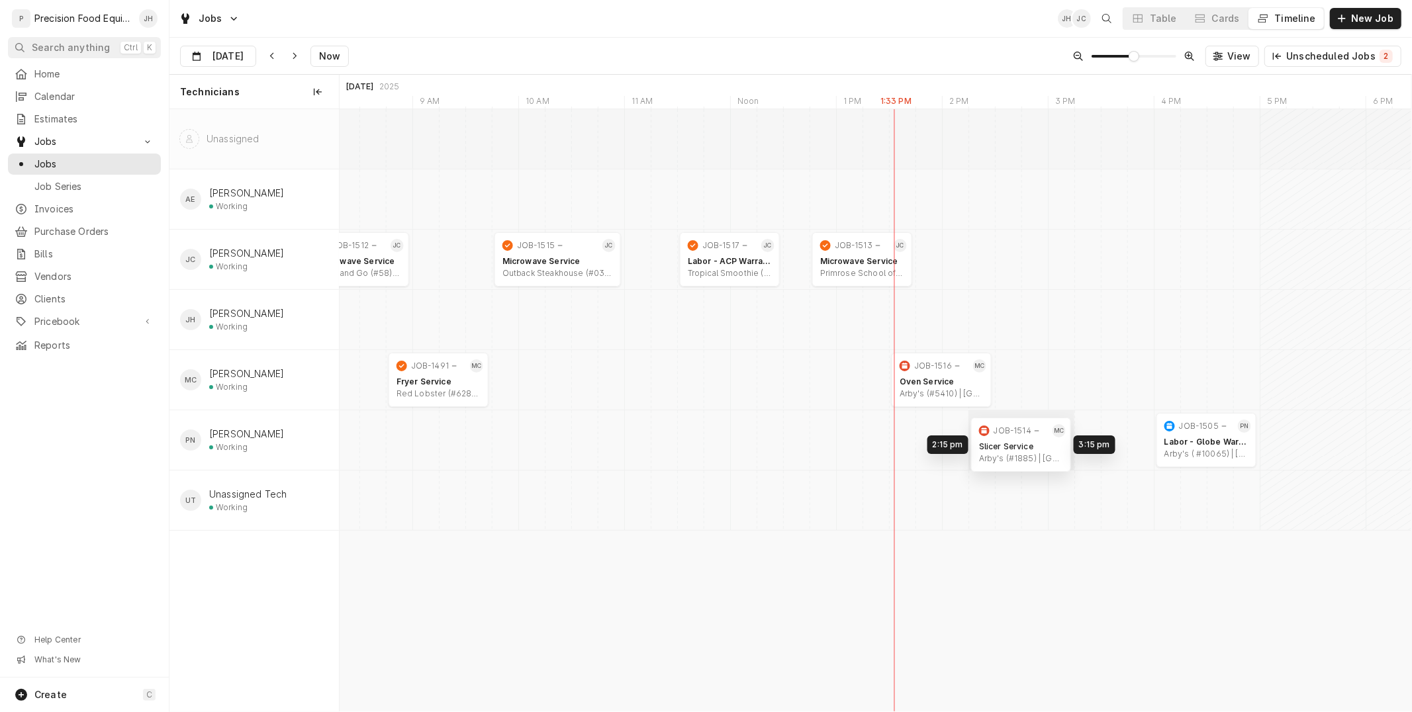
drag, startPoint x: 766, startPoint y: 373, endPoint x: 996, endPoint y: 438, distance: 238.7
click at [996, 438] on div "8:00 AM 9:00 AM JOB-1512 JC Microwave Service Salad and Go (#58) | [GEOGRAPHIC_…" at bounding box center [876, 410] width 1072 height 602
